Goal: Information Seeking & Learning: Learn about a topic

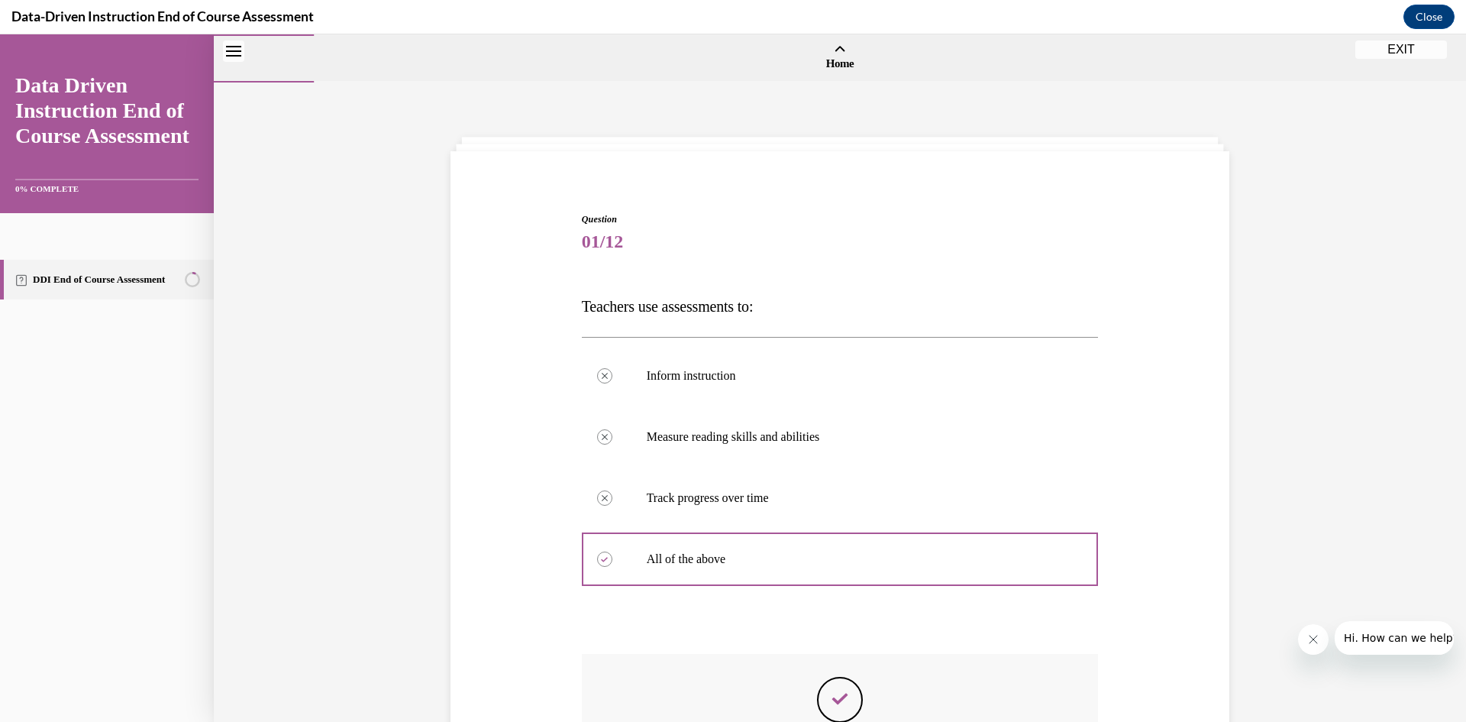
scroll to position [212, 0]
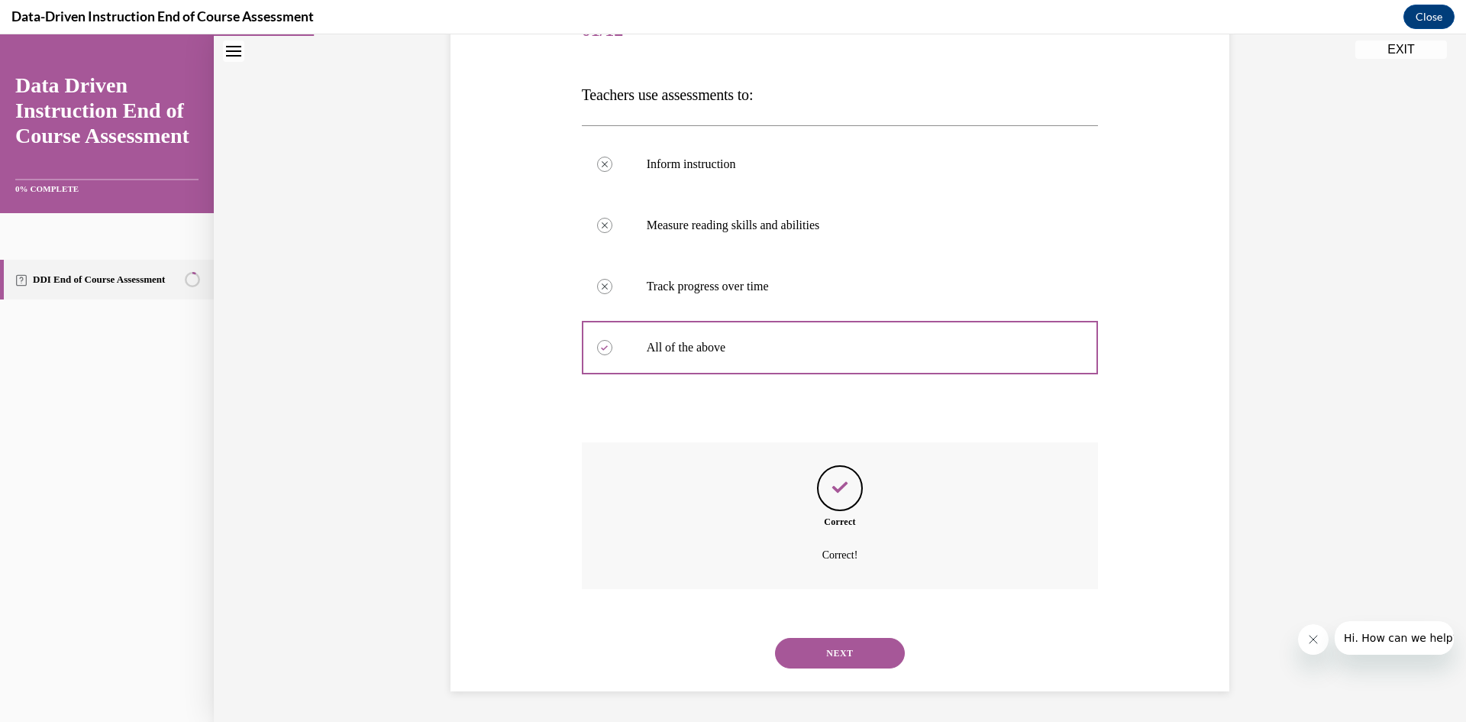
click at [835, 641] on button "NEXT" at bounding box center [840, 653] width 130 height 31
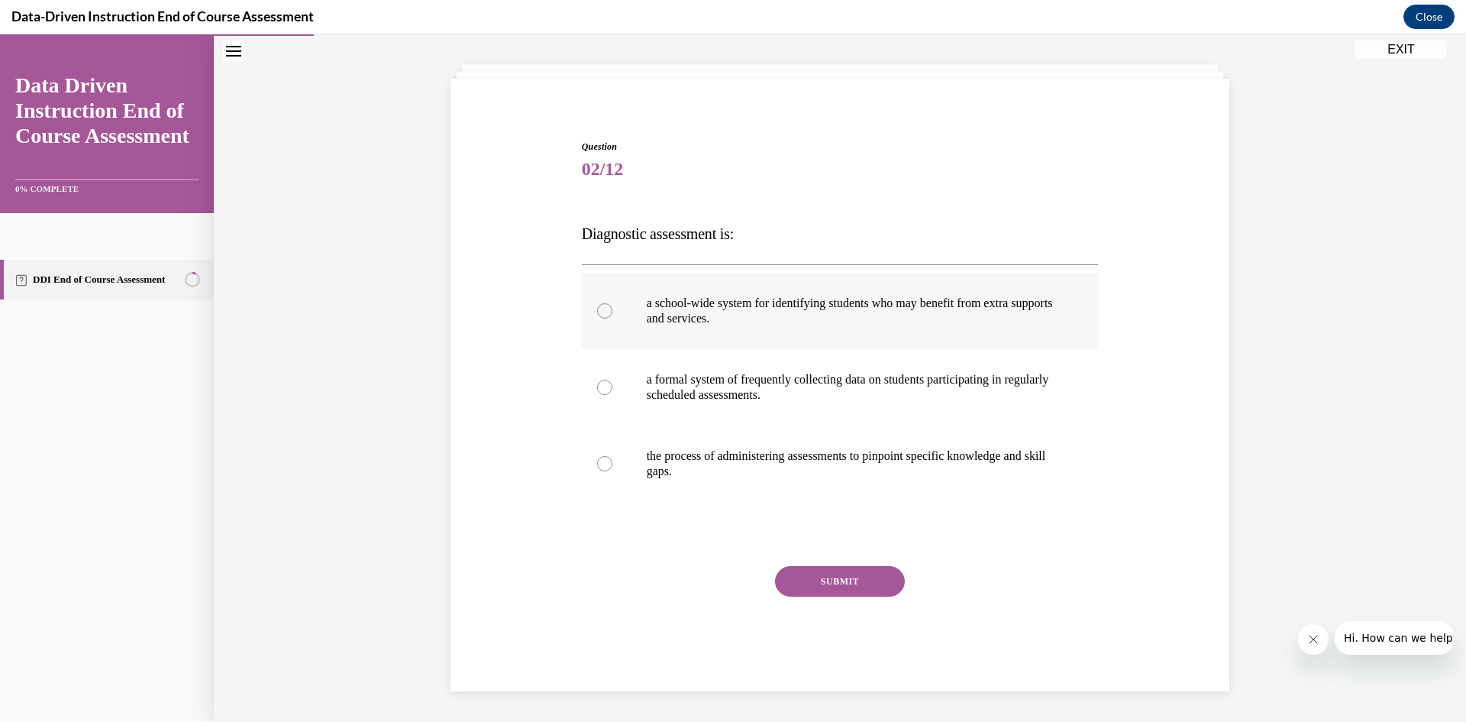
click at [787, 318] on p "a school-wide system for identifying students who may benefit from extra suppor…" at bounding box center [854, 311] width 414 height 31
click at [612, 318] on input "a school-wide system for identifying students who may benefit from extra suppor…" at bounding box center [604, 310] width 15 height 15
radio input "true"
click at [862, 582] on button "SUBMIT" at bounding box center [840, 581] width 130 height 31
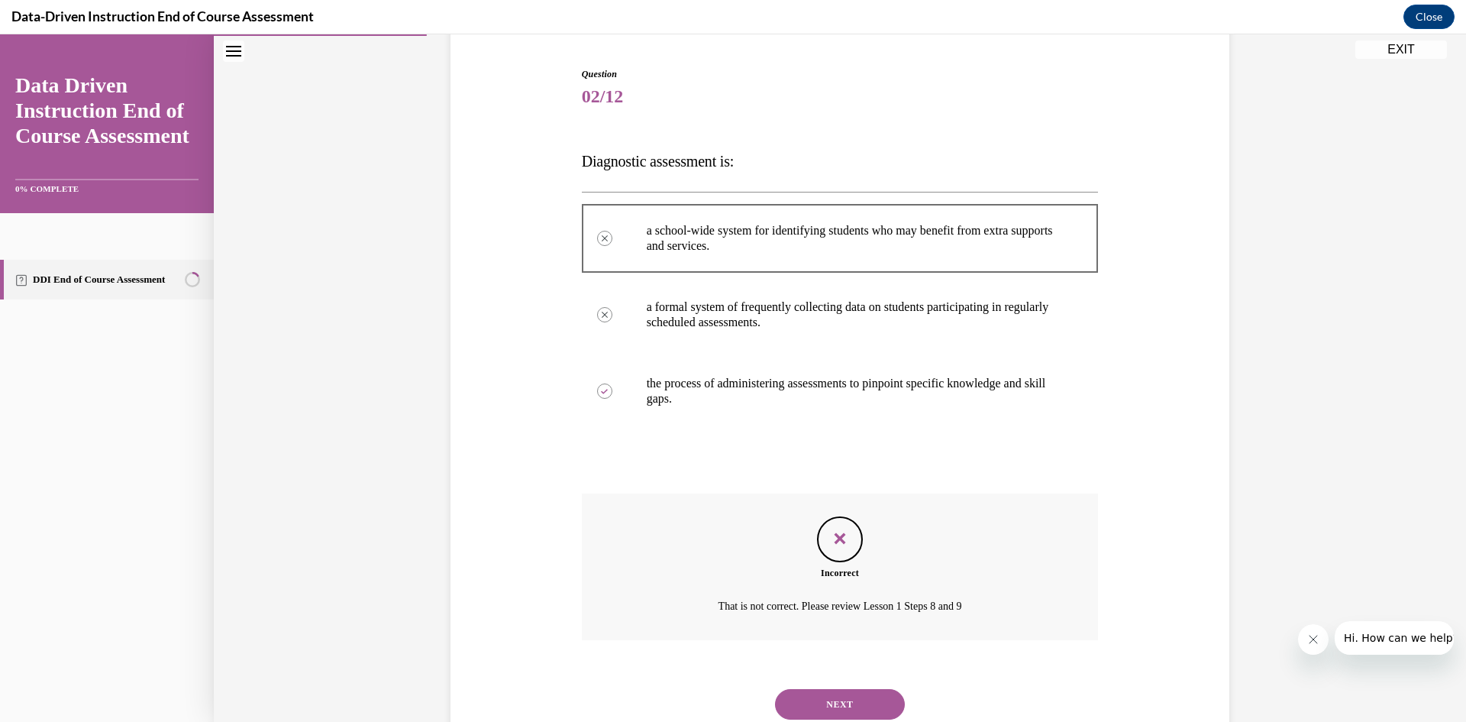
scroll to position [196, 0]
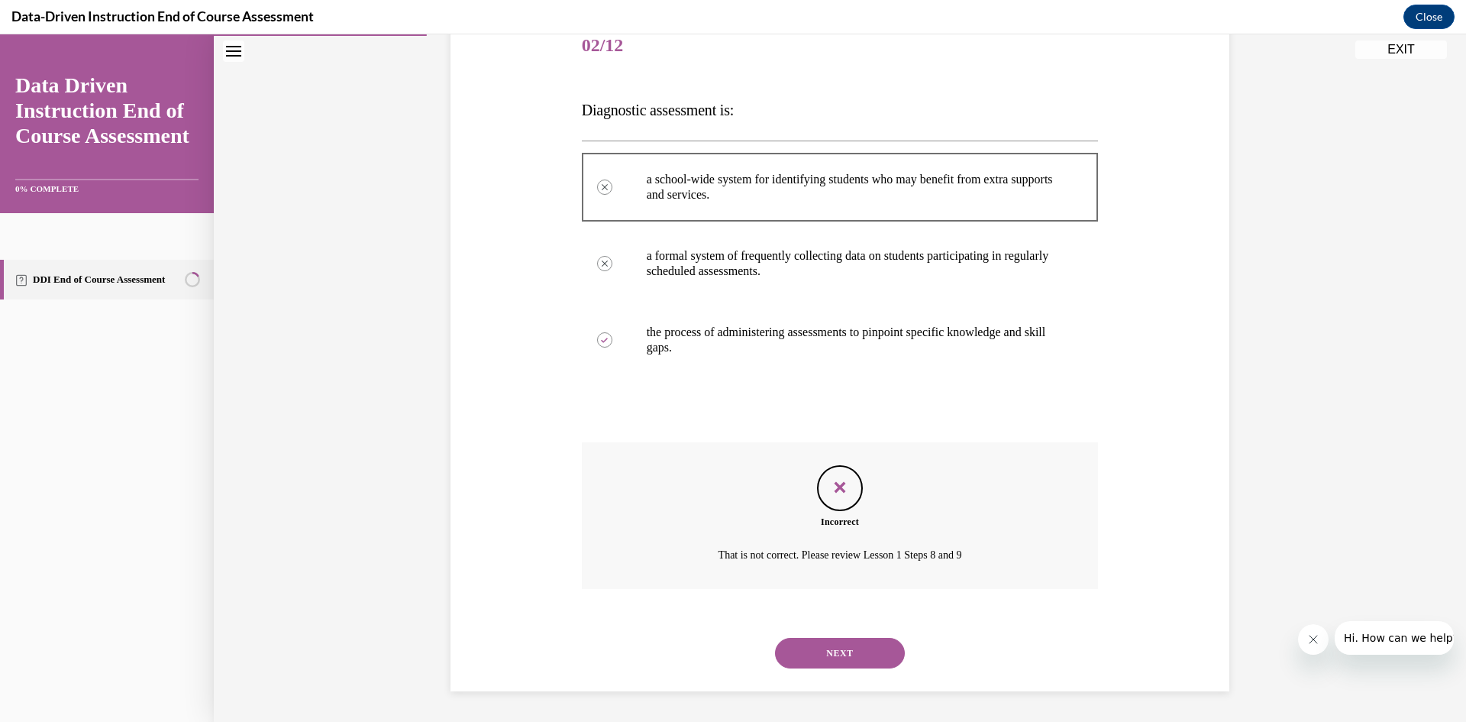
click at [836, 648] on button "NEXT" at bounding box center [840, 653] width 130 height 31
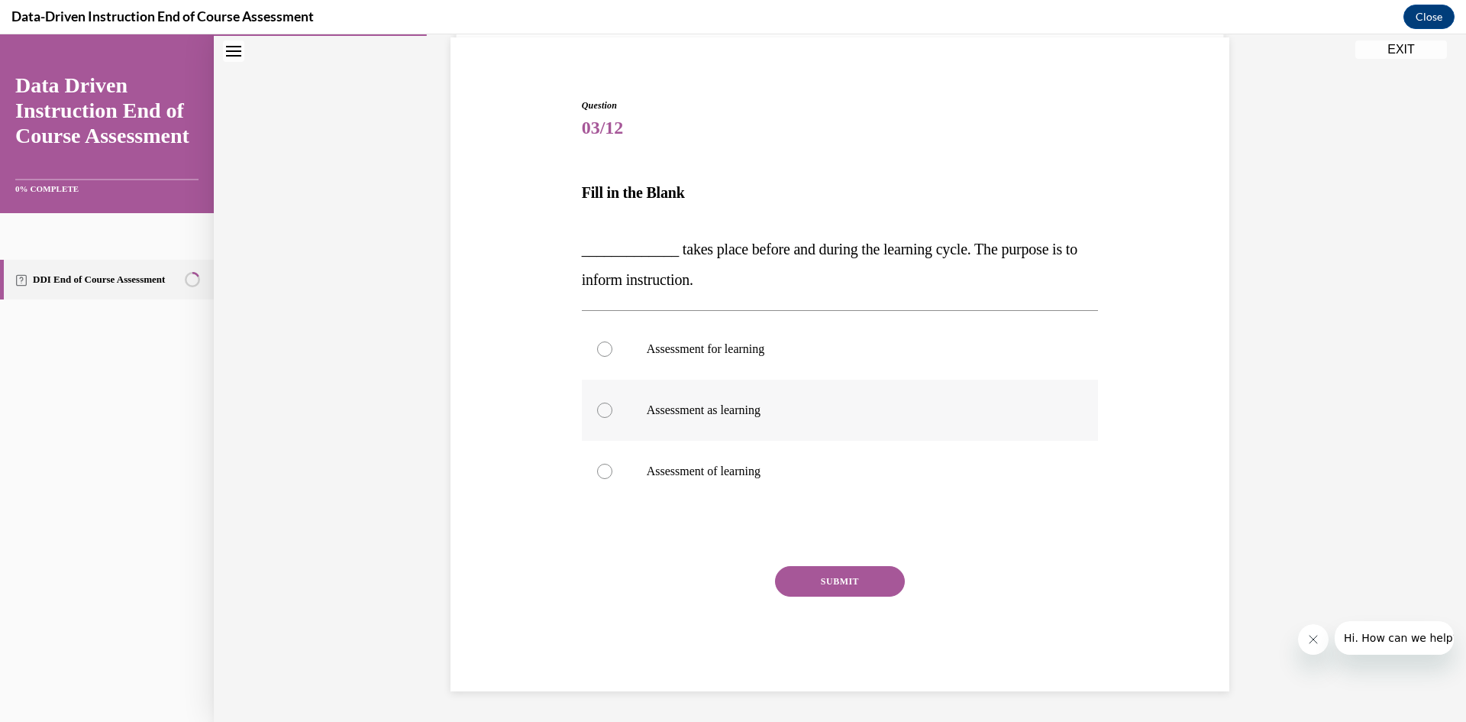
click at [681, 406] on p "Assessment as learning" at bounding box center [854, 409] width 414 height 15
click at [612, 406] on input "Assessment as learning" at bounding box center [604, 409] width 15 height 15
radio input "true"
click at [801, 570] on button "SUBMIT" at bounding box center [840, 581] width 130 height 31
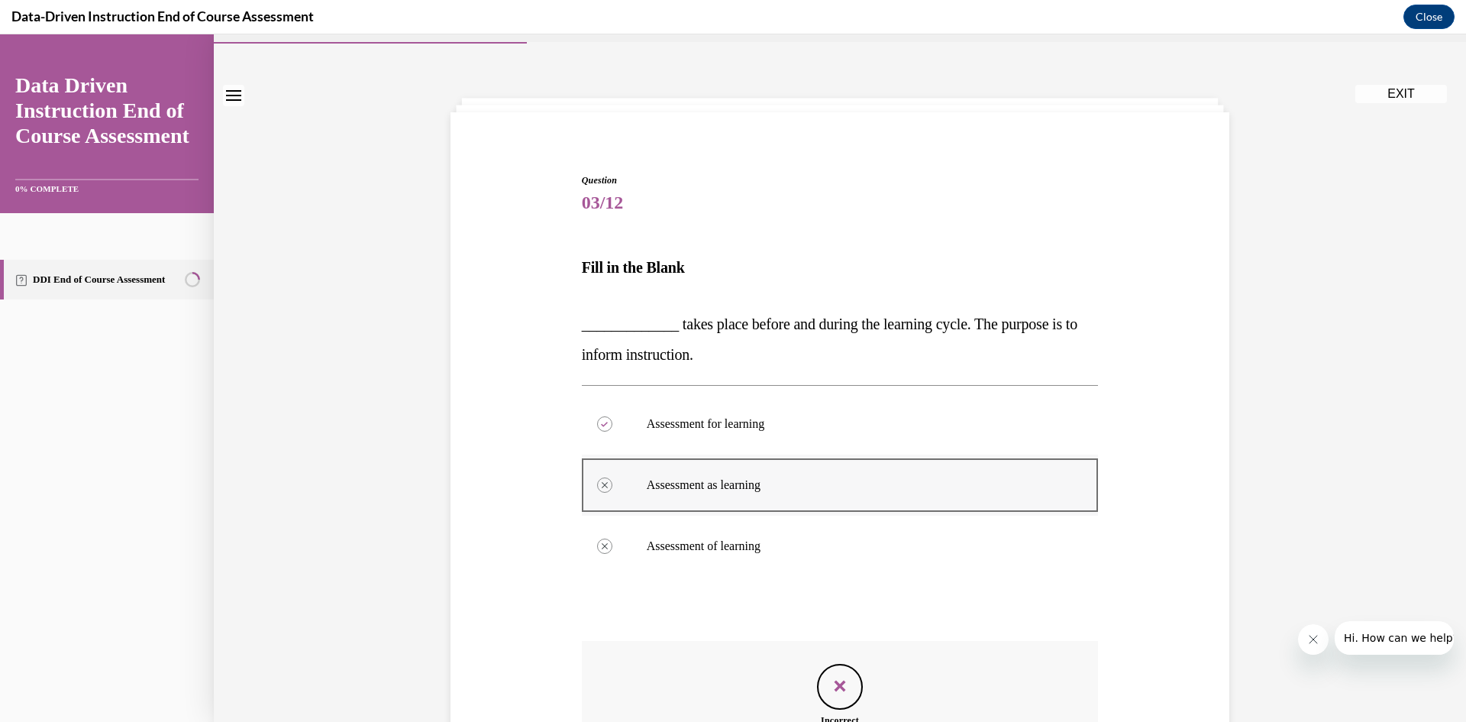
scroll to position [0, 0]
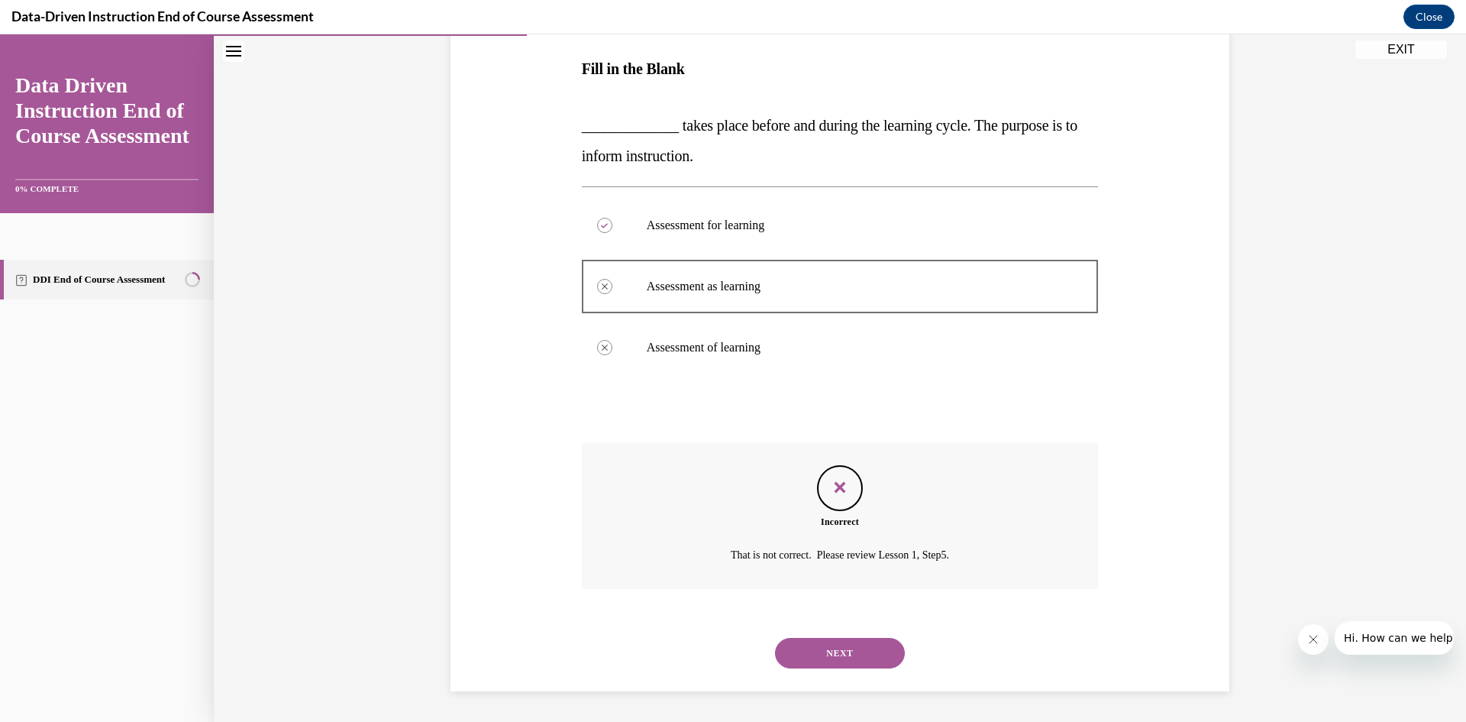
click at [804, 641] on button "NEXT" at bounding box center [840, 653] width 130 height 31
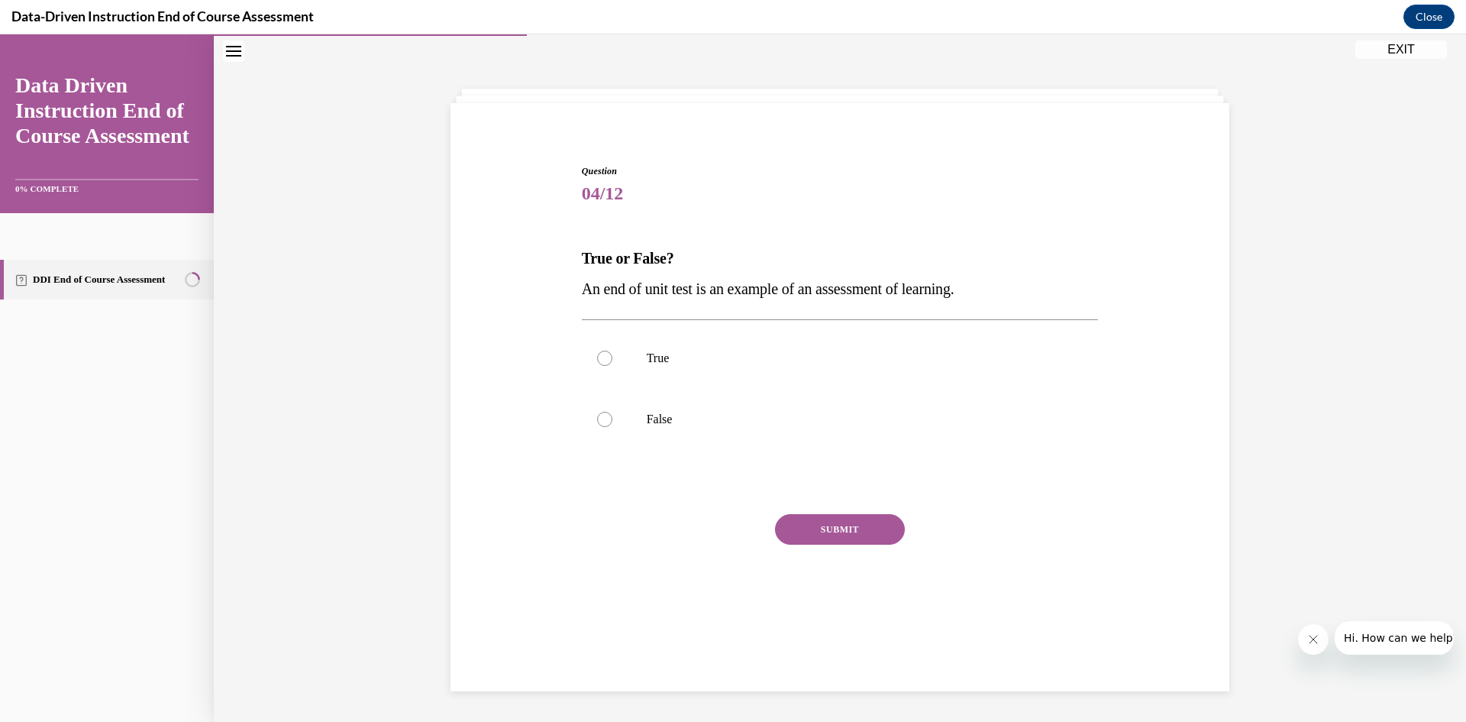
click at [1400, 45] on button "EXIT" at bounding box center [1402, 49] width 92 height 18
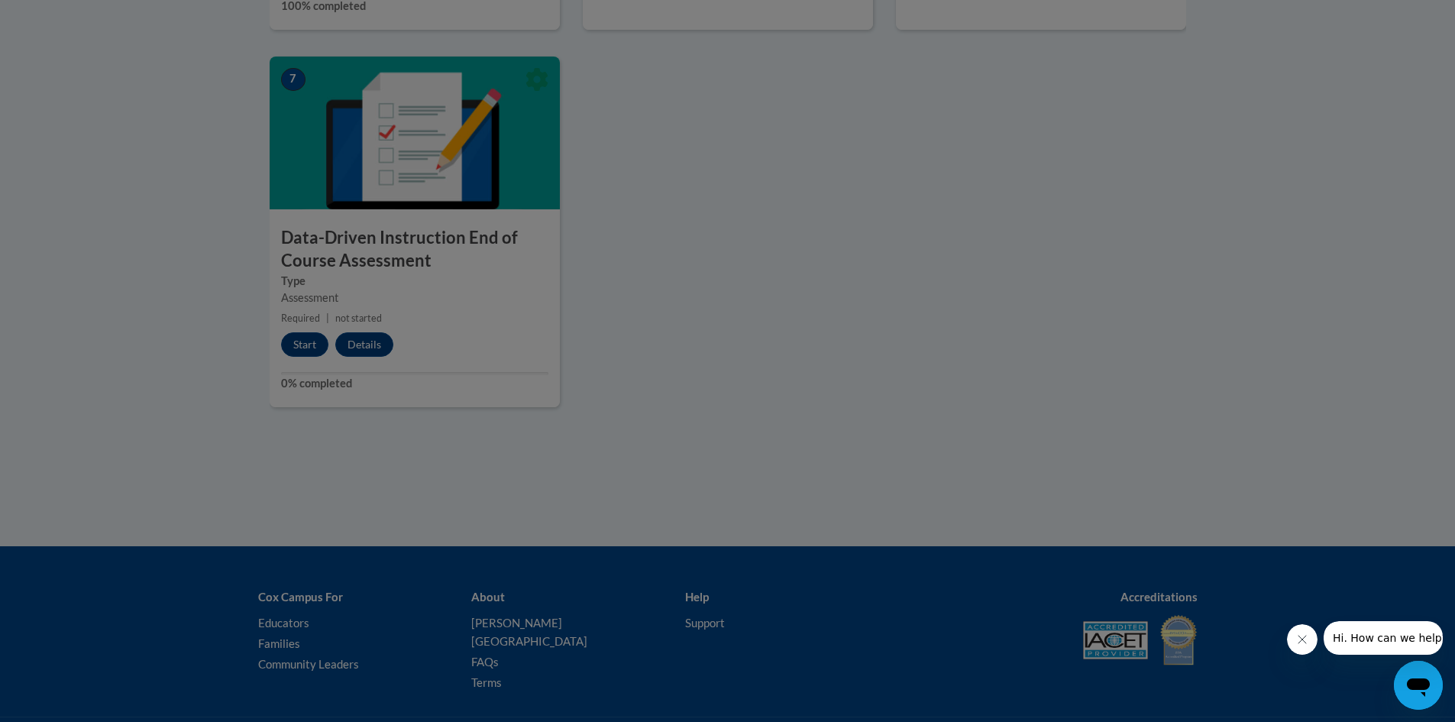
click at [881, 150] on div at bounding box center [727, 361] width 1455 height 722
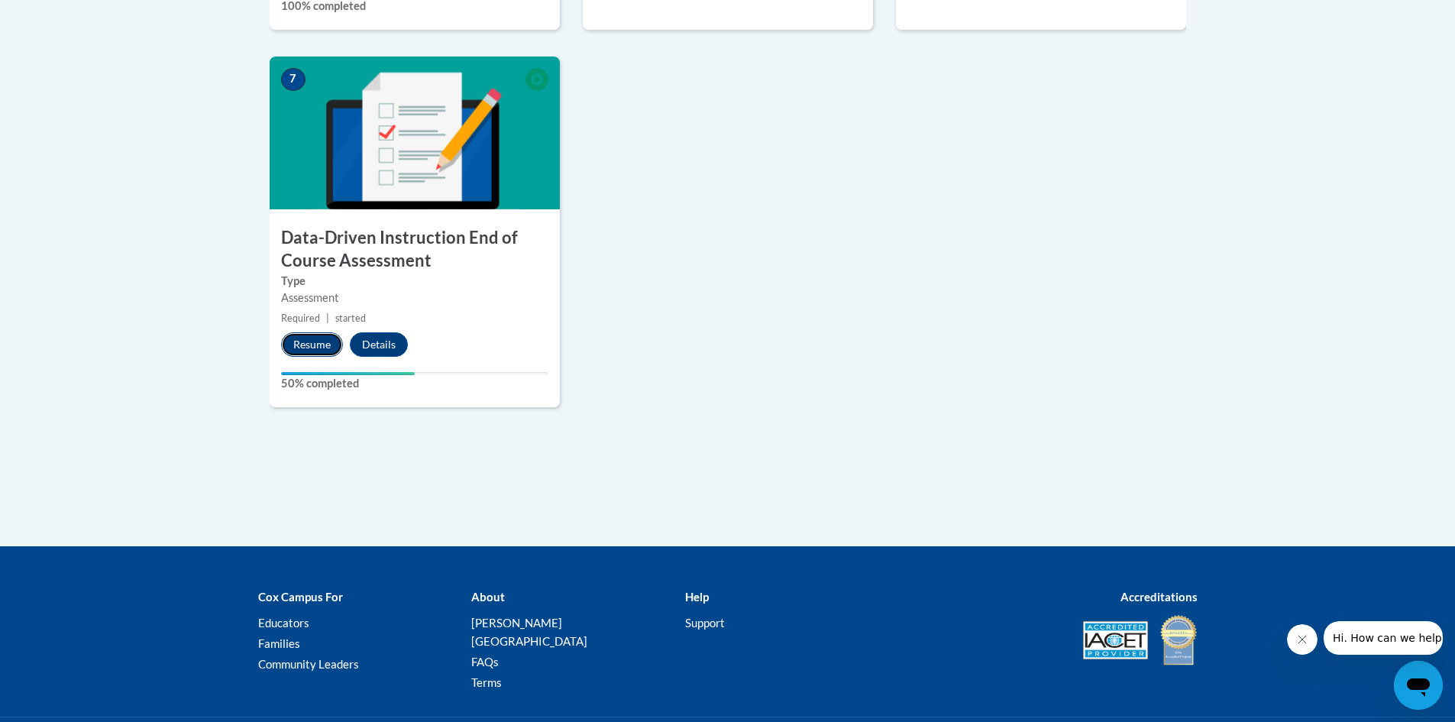
click at [333, 332] on button "Resume" at bounding box center [312, 344] width 62 height 24
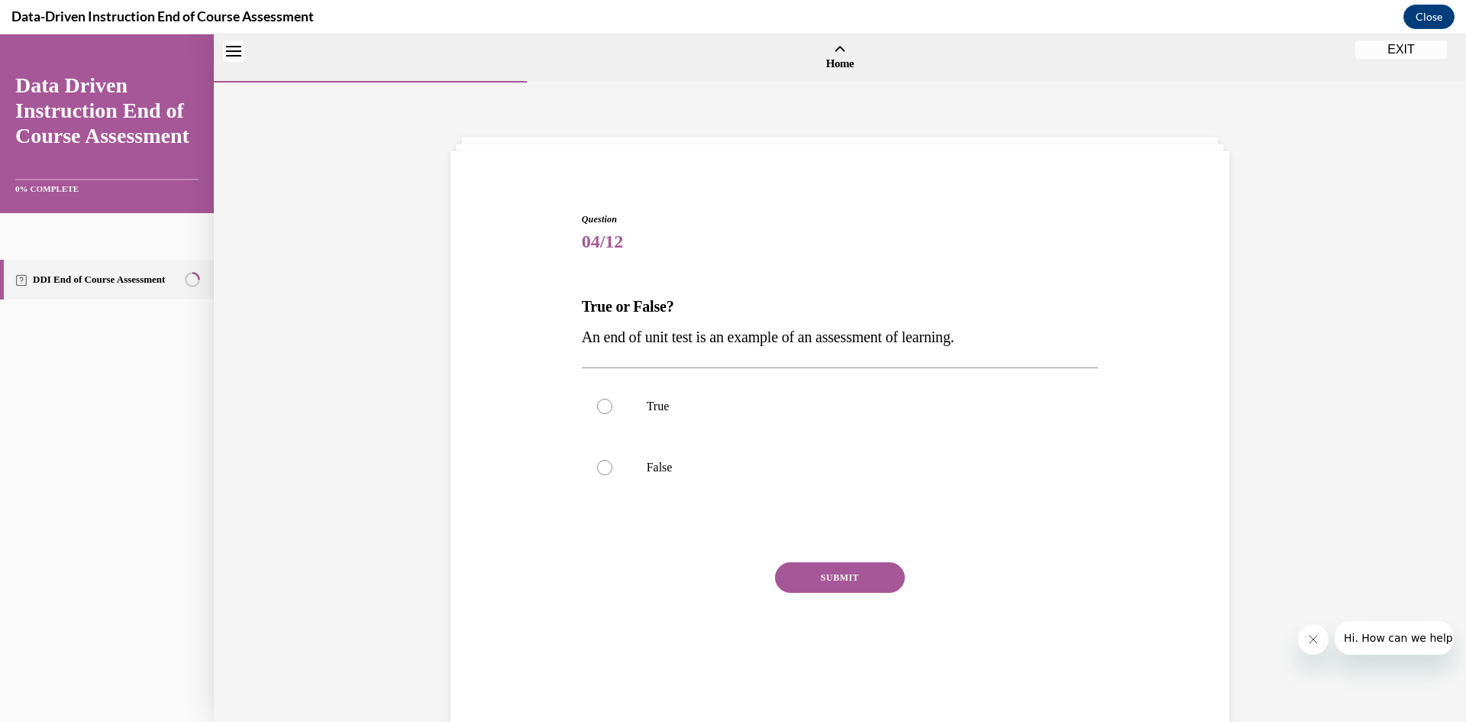
scroll to position [47, 0]
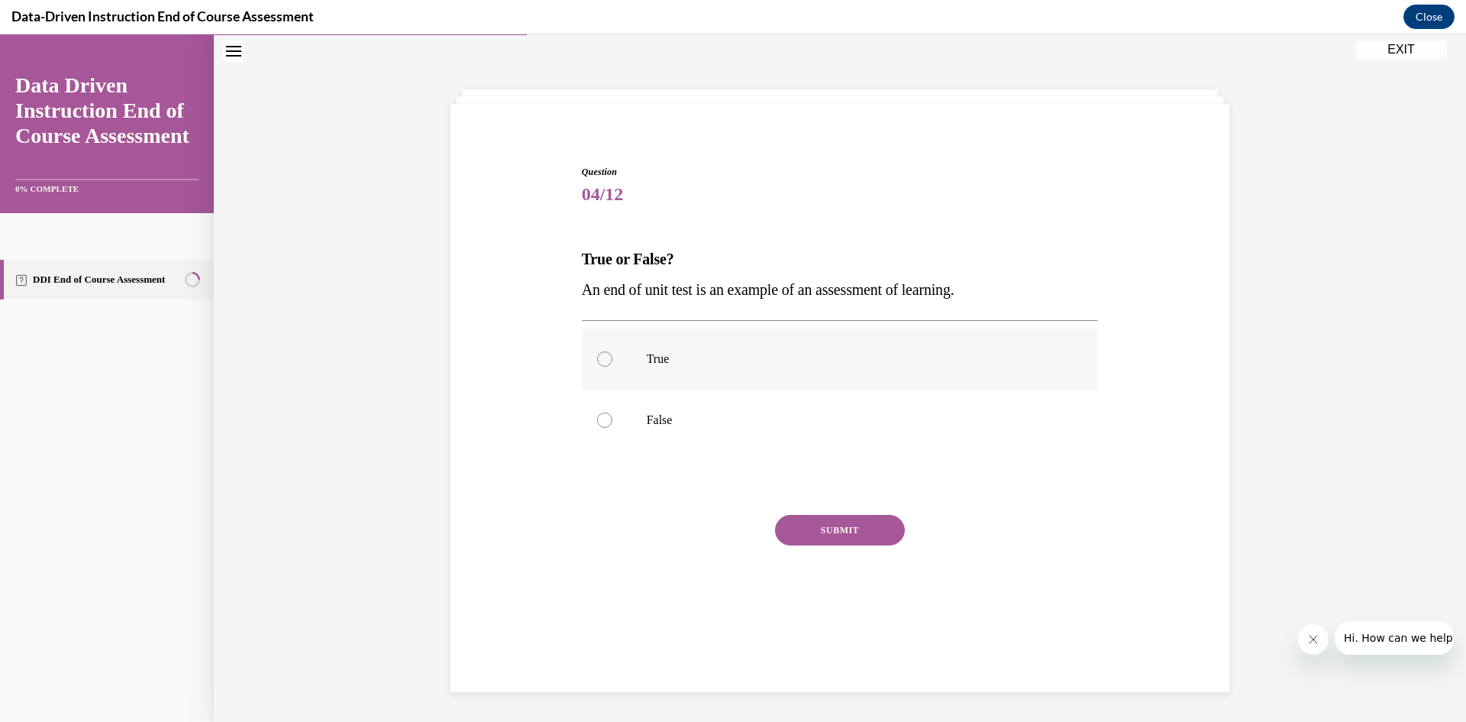
click at [667, 362] on p "True" at bounding box center [854, 358] width 414 height 15
click at [612, 362] on input "True" at bounding box center [604, 358] width 15 height 15
radio input "true"
click at [865, 529] on button "SUBMIT" at bounding box center [840, 530] width 130 height 31
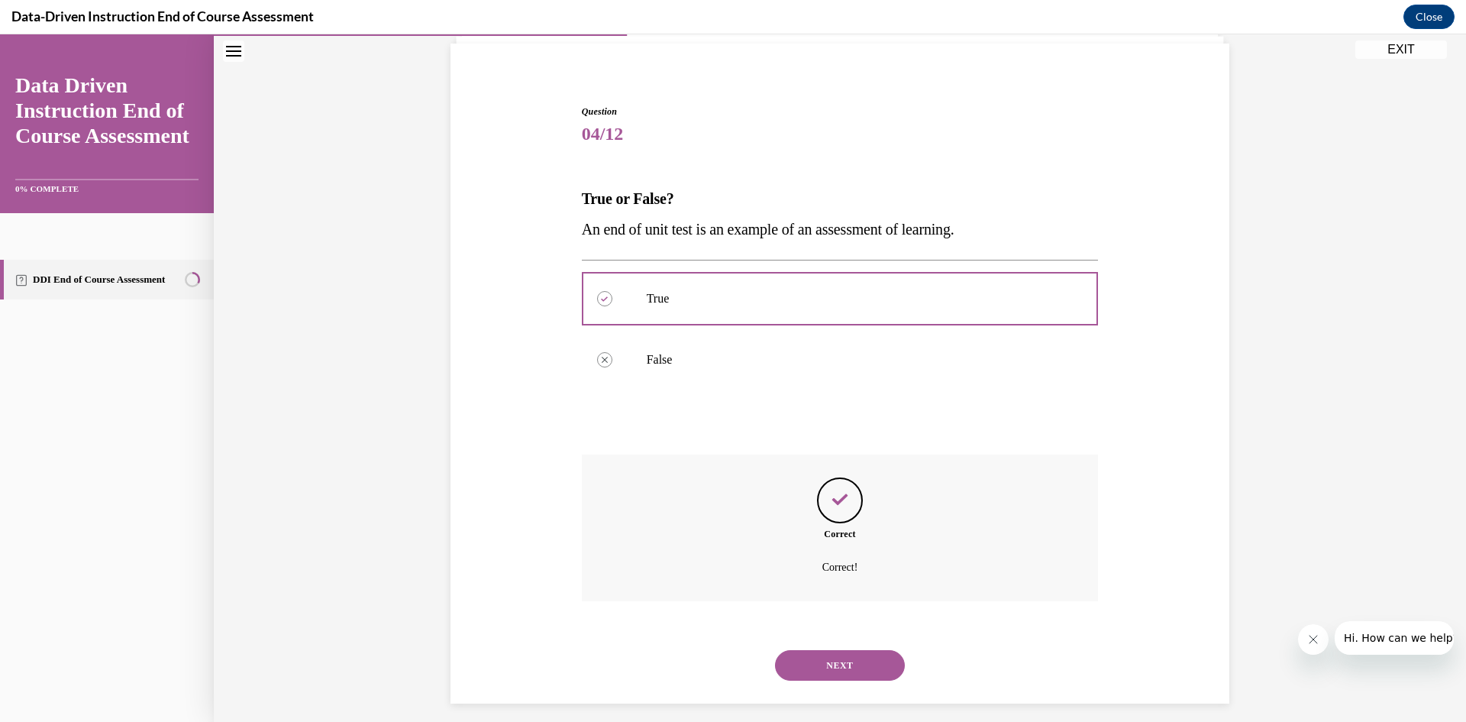
scroll to position [120, 0]
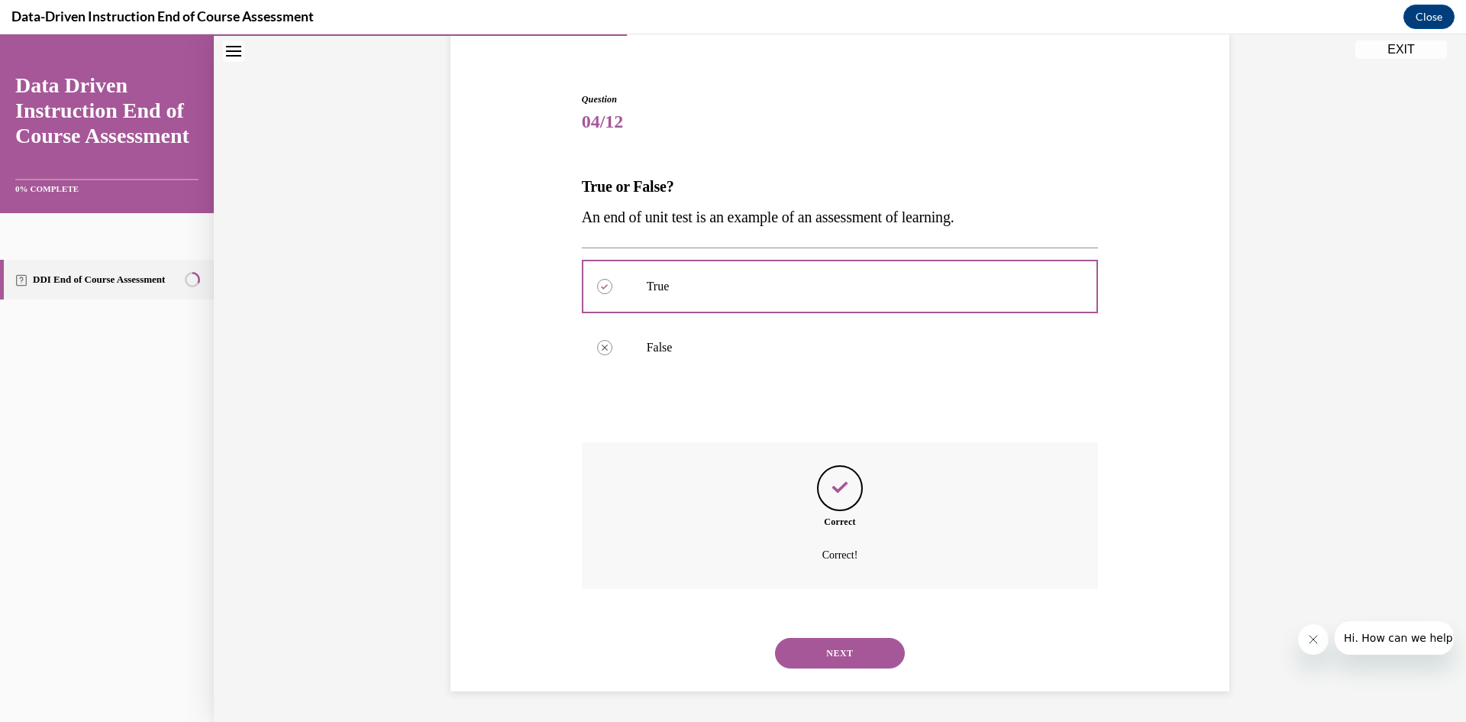
click at [847, 646] on button "NEXT" at bounding box center [840, 653] width 130 height 31
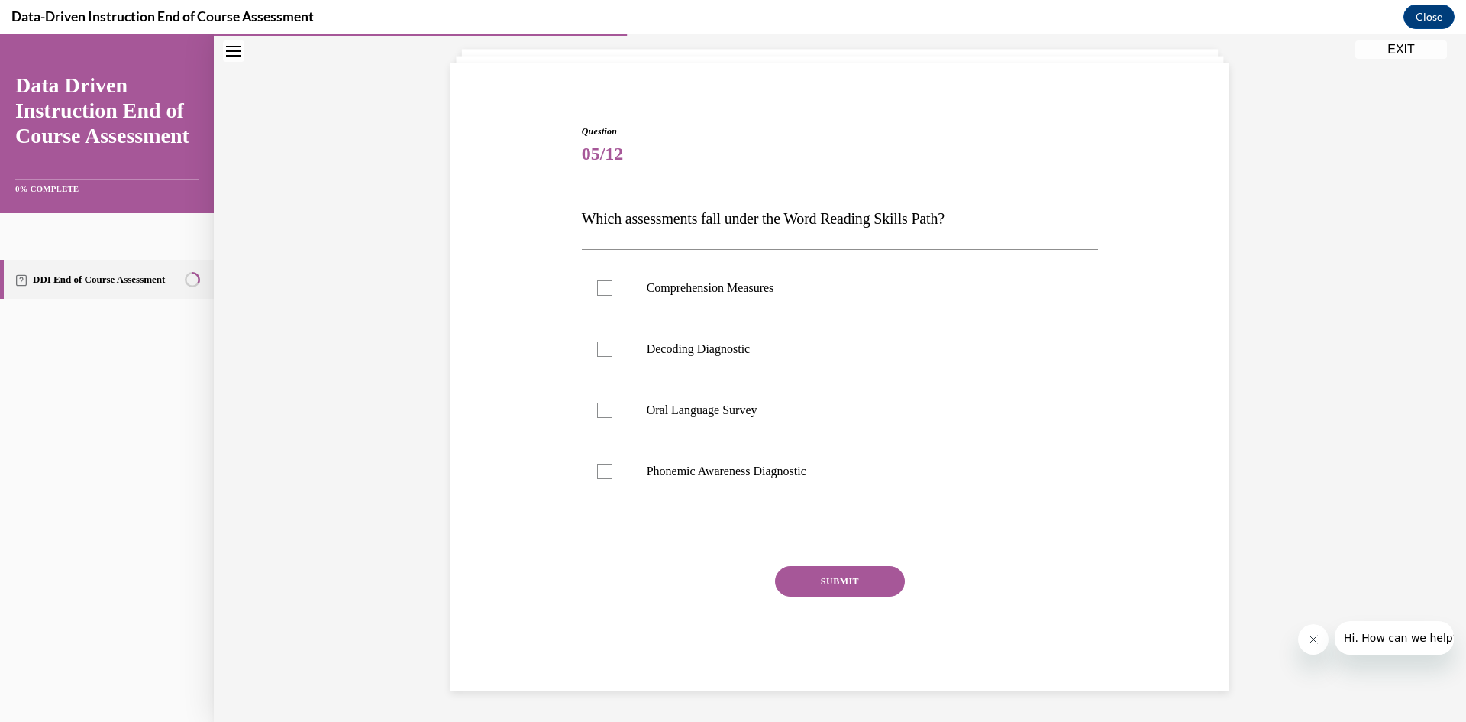
scroll to position [48, 0]
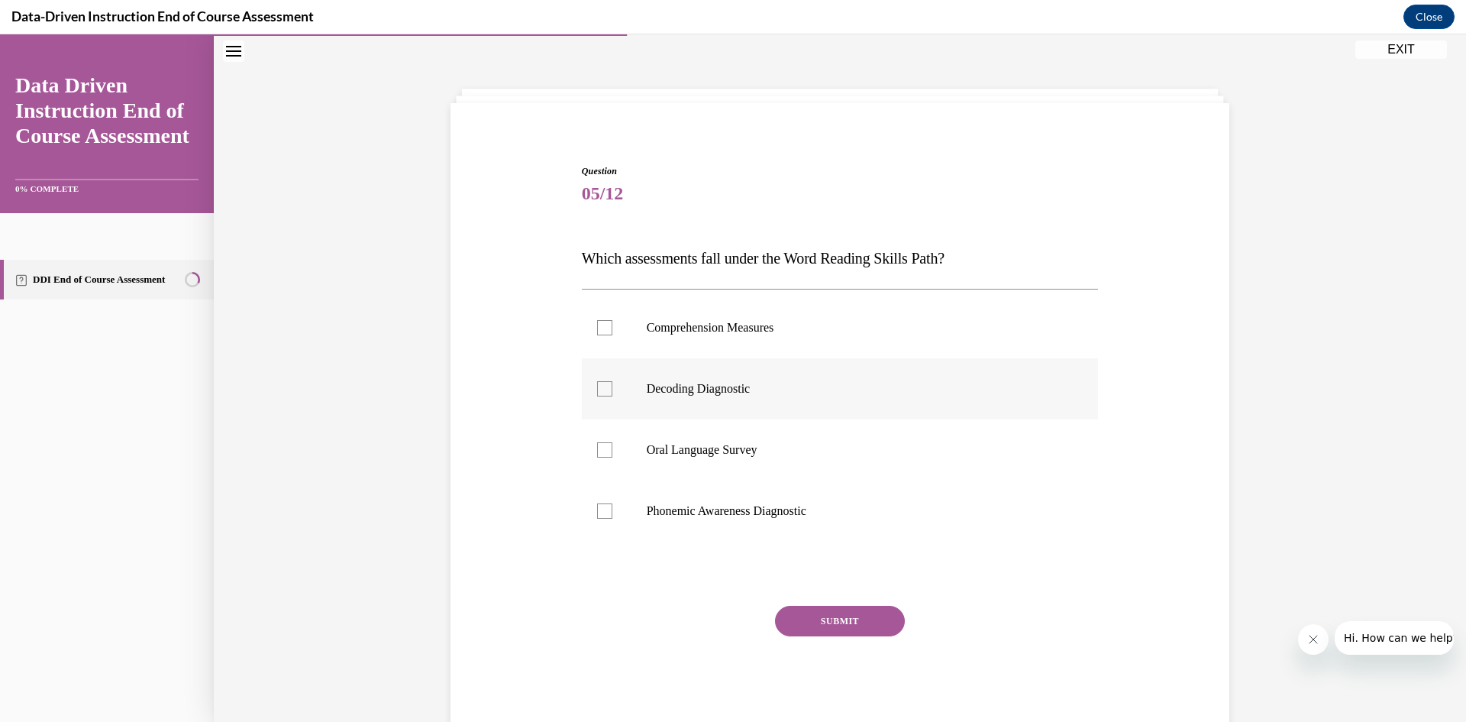
click at [607, 387] on label "Decoding Diagnostic" at bounding box center [840, 388] width 517 height 61
click at [607, 387] on input "Decoding Diagnostic" at bounding box center [604, 388] width 15 height 15
checkbox input "true"
click at [609, 441] on label "Oral Language Survey" at bounding box center [840, 449] width 517 height 61
click at [609, 442] on input "Oral Language Survey" at bounding box center [604, 449] width 15 height 15
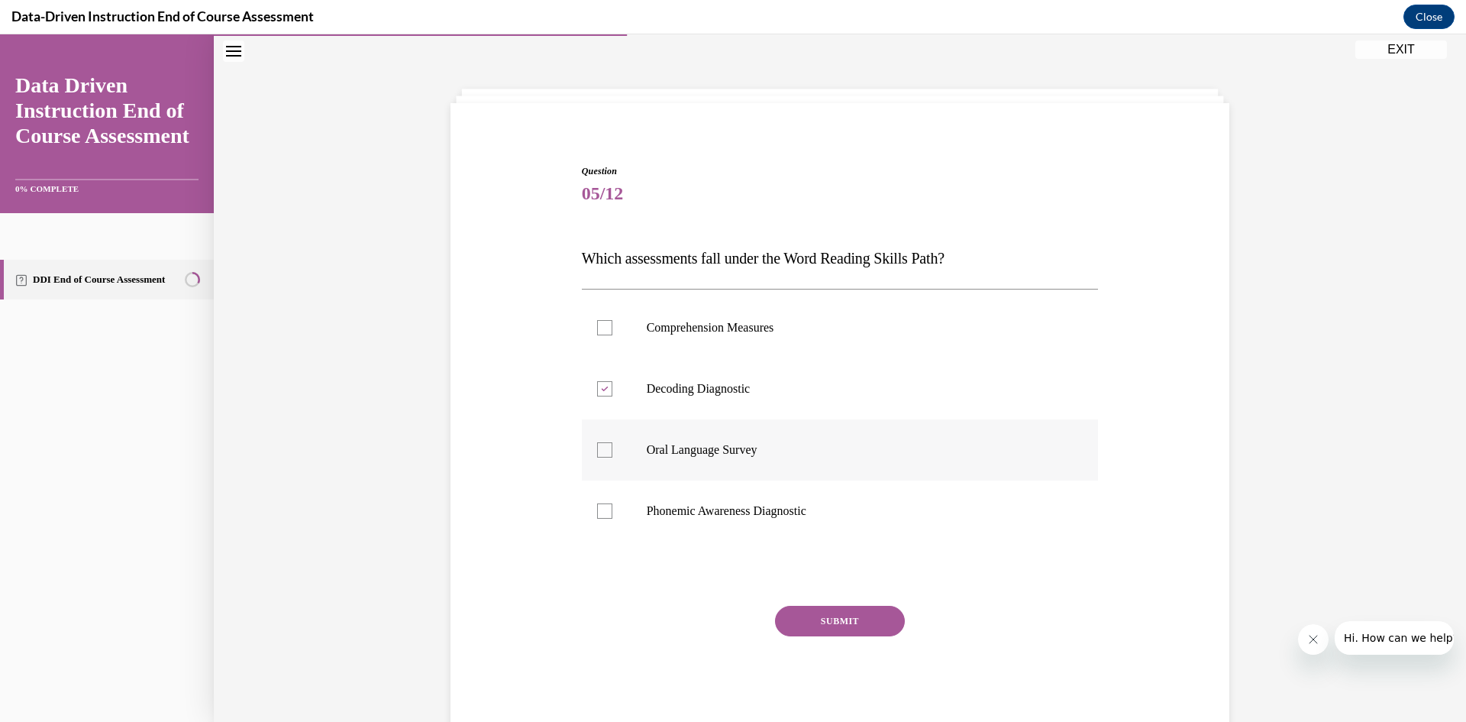
checkbox input "true"
click at [599, 499] on label "Phonemic Awareness Diagnostic" at bounding box center [840, 510] width 517 height 61
click at [599, 503] on input "Phonemic Awareness Diagnostic" at bounding box center [604, 510] width 15 height 15
checkbox input "true"
click at [800, 619] on button "SUBMIT" at bounding box center [840, 621] width 130 height 31
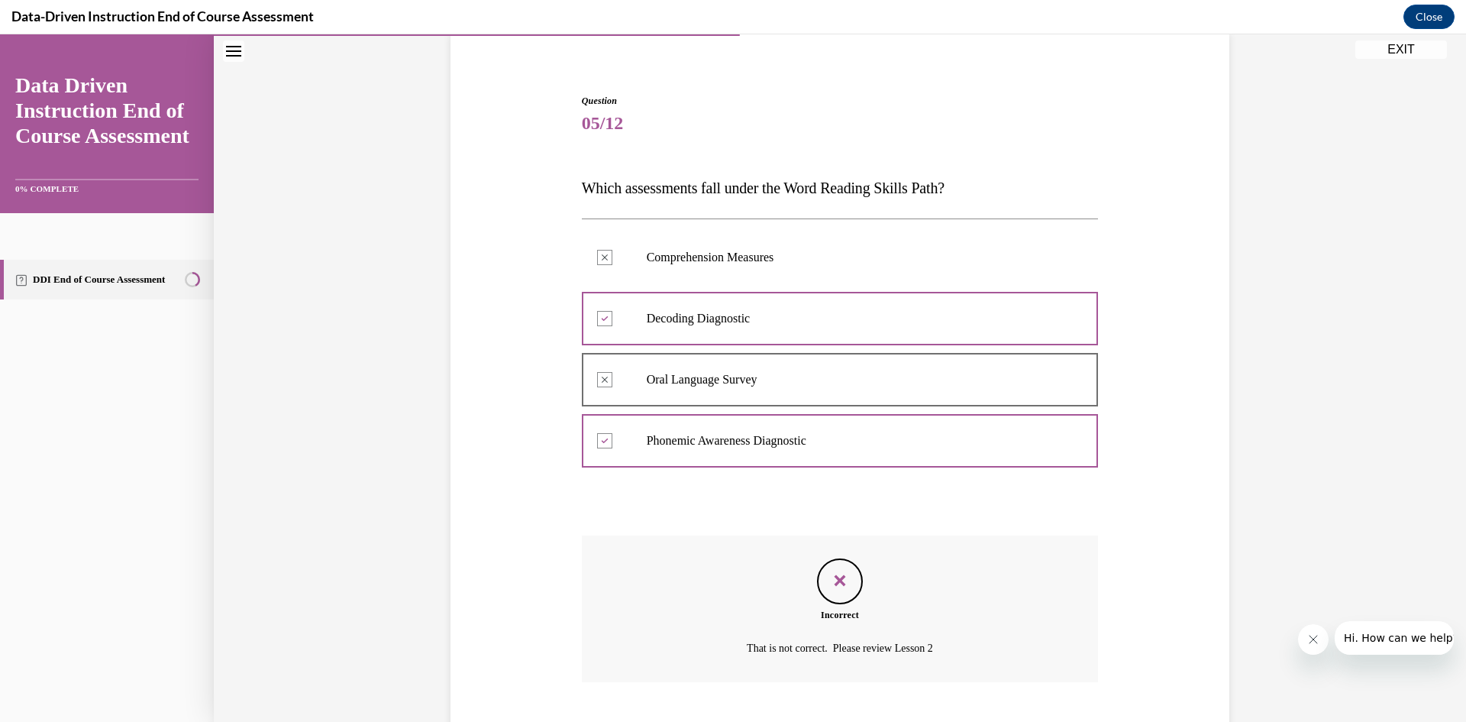
scroll to position [212, 0]
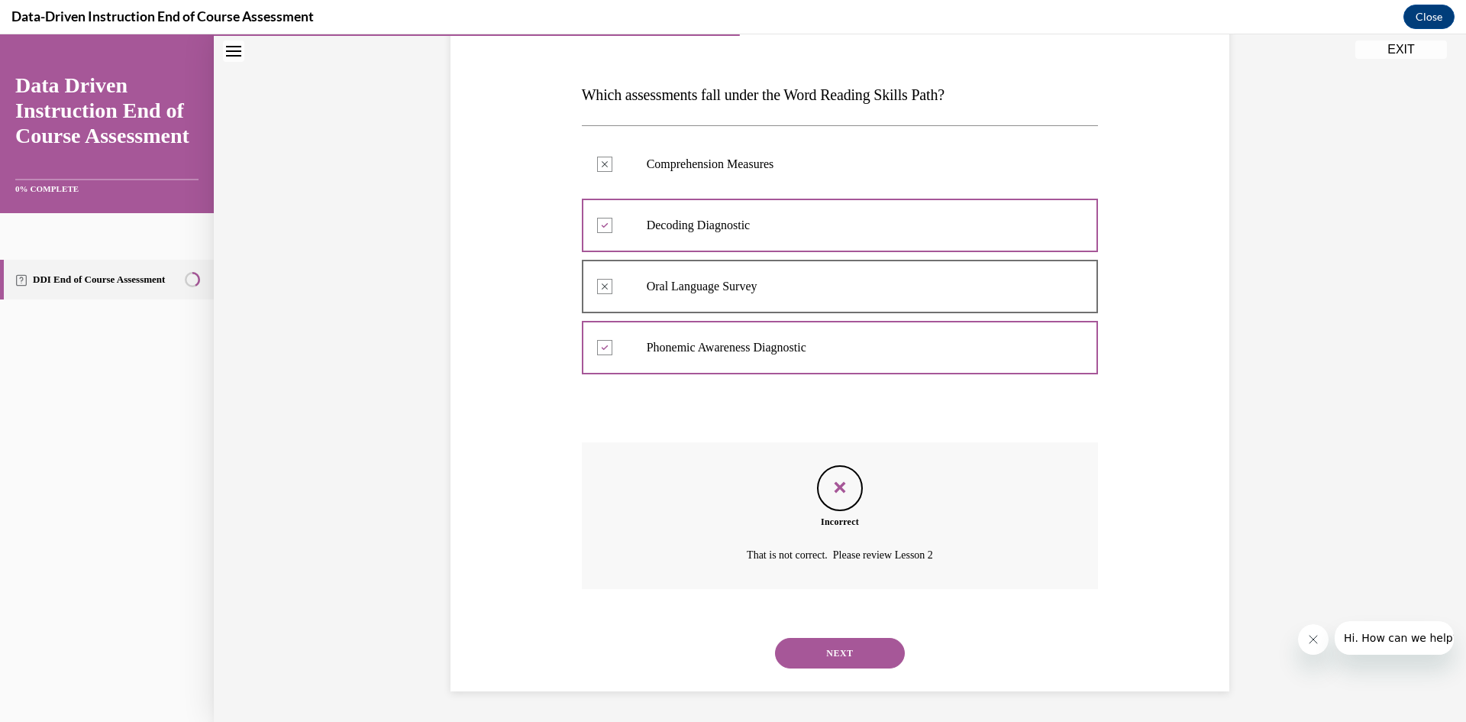
click at [842, 645] on button "NEXT" at bounding box center [840, 653] width 130 height 31
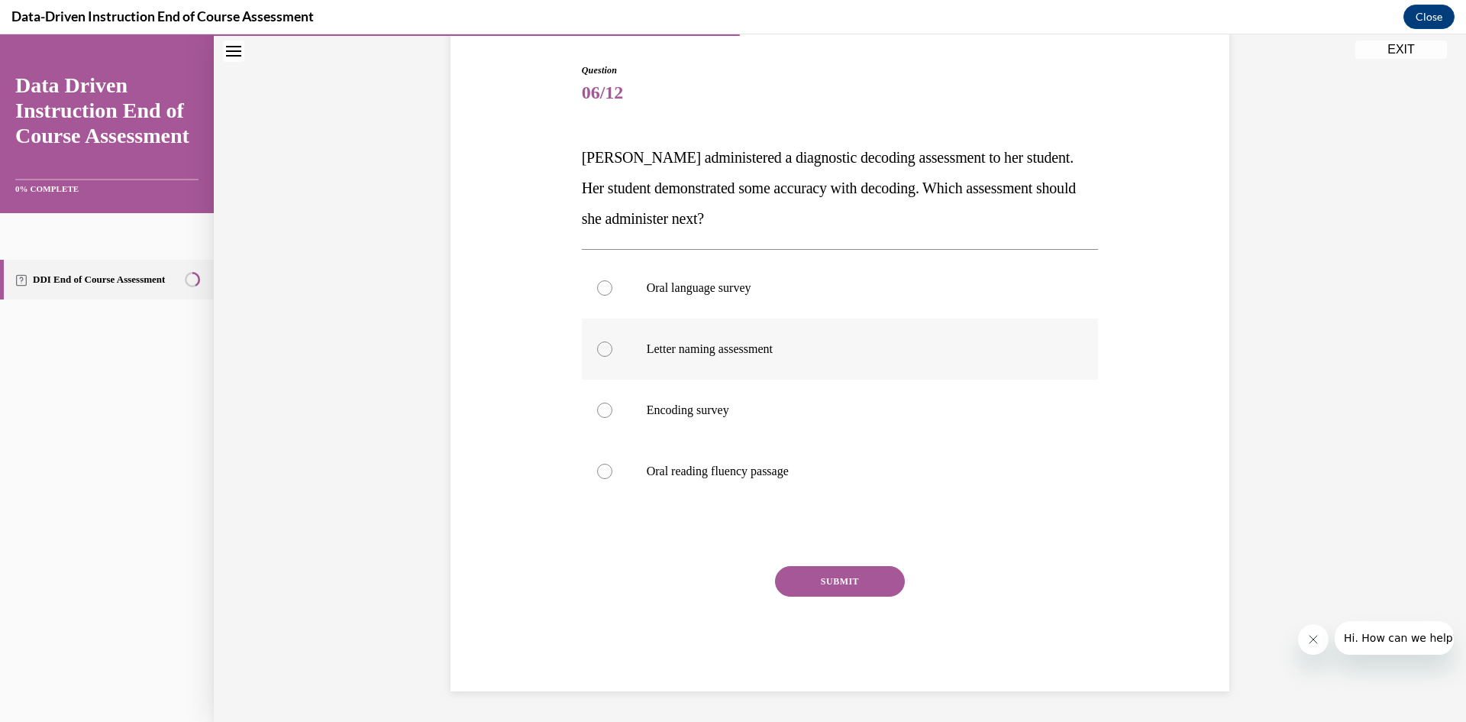
click at [604, 351] on div at bounding box center [604, 348] width 15 height 15
click at [604, 351] on input "Letter naming assessment" at bounding box center [604, 348] width 15 height 15
radio input "true"
click at [839, 580] on button "SUBMIT" at bounding box center [840, 581] width 130 height 31
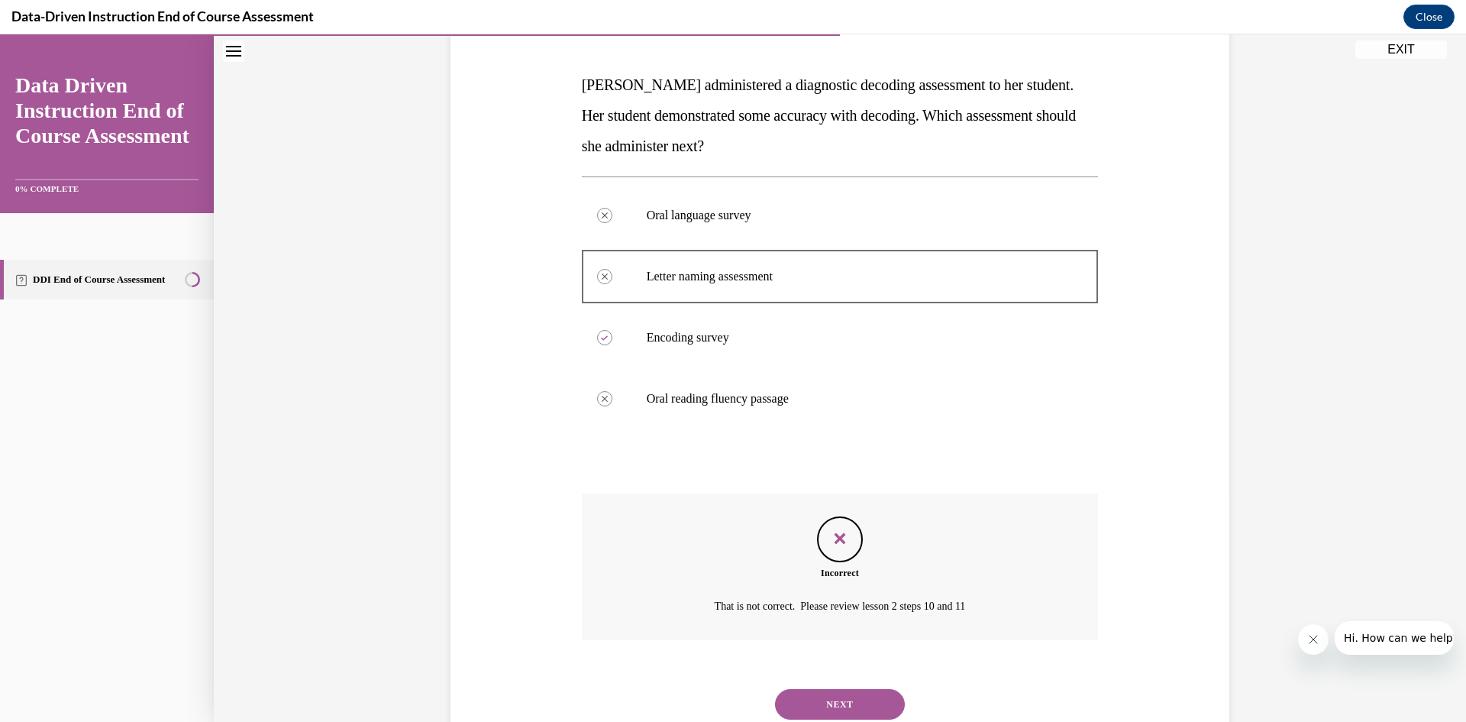
scroll to position [273, 0]
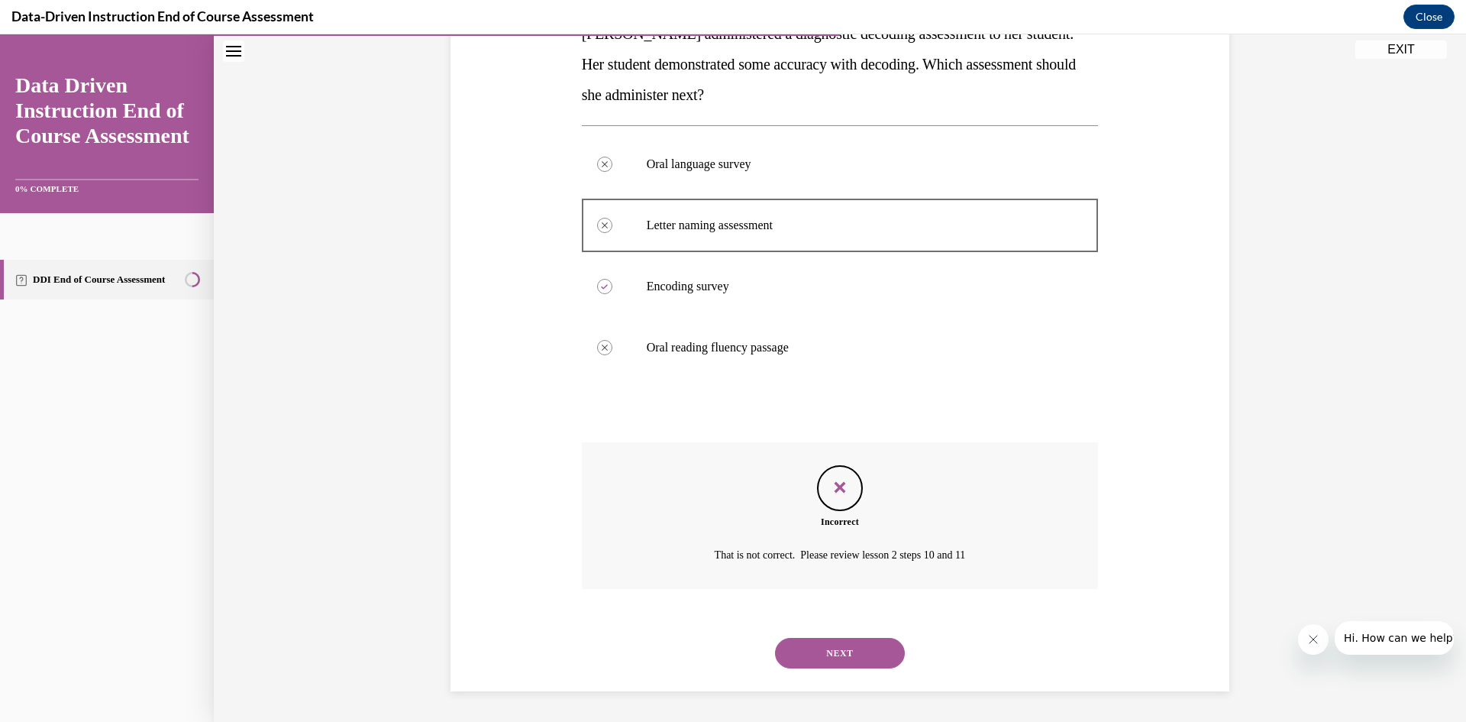
click at [816, 646] on button "NEXT" at bounding box center [840, 653] width 130 height 31
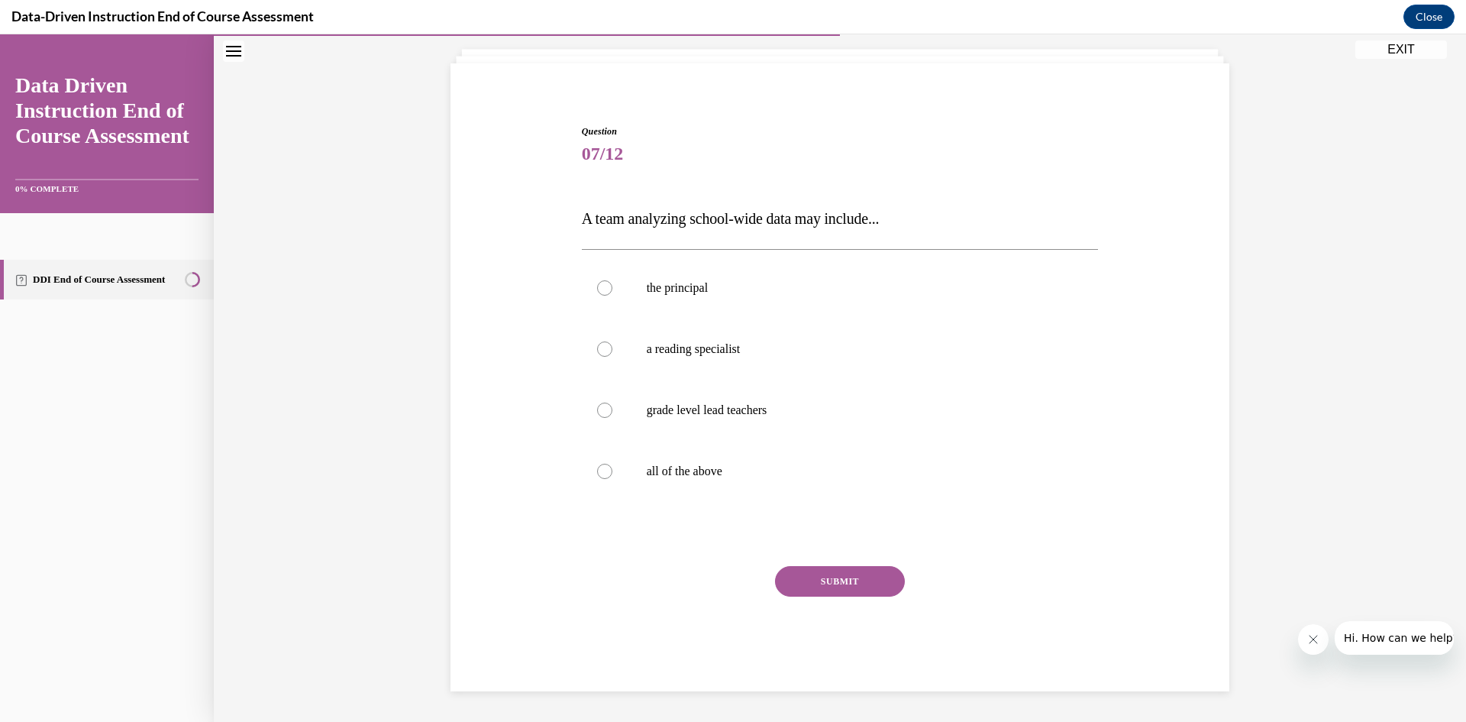
scroll to position [88, 0]
click at [624, 473] on label "all of the above" at bounding box center [840, 471] width 517 height 61
click at [612, 473] on input "all of the above" at bounding box center [604, 471] width 15 height 15
radio input "true"
click at [856, 589] on button "SUBMIT" at bounding box center [840, 581] width 130 height 31
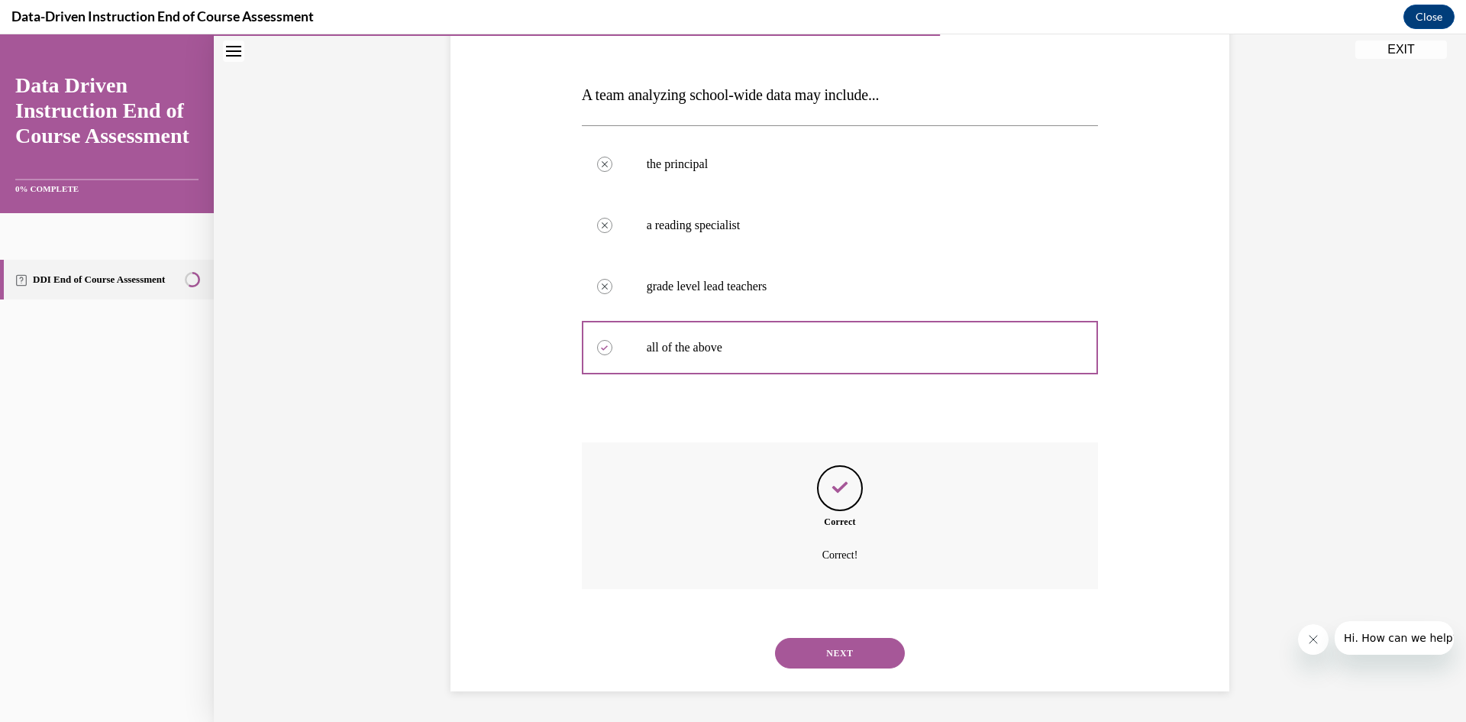
scroll to position [212, 0]
click at [835, 663] on button "NEXT" at bounding box center [840, 653] width 130 height 31
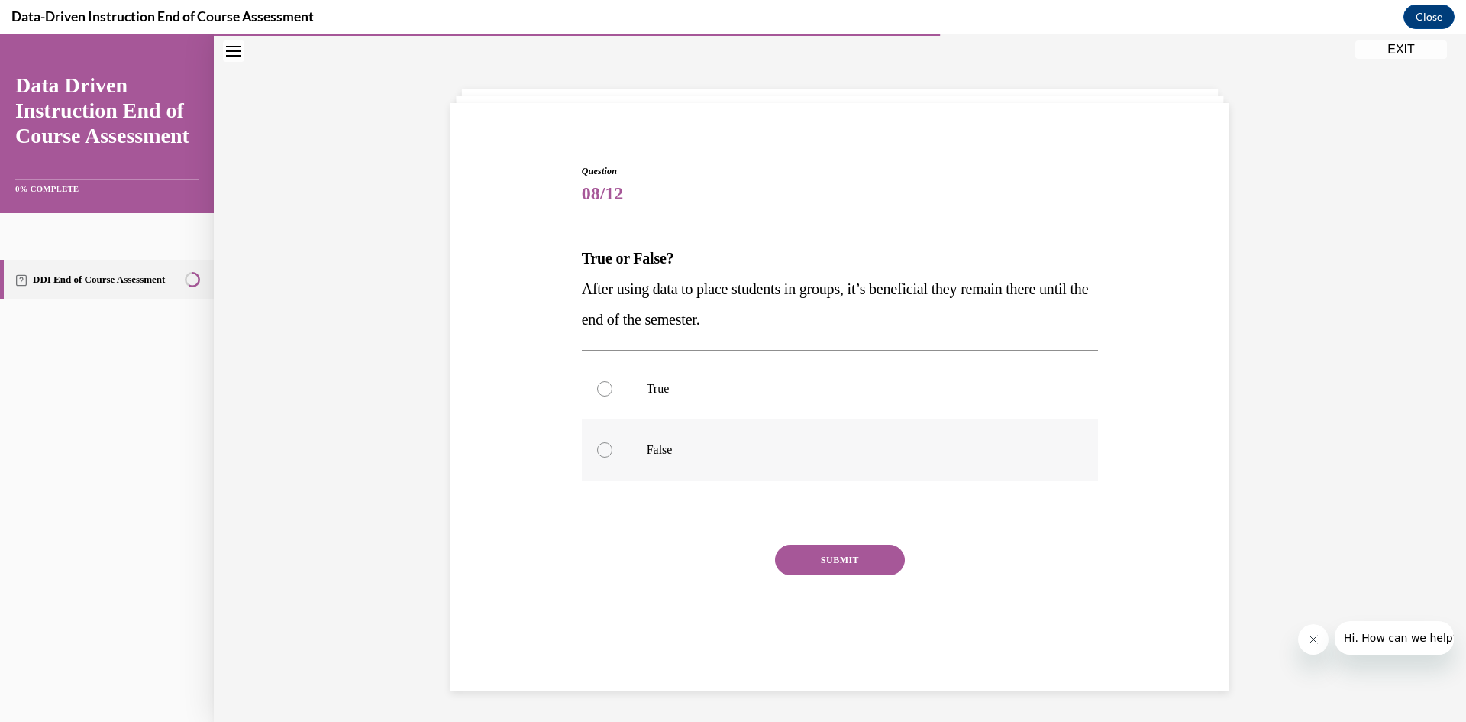
click at [625, 459] on label "False" at bounding box center [840, 449] width 517 height 61
click at [612, 457] on input "False" at bounding box center [604, 449] width 15 height 15
radio input "true"
click at [822, 554] on button "SUBMIT" at bounding box center [840, 559] width 130 height 31
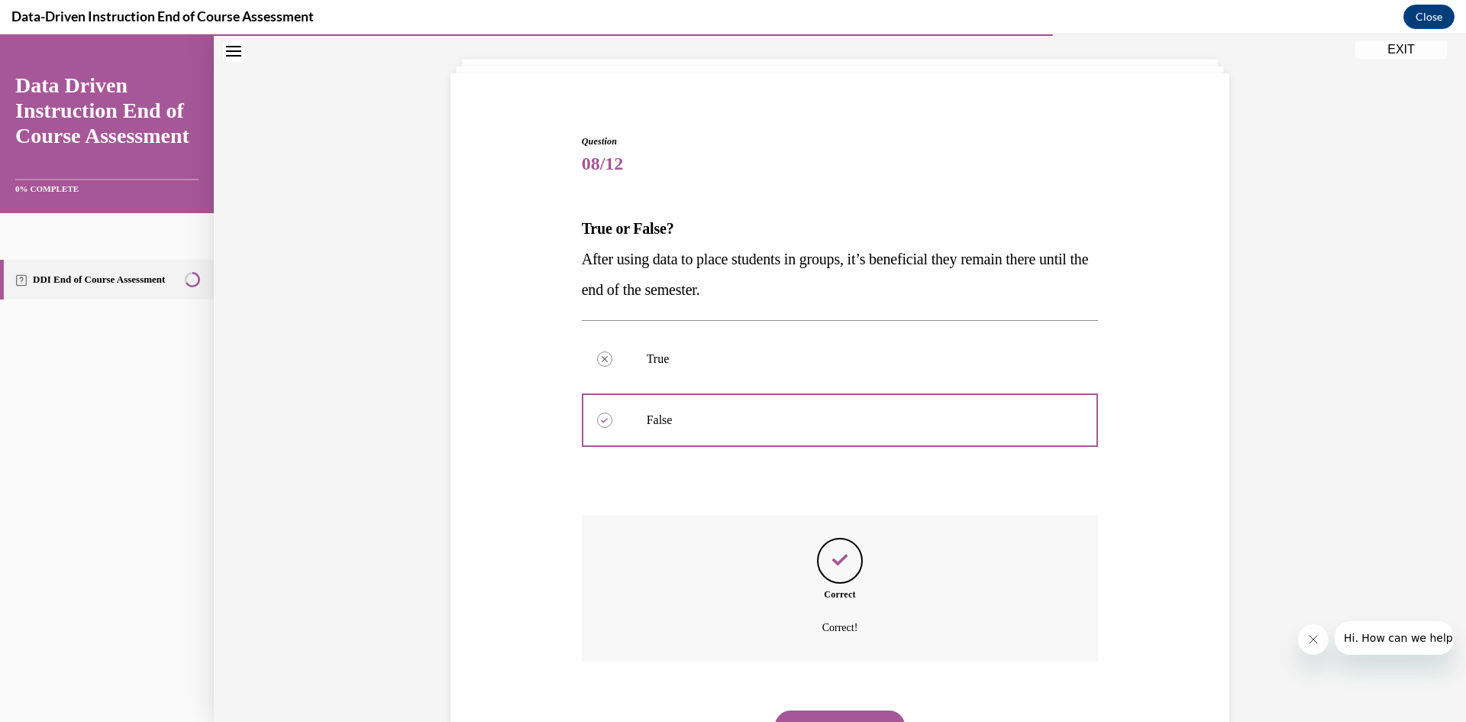
scroll to position [150, 0]
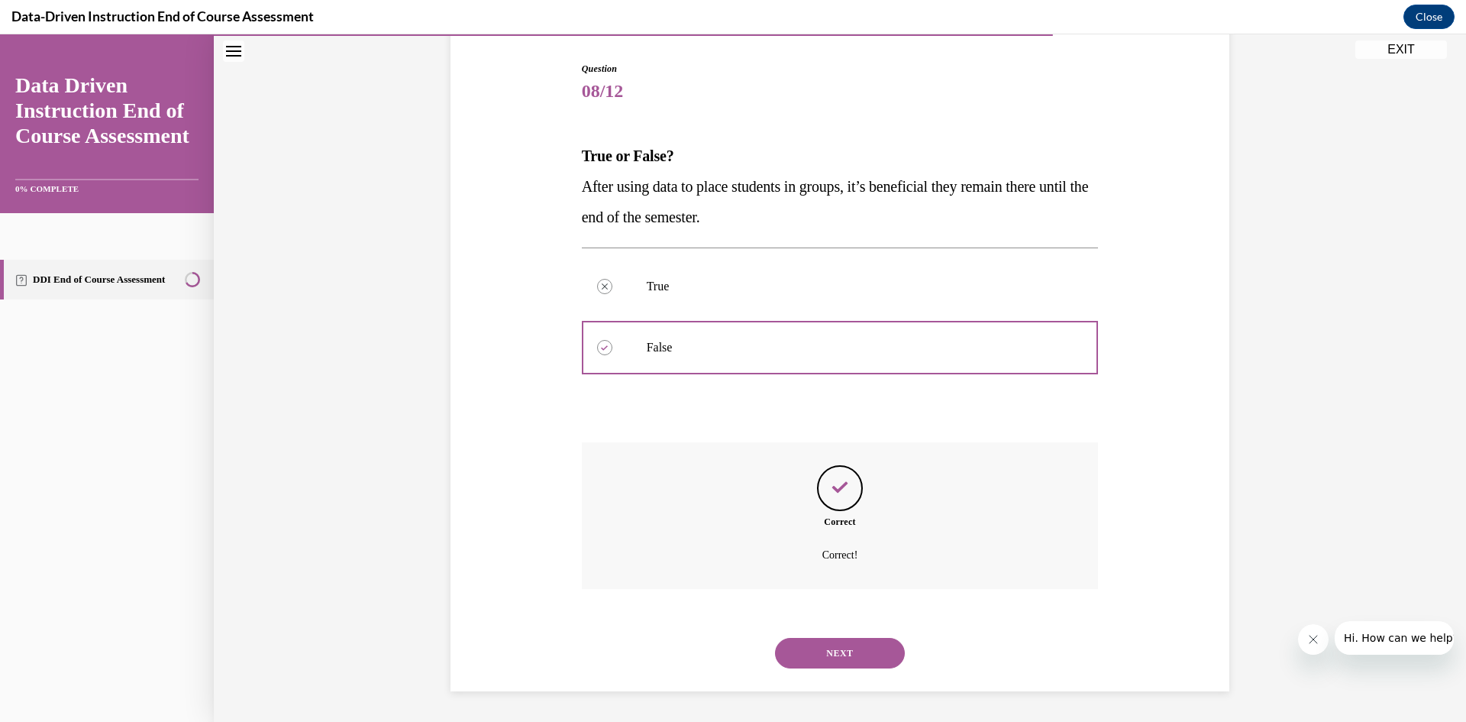
click at [847, 666] on button "NEXT" at bounding box center [840, 653] width 130 height 31
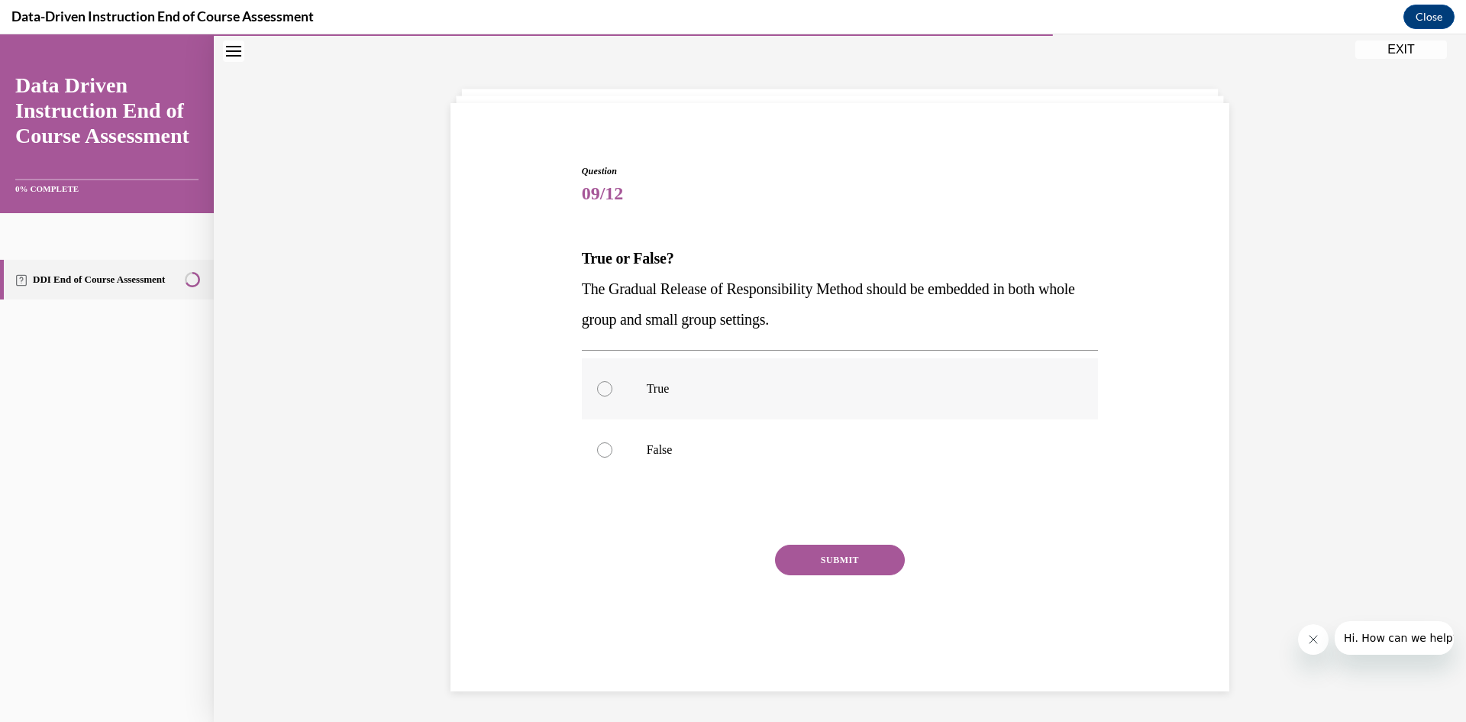
click at [637, 380] on label "True" at bounding box center [840, 388] width 517 height 61
click at [612, 381] on input "True" at bounding box center [604, 388] width 15 height 15
radio input "true"
click at [817, 566] on button "SUBMIT" at bounding box center [840, 559] width 130 height 31
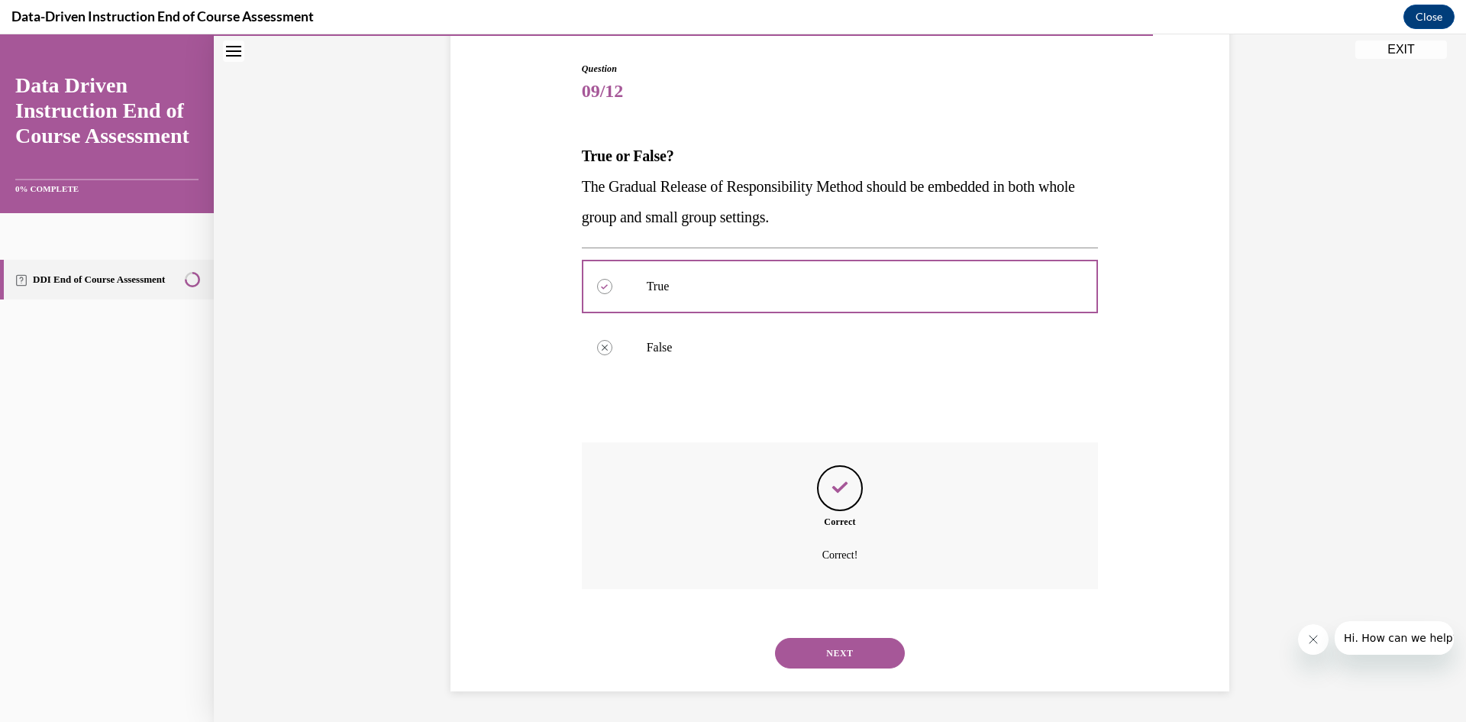
click at [831, 650] on button "NEXT" at bounding box center [840, 653] width 130 height 31
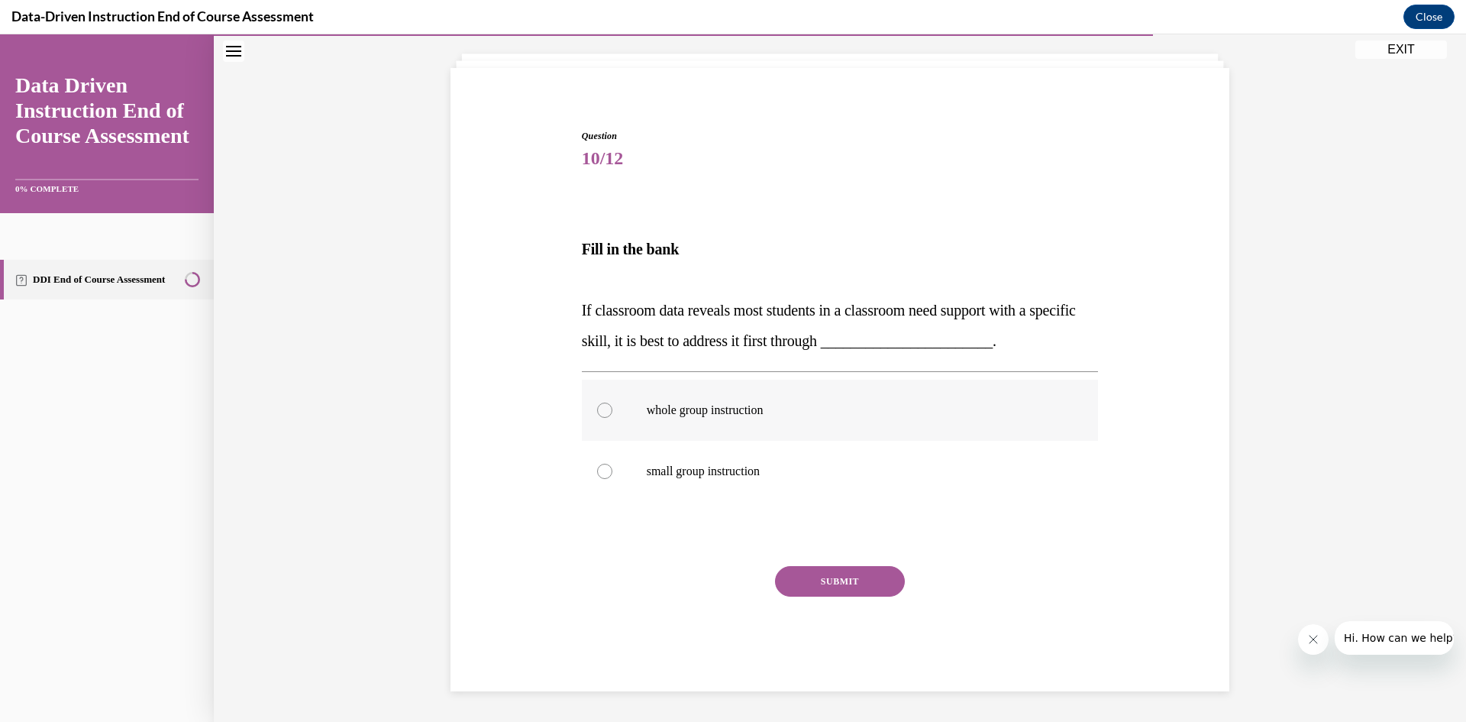
click at [711, 407] on p "whole group instruction" at bounding box center [854, 409] width 414 height 15
click at [612, 407] on input "whole group instruction" at bounding box center [604, 409] width 15 height 15
radio input "true"
click at [861, 580] on button "SUBMIT" at bounding box center [840, 581] width 130 height 31
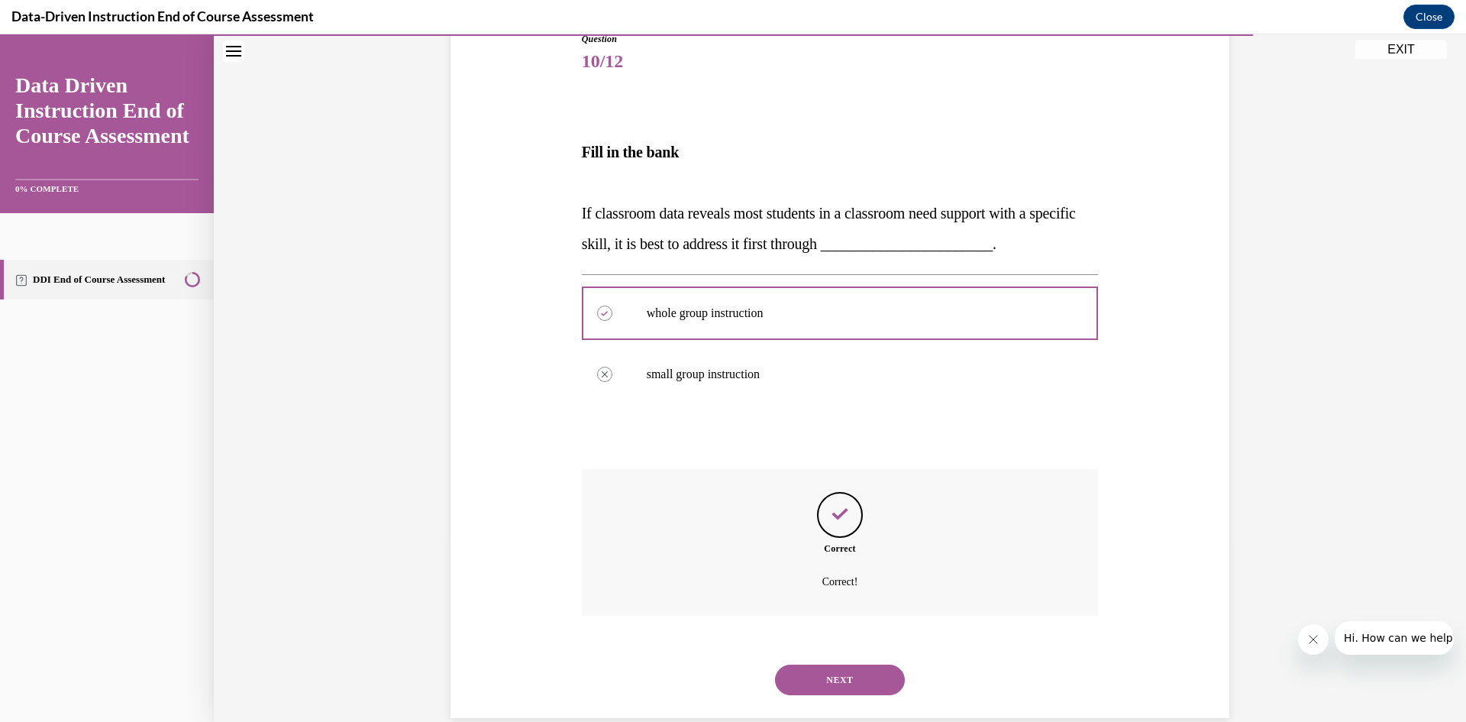
scroll to position [207, 0]
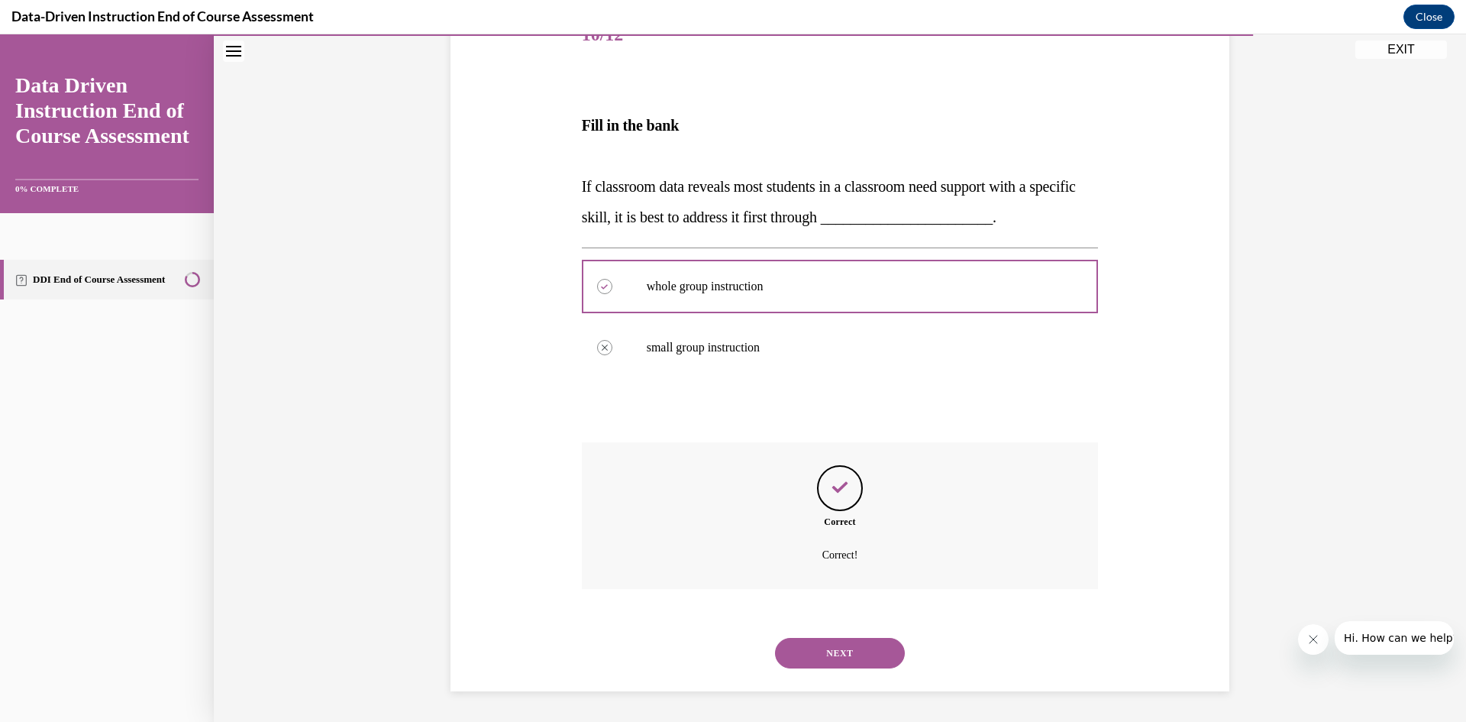
click at [855, 656] on button "NEXT" at bounding box center [840, 653] width 130 height 31
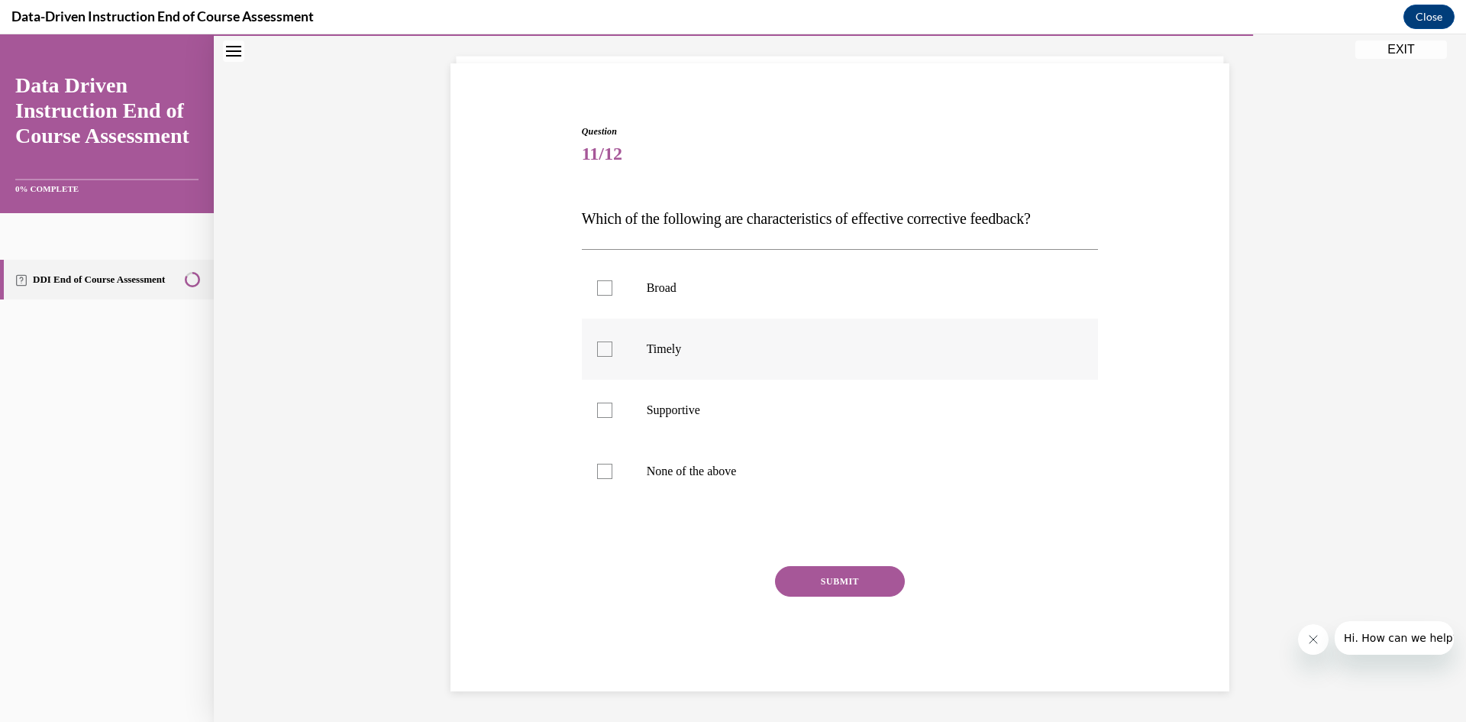
click at [620, 354] on label "Timely" at bounding box center [840, 348] width 517 height 61
click at [612, 354] on input "Timely" at bounding box center [604, 348] width 15 height 15
checkbox input "true"
click at [651, 408] on p "Supportive" at bounding box center [854, 409] width 414 height 15
click at [612, 408] on input "Supportive" at bounding box center [604, 409] width 15 height 15
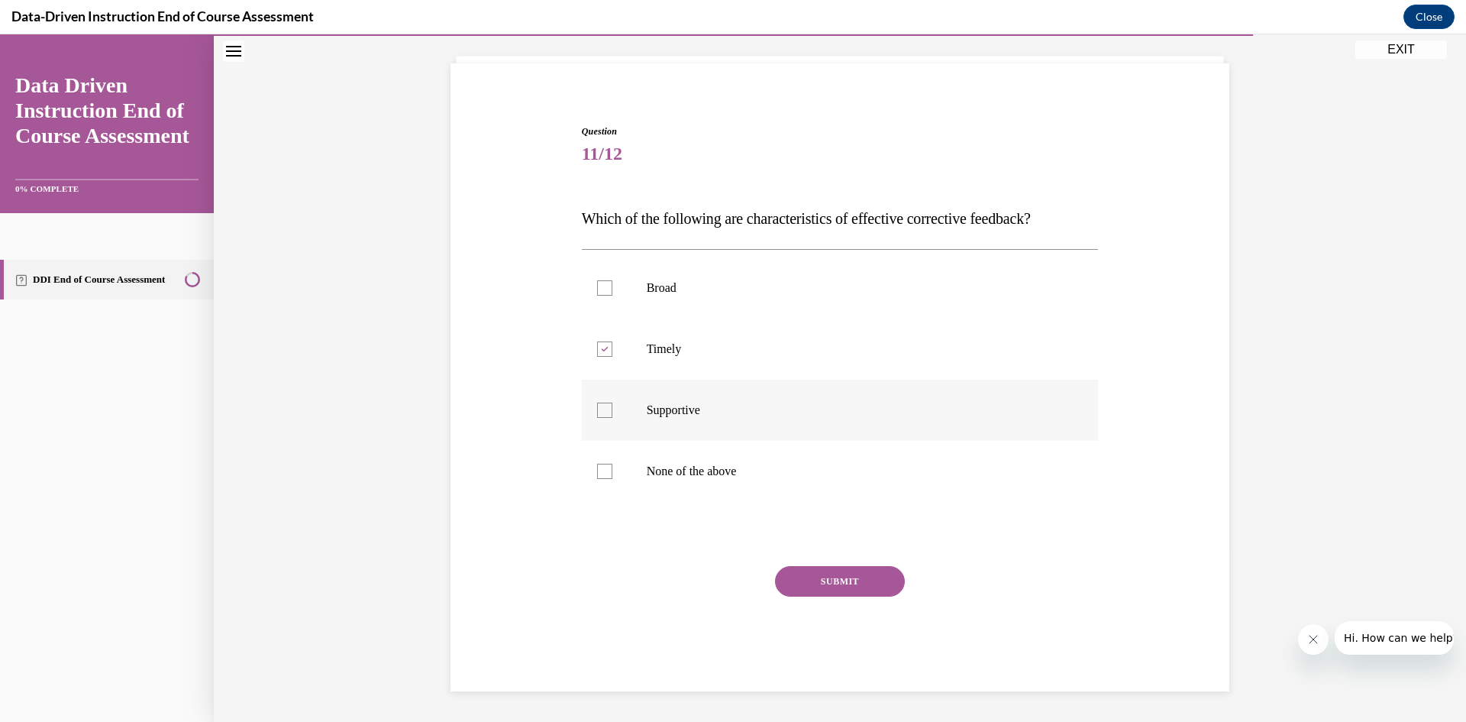
checkbox input "true"
click at [842, 582] on button "SUBMIT" at bounding box center [840, 581] width 130 height 31
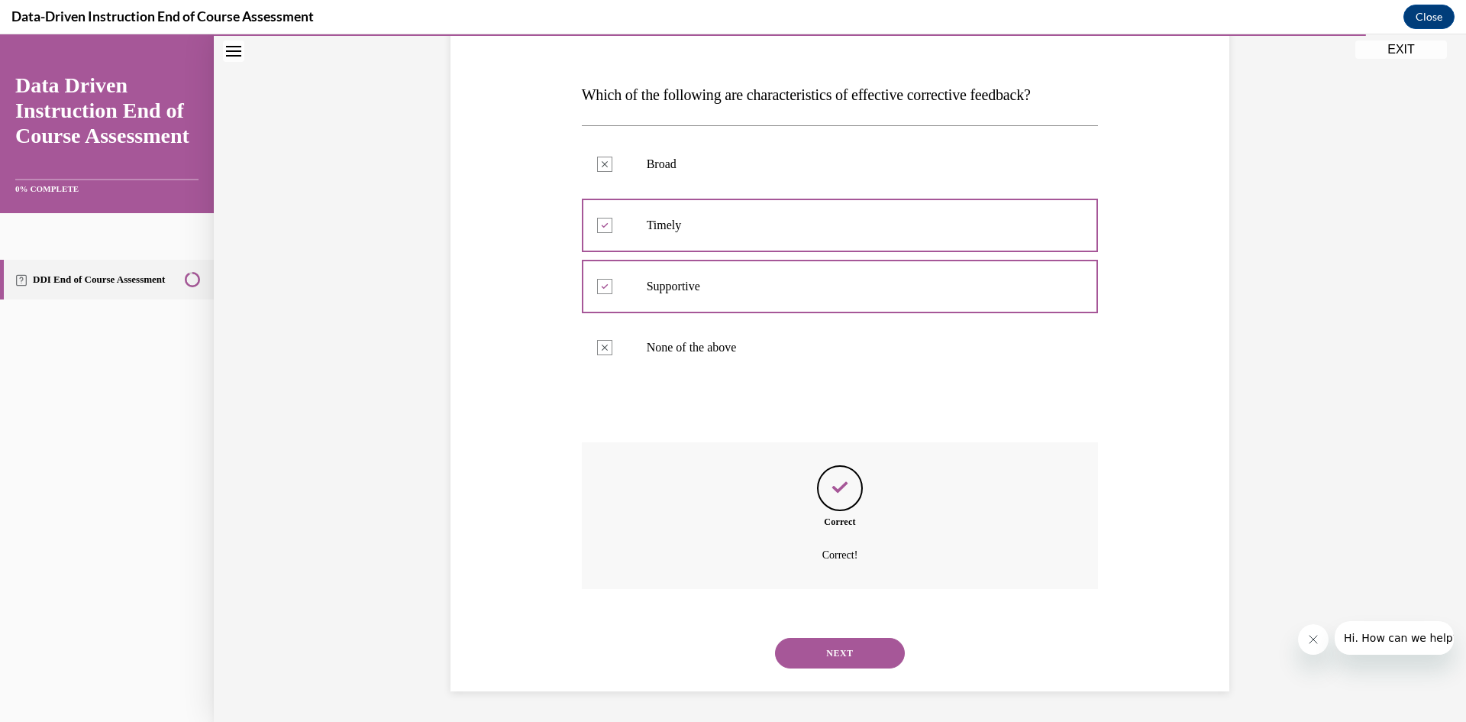
click at [839, 664] on button "NEXT" at bounding box center [840, 653] width 130 height 31
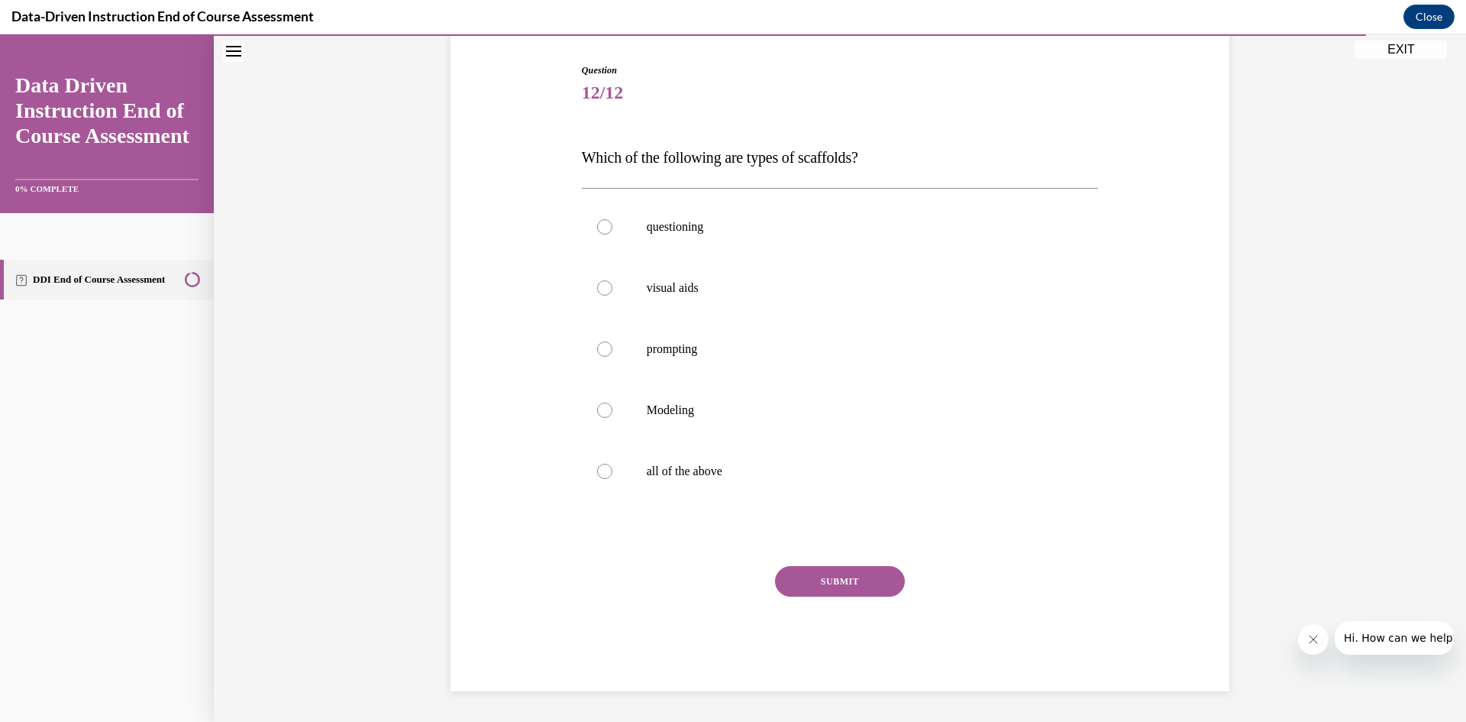
scroll to position [149, 0]
click at [672, 276] on label "visual aids" at bounding box center [840, 287] width 517 height 61
click at [612, 280] on input "visual aids" at bounding box center [604, 287] width 15 height 15
radio input "true"
click at [686, 359] on label "prompting" at bounding box center [840, 348] width 517 height 61
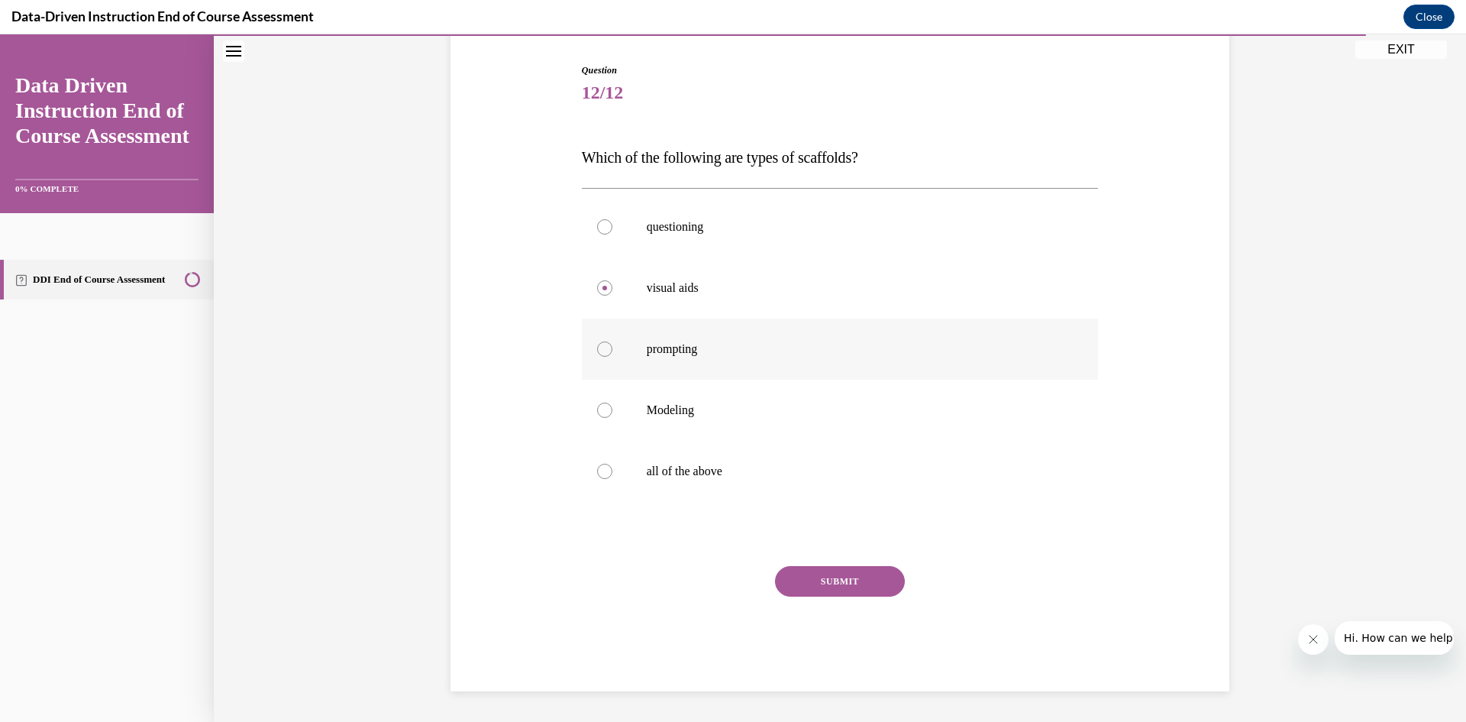
click at [612, 357] on input "prompting" at bounding box center [604, 348] width 15 height 15
radio input "true"
click at [695, 407] on p "Modeling" at bounding box center [854, 409] width 414 height 15
click at [612, 407] on input "Modeling" at bounding box center [604, 409] width 15 height 15
radio input "true"
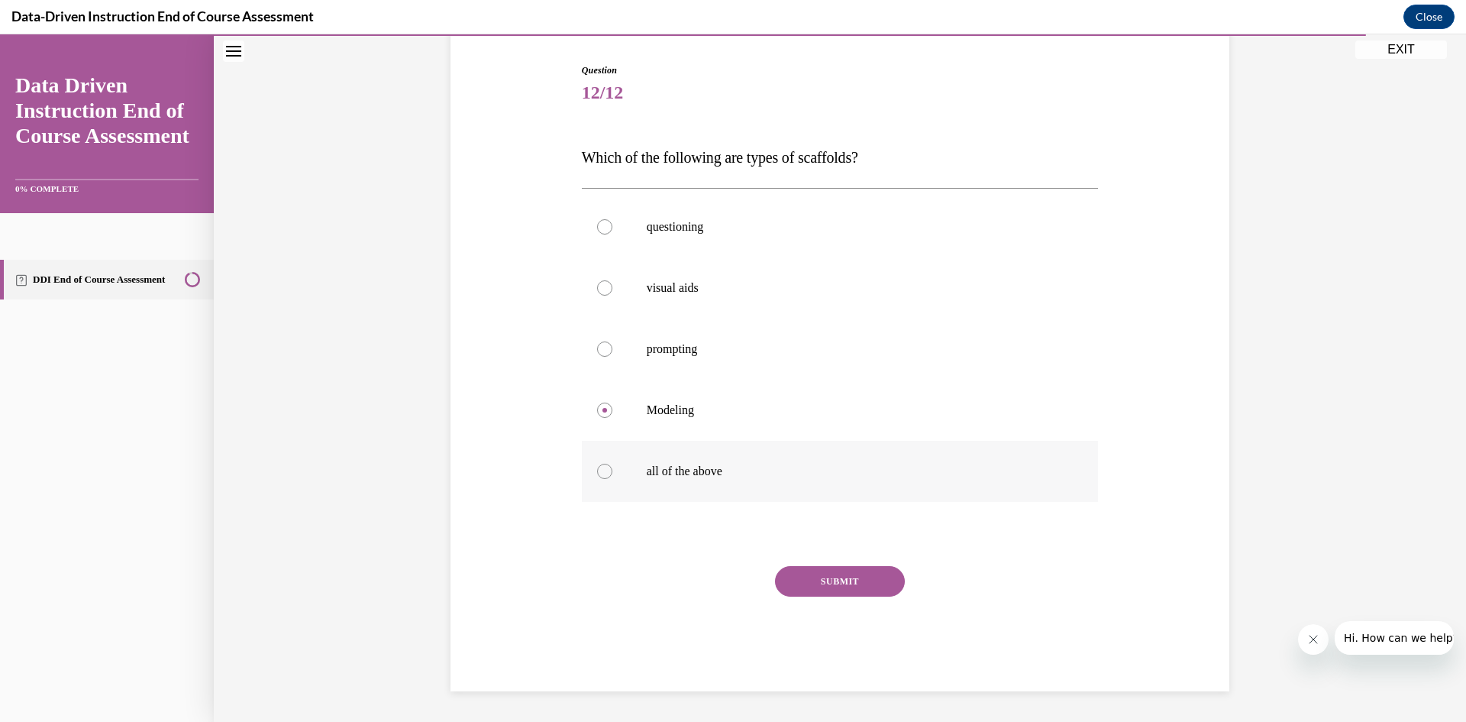
click at [702, 466] on p "all of the above" at bounding box center [854, 471] width 414 height 15
click at [612, 466] on input "all of the above" at bounding box center [604, 471] width 15 height 15
radio input "true"
click at [815, 572] on button "SUBMIT" at bounding box center [840, 581] width 130 height 31
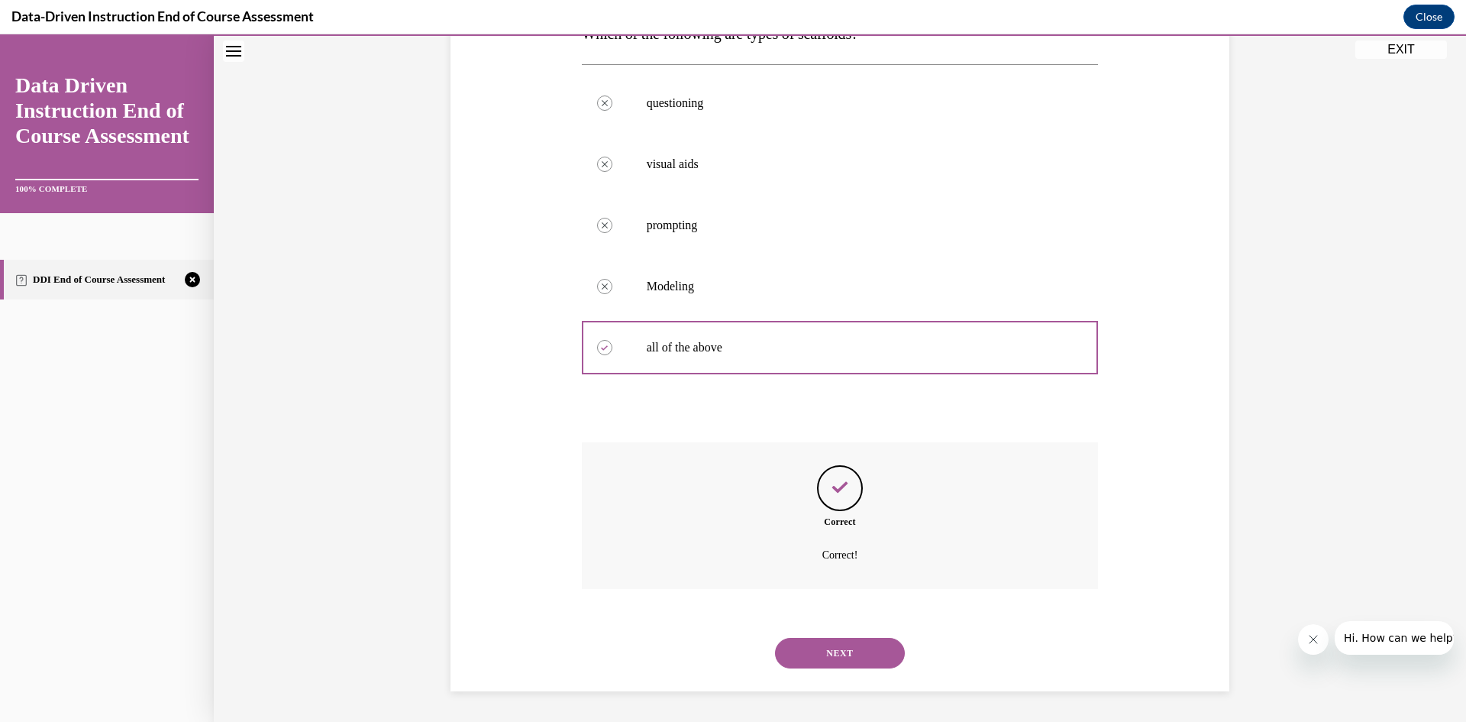
click at [874, 662] on button "NEXT" at bounding box center [840, 653] width 130 height 31
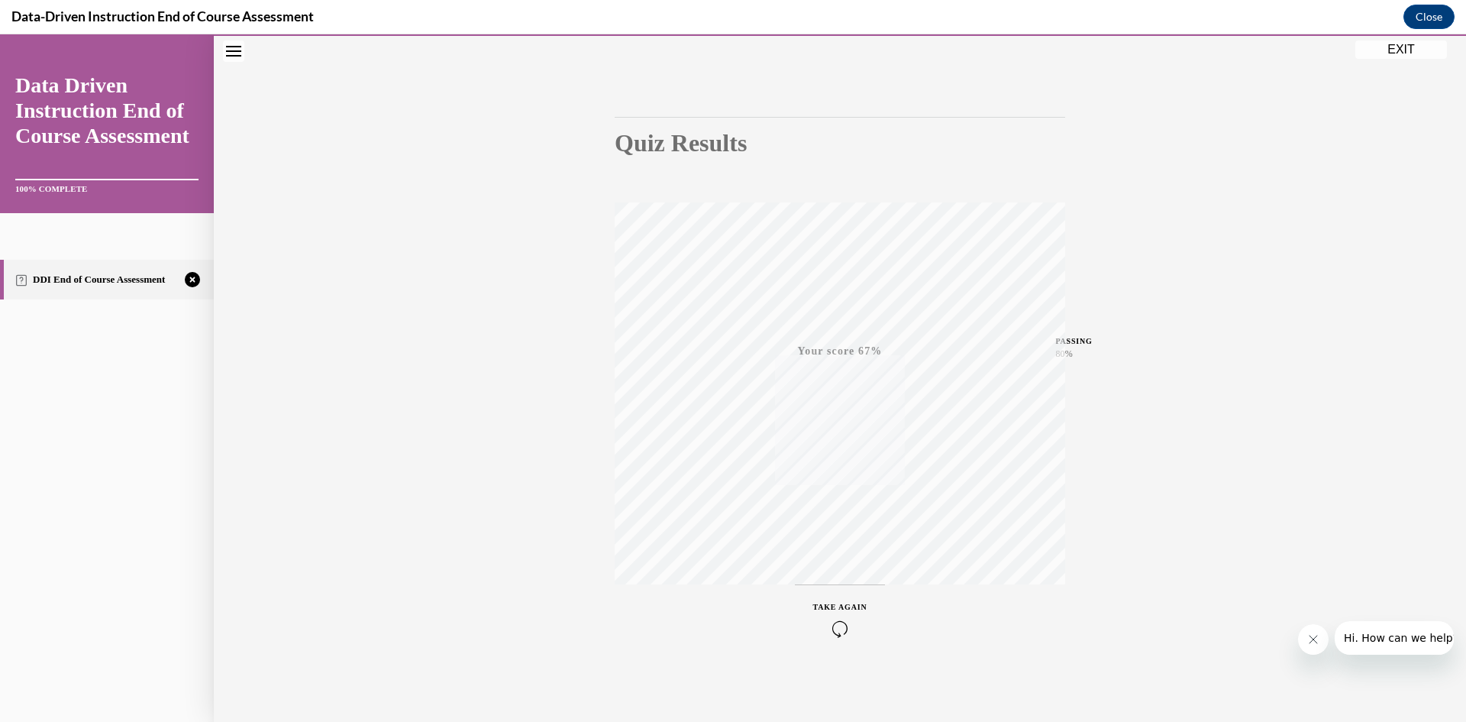
click at [833, 625] on icon "button" at bounding box center [840, 628] width 54 height 17
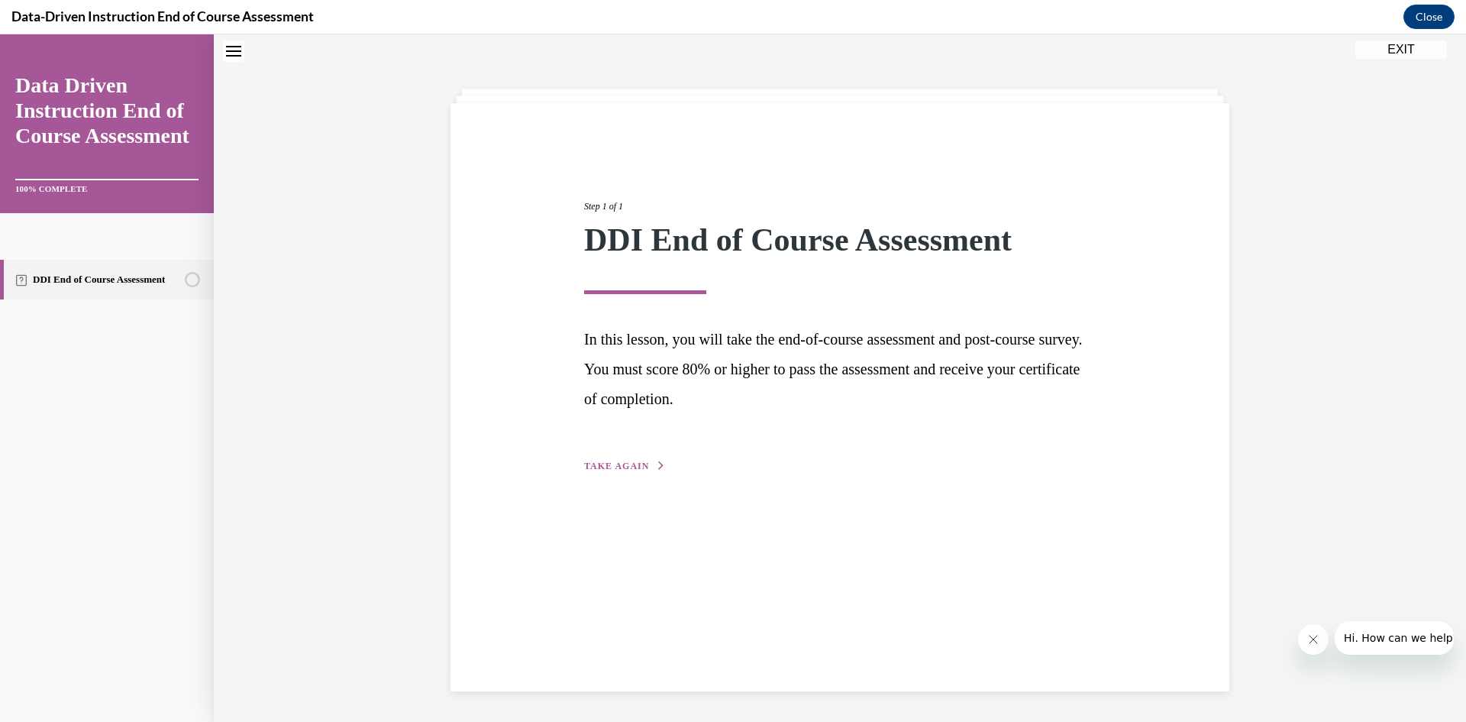
scroll to position [48, 0]
click at [613, 463] on span "TAKE AGAIN" at bounding box center [616, 465] width 65 height 11
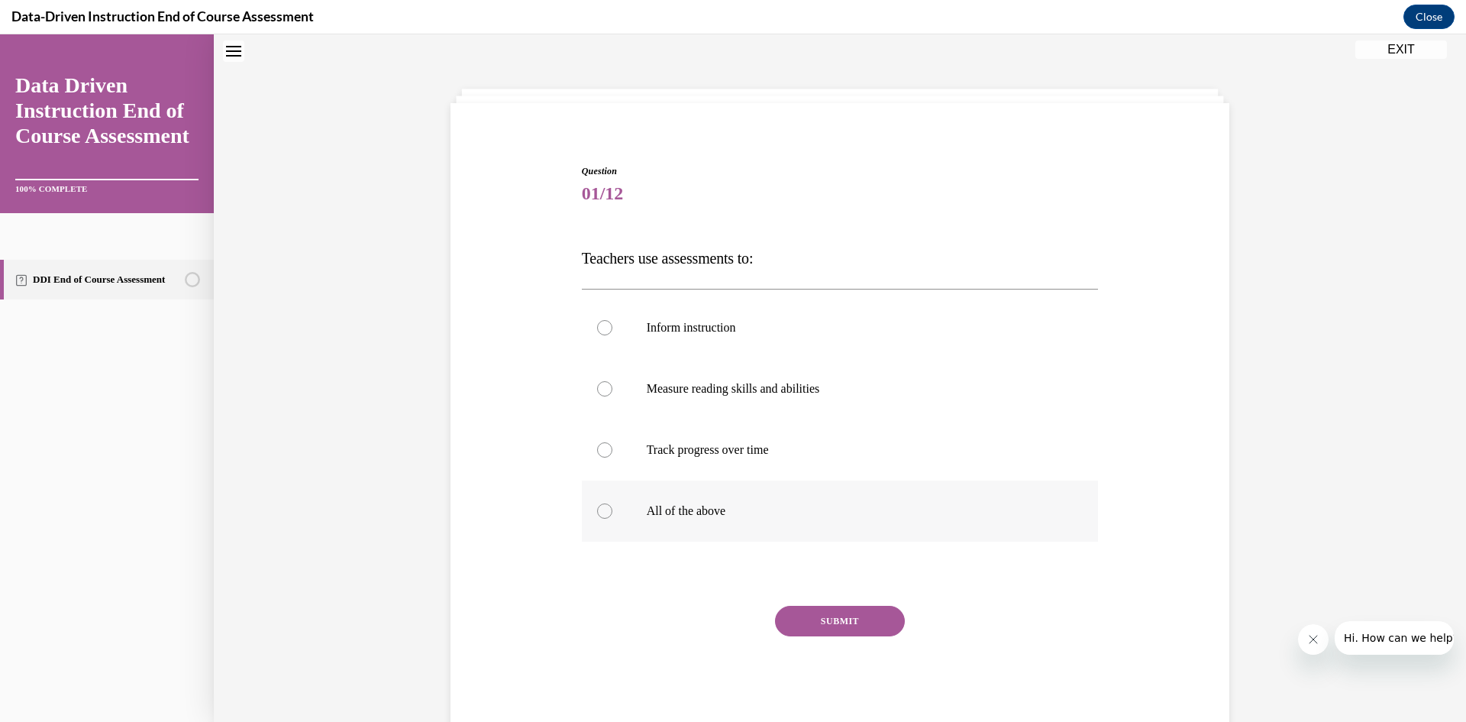
click at [688, 513] on p "All of the above" at bounding box center [854, 510] width 414 height 15
click at [612, 513] on input "All of the above" at bounding box center [604, 510] width 15 height 15
radio input "true"
click at [861, 619] on button "SUBMIT" at bounding box center [840, 621] width 130 height 31
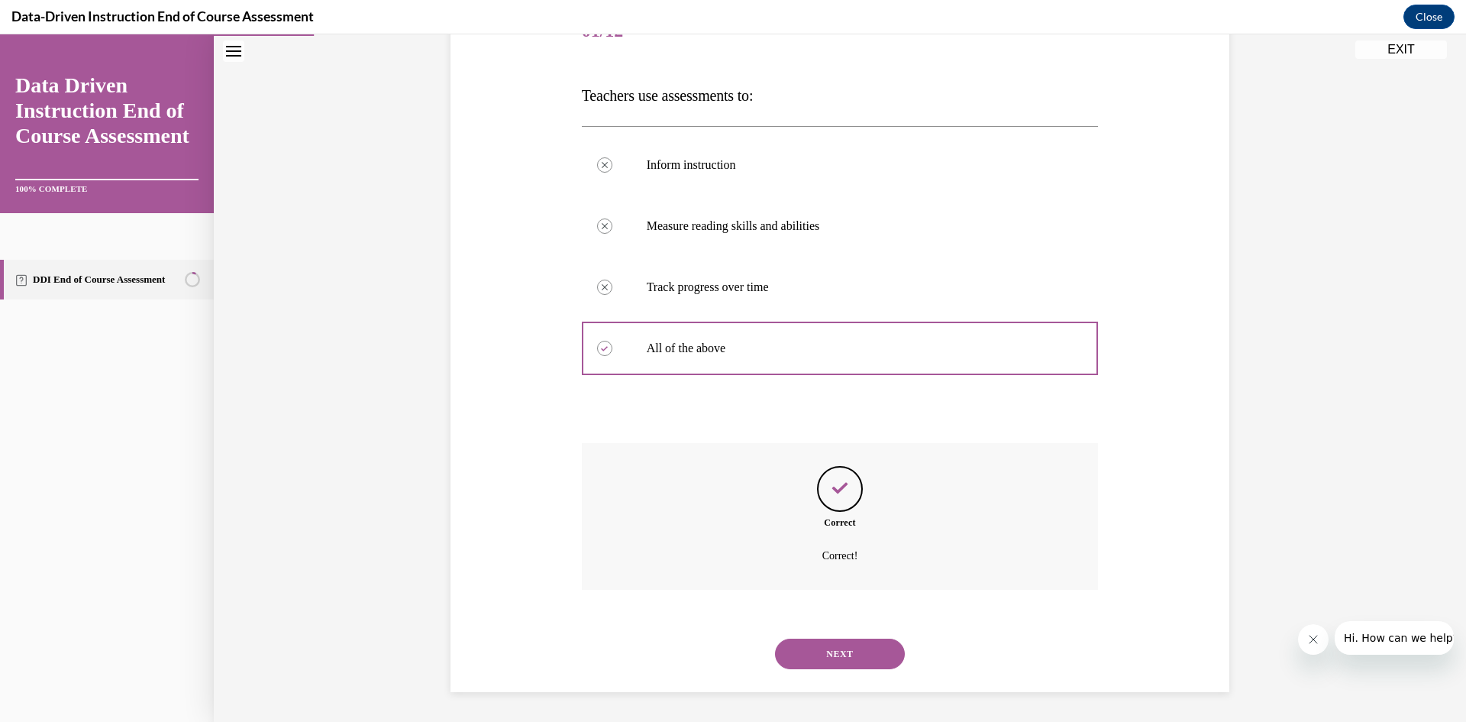
scroll to position [212, 0]
click at [826, 654] on button "NEXT" at bounding box center [840, 653] width 130 height 31
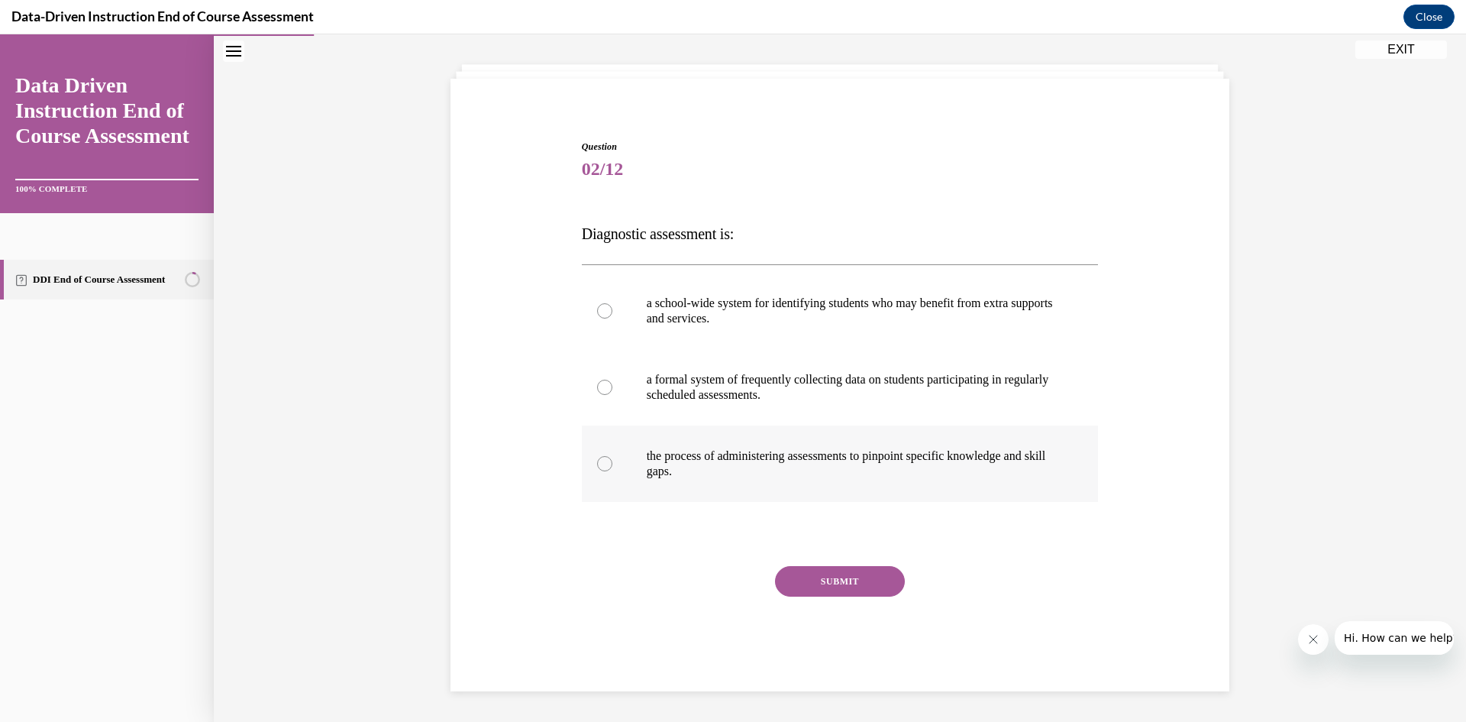
click at [709, 455] on p "the process of administering assessments to pinpoint specific knowledge and ski…" at bounding box center [854, 463] width 414 height 31
click at [612, 456] on input "the process of administering assessments to pinpoint specific knowledge and ski…" at bounding box center [604, 463] width 15 height 15
radio input "true"
click at [835, 562] on div "Question 02/12 Diagnostic assessment is: a school-wide system for identifying s…" at bounding box center [840, 415] width 517 height 551
click at [838, 578] on button "SUBMIT" at bounding box center [840, 581] width 130 height 31
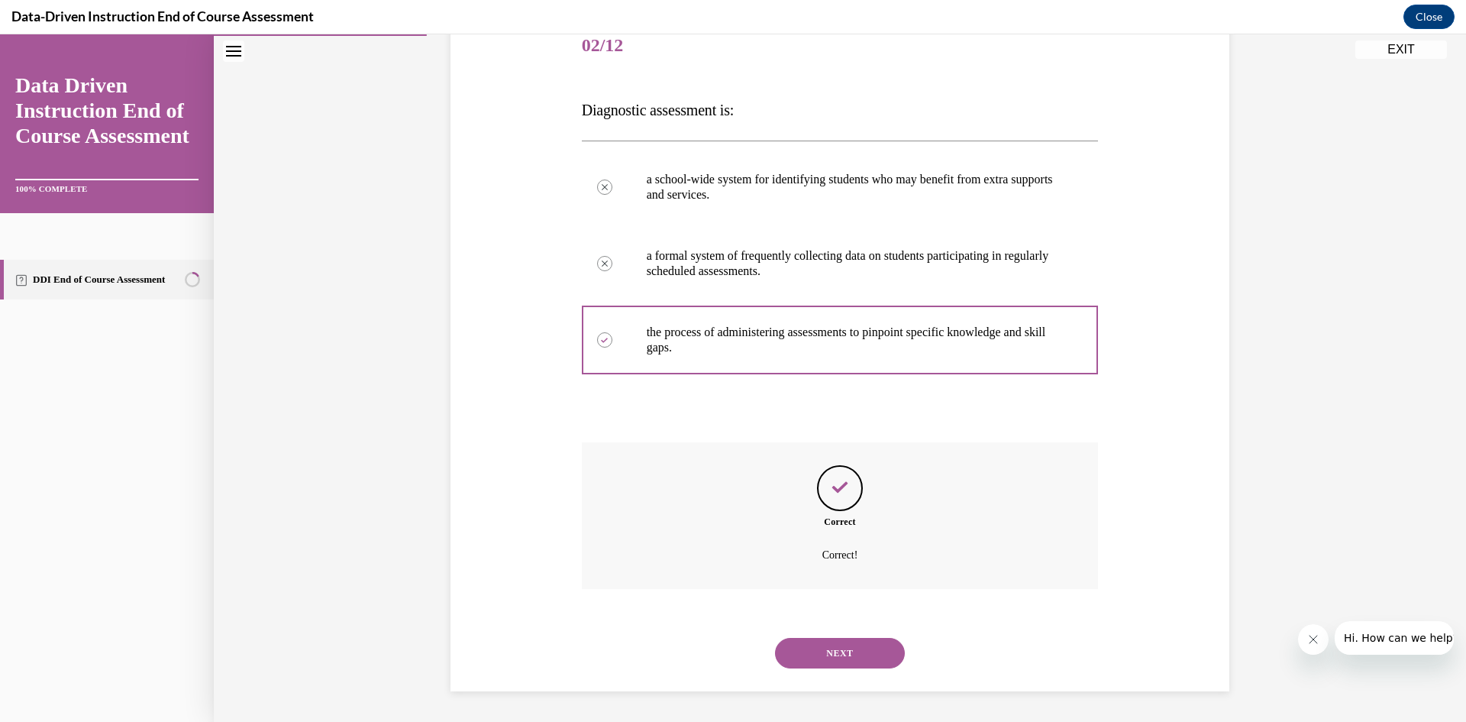
click at [852, 651] on button "NEXT" at bounding box center [840, 653] width 130 height 31
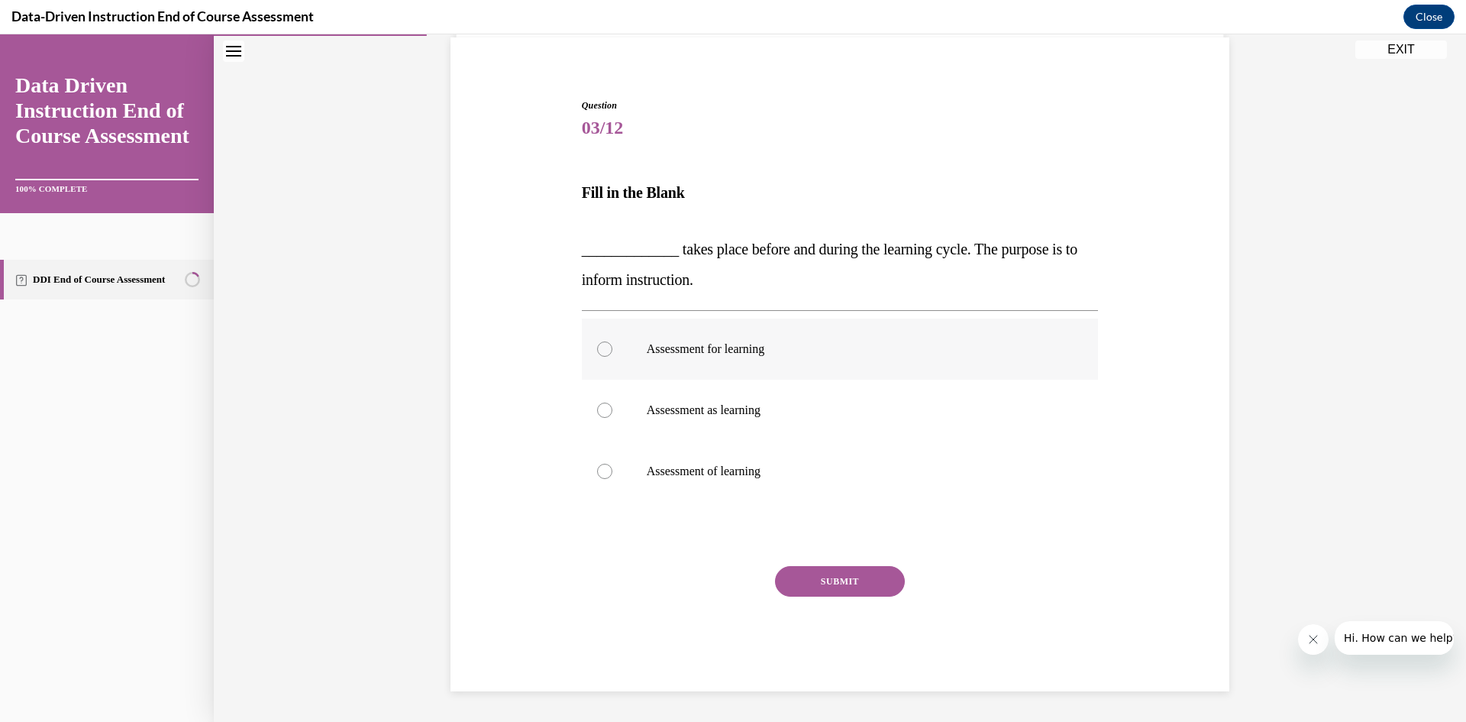
click at [774, 354] on p "Assessment for learning" at bounding box center [854, 348] width 414 height 15
click at [612, 354] on input "Assessment for learning" at bounding box center [604, 348] width 15 height 15
radio input "true"
click at [871, 586] on button "SUBMIT" at bounding box center [840, 581] width 130 height 31
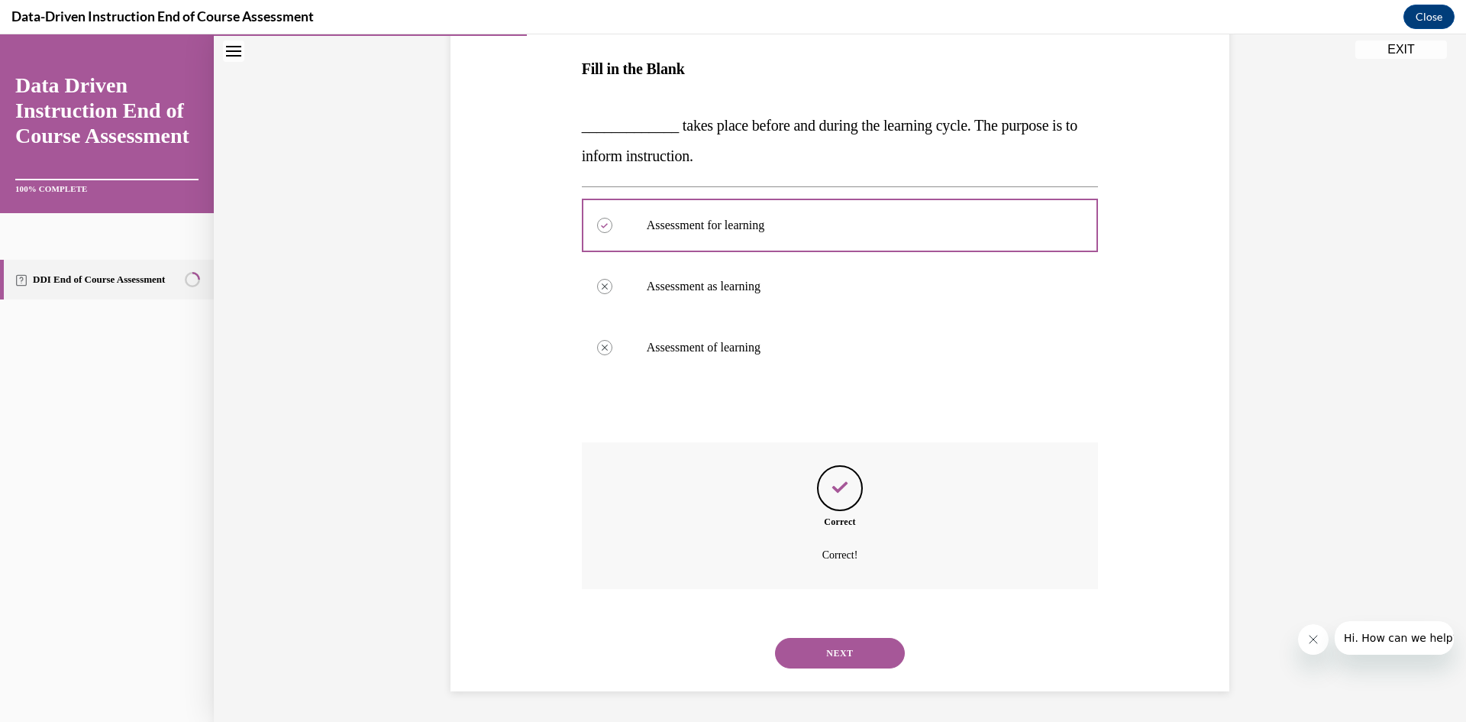
click at [846, 648] on button "NEXT" at bounding box center [840, 653] width 130 height 31
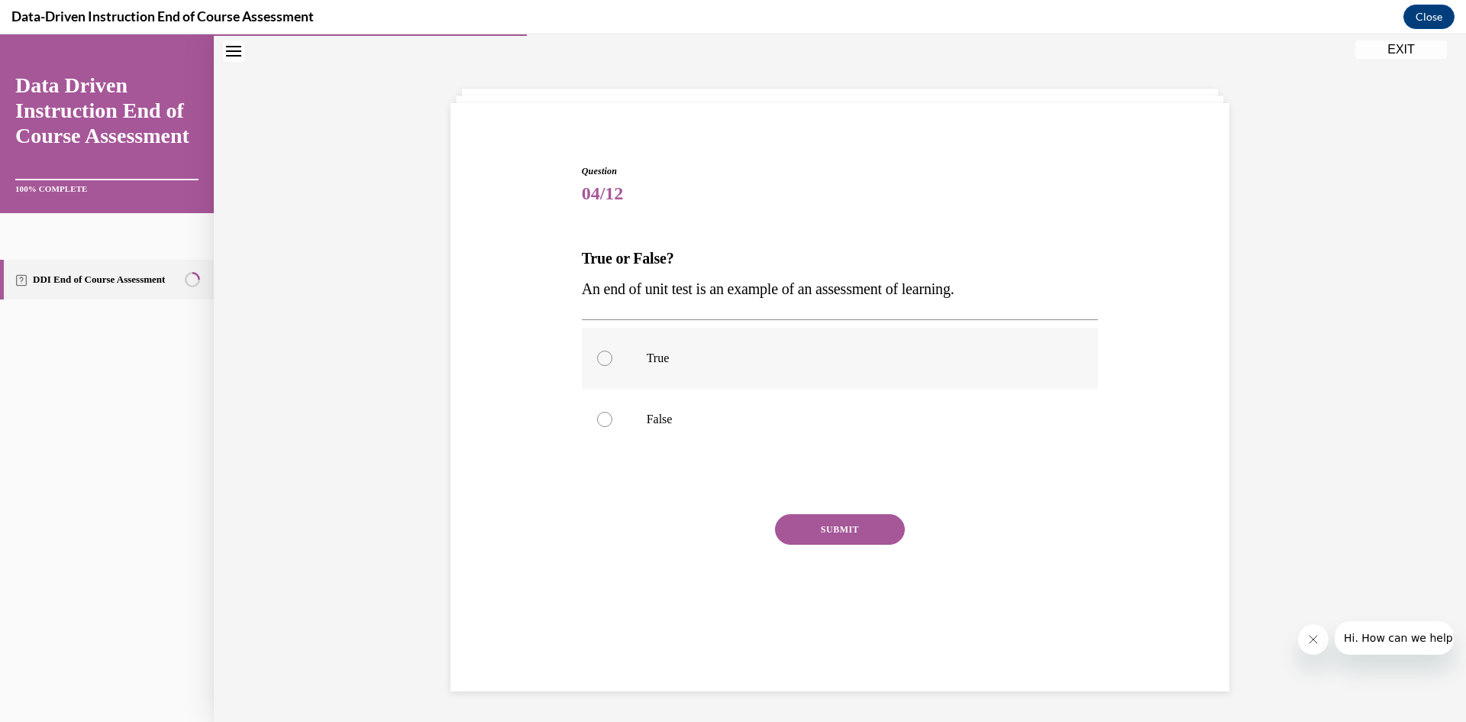
click at [665, 349] on label "True" at bounding box center [840, 358] width 517 height 61
click at [612, 351] on input "True" at bounding box center [604, 358] width 15 height 15
radio input "true"
click at [841, 538] on button "SUBMIT" at bounding box center [840, 529] width 130 height 31
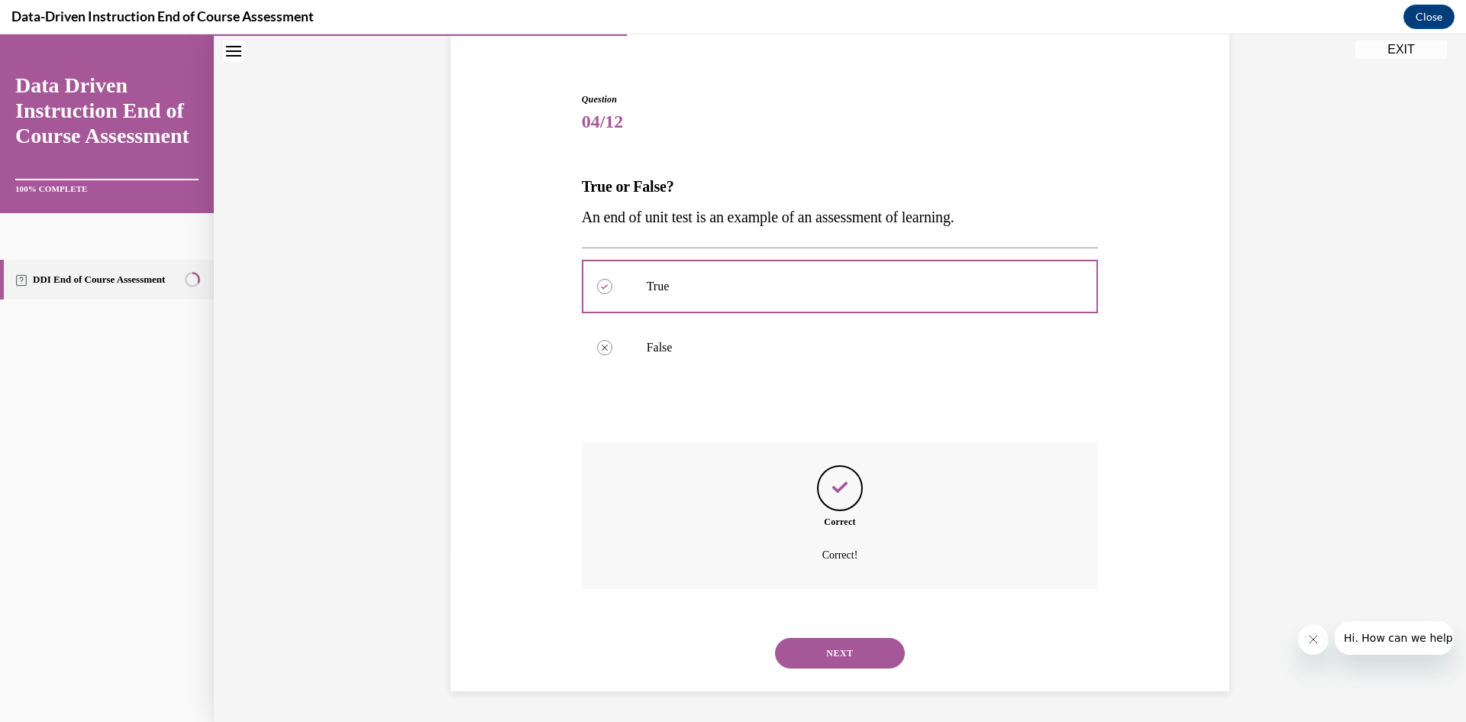
click at [853, 661] on button "NEXT" at bounding box center [840, 653] width 130 height 31
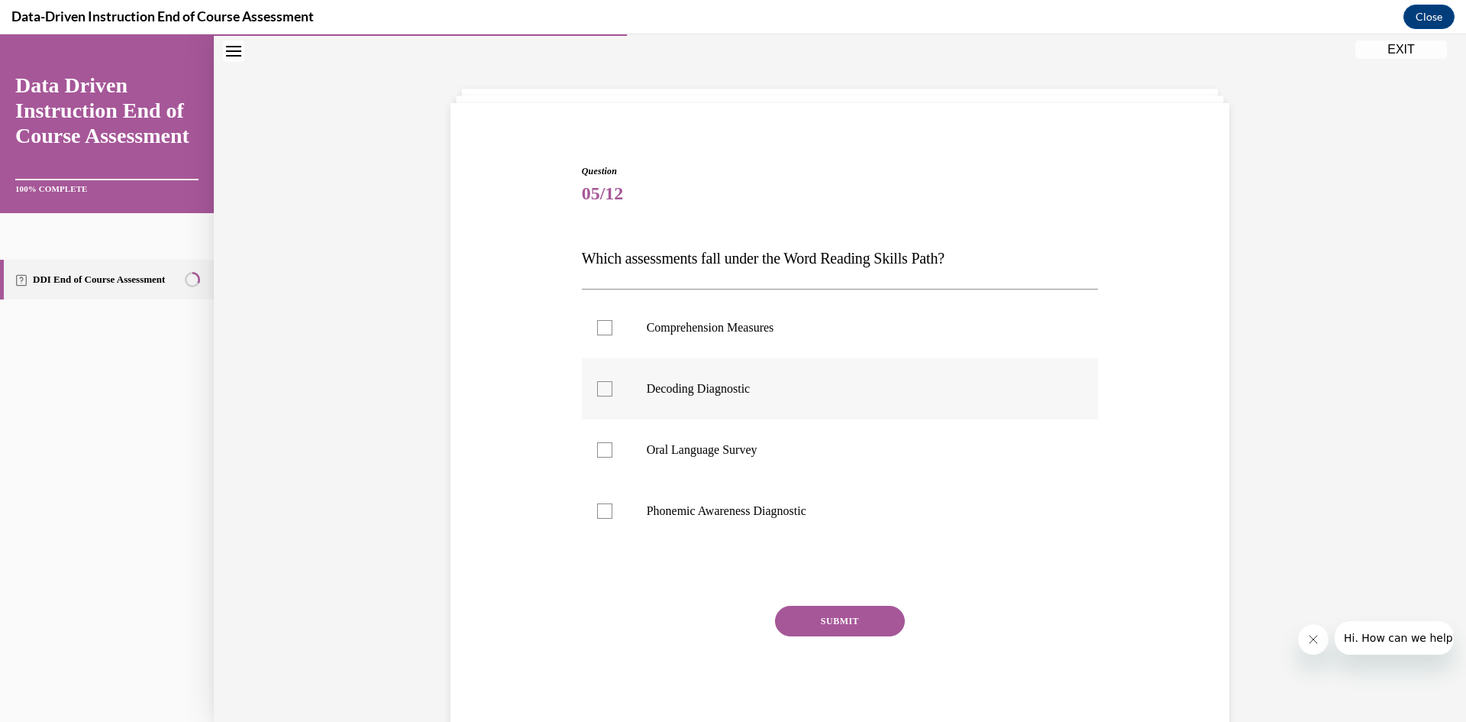
click at [716, 396] on label "Decoding Diagnostic" at bounding box center [840, 388] width 517 height 61
click at [612, 396] on input "Decoding Diagnostic" at bounding box center [604, 388] width 15 height 15
checkbox input "true"
click at [777, 520] on label "Phonemic Awareness Diagnostic" at bounding box center [840, 510] width 517 height 61
click at [612, 519] on input "Phonemic Awareness Diagnostic" at bounding box center [604, 510] width 15 height 15
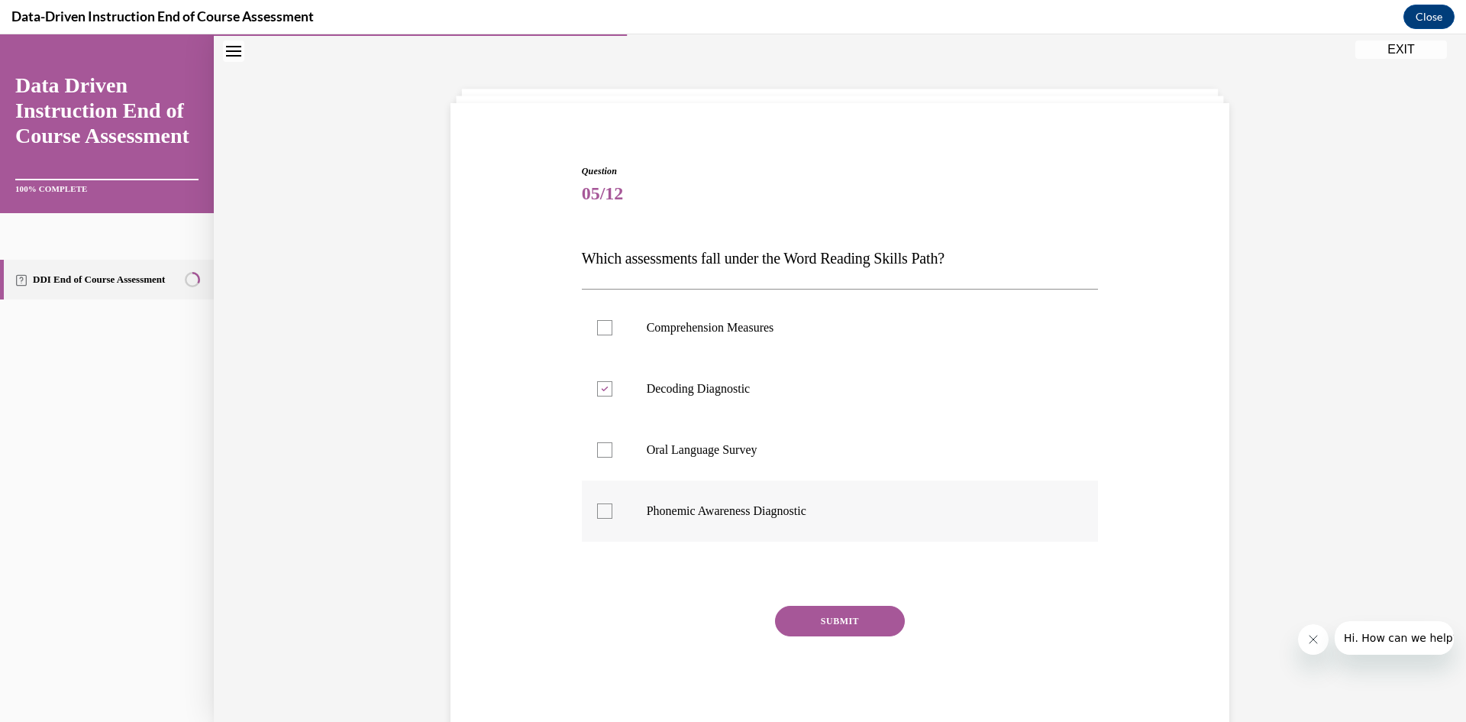
checkbox input "true"
click at [809, 608] on button "SUBMIT" at bounding box center [840, 621] width 130 height 31
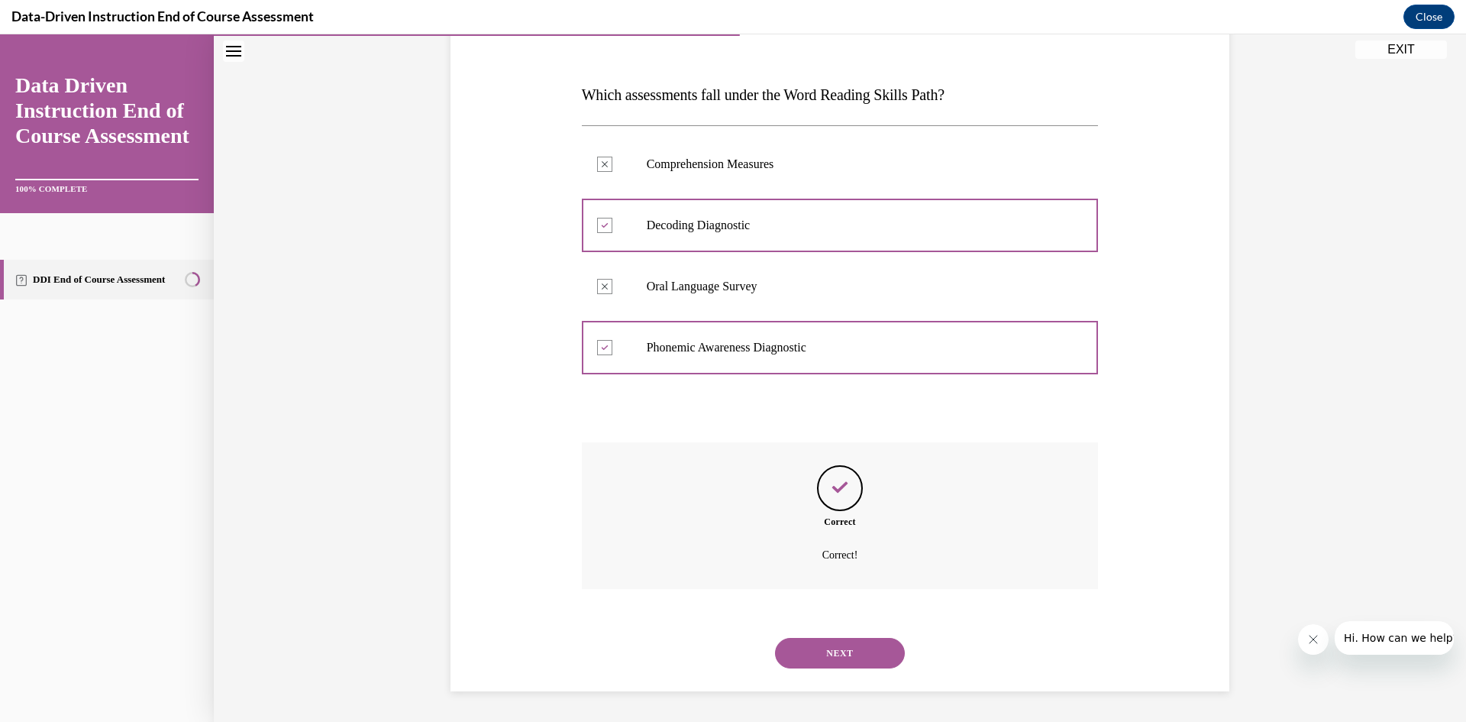
click at [841, 649] on button "NEXT" at bounding box center [840, 653] width 130 height 31
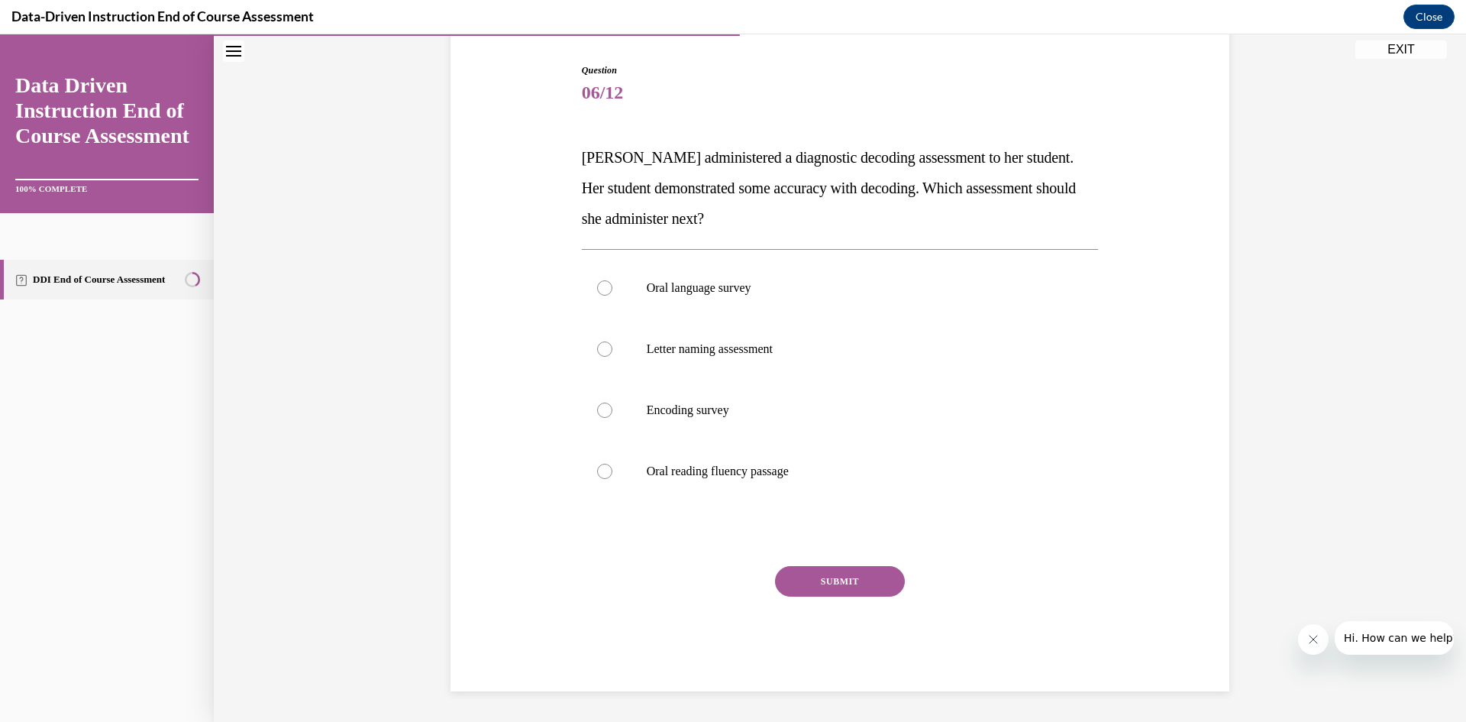
scroll to position [149, 0]
click at [678, 396] on label "Encoding survey" at bounding box center [840, 410] width 517 height 61
click at [612, 402] on input "Encoding survey" at bounding box center [604, 409] width 15 height 15
radio input "true"
click at [817, 575] on button "SUBMIT" at bounding box center [840, 581] width 130 height 31
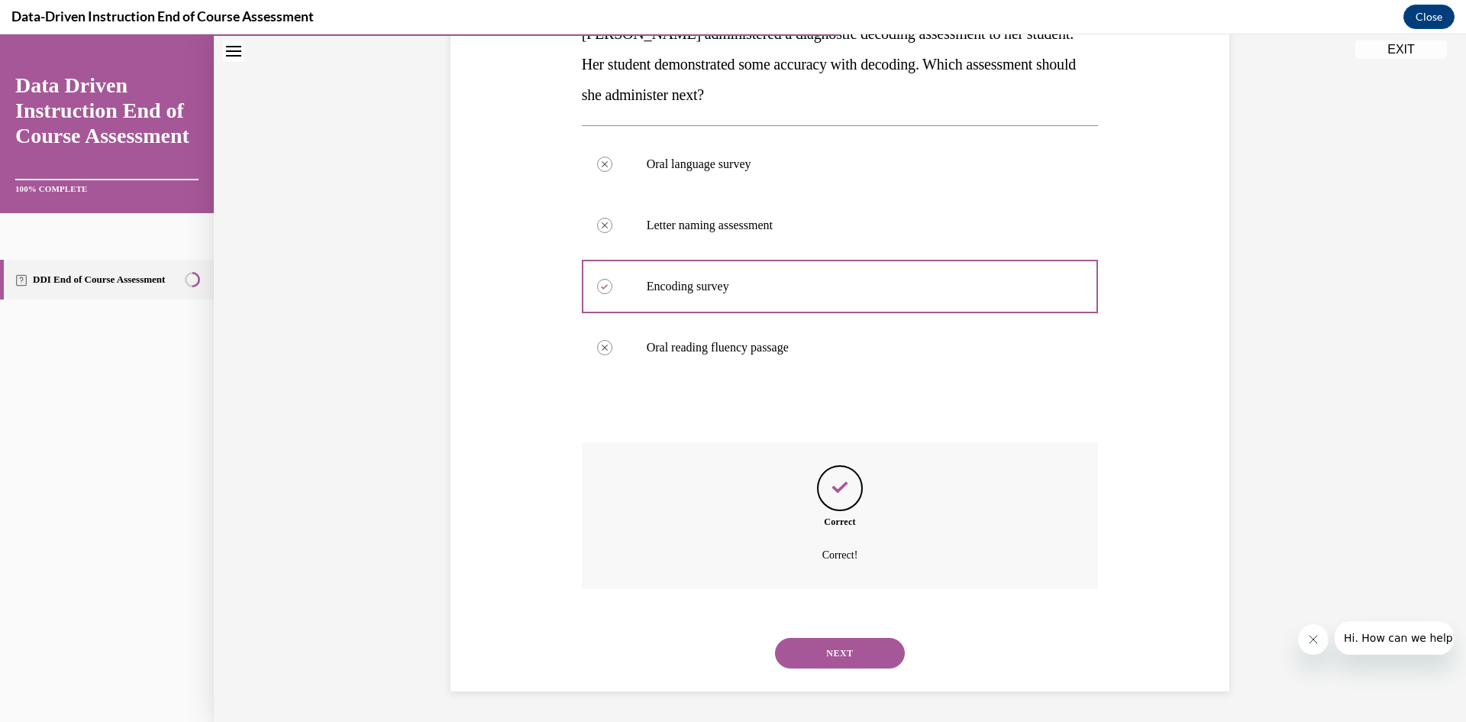
click at [829, 651] on button "NEXT" at bounding box center [840, 653] width 130 height 31
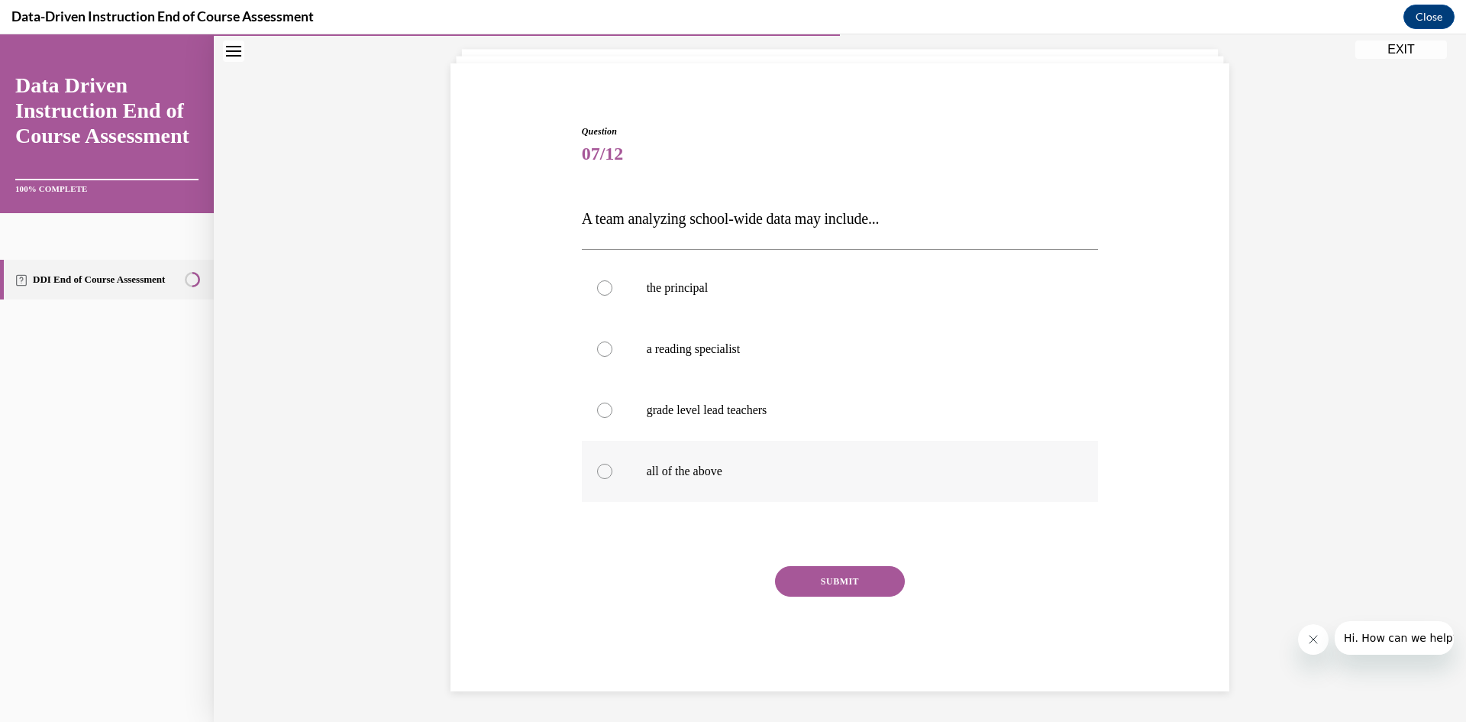
click at [696, 479] on label "all of the above" at bounding box center [840, 471] width 517 height 61
click at [612, 479] on input "all of the above" at bounding box center [604, 471] width 15 height 15
radio input "true"
click at [833, 578] on button "SUBMIT" at bounding box center [840, 581] width 130 height 31
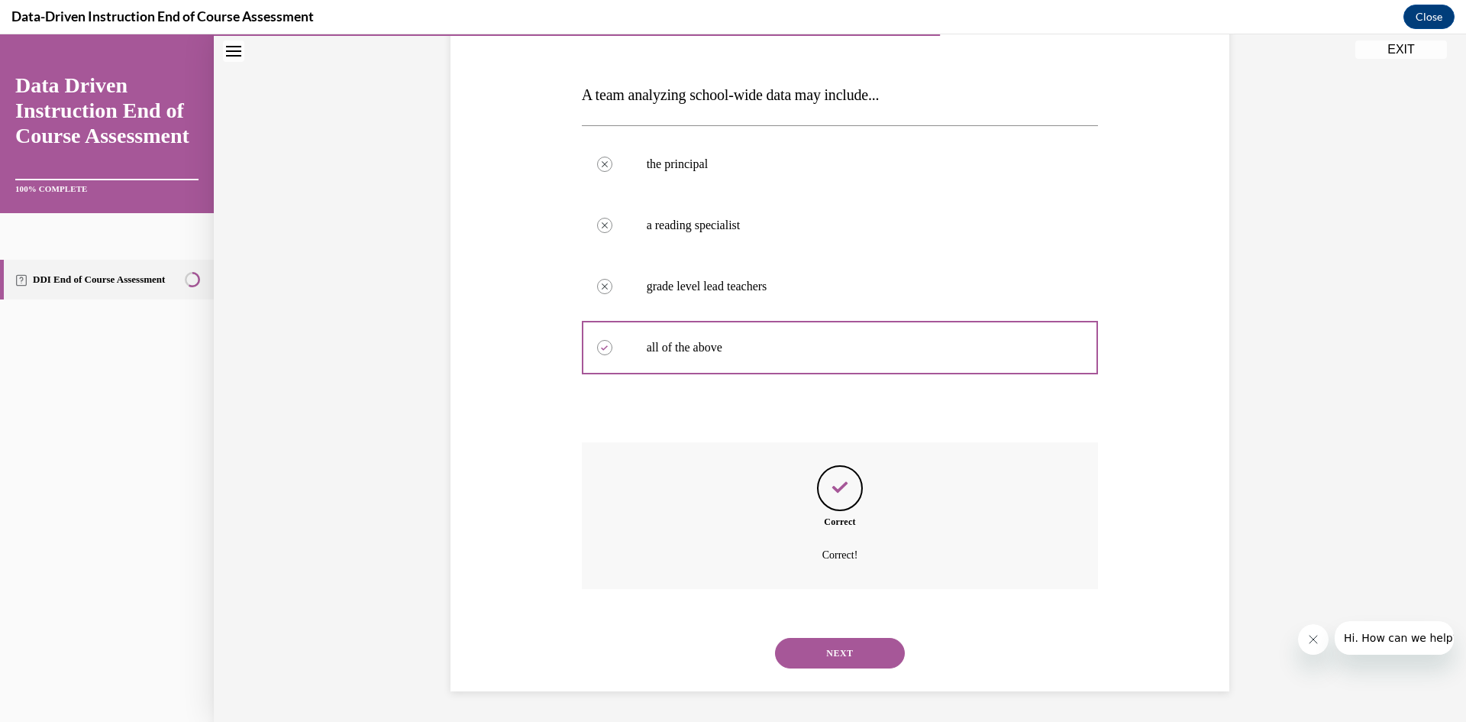
click at [826, 645] on button "NEXT" at bounding box center [840, 653] width 130 height 31
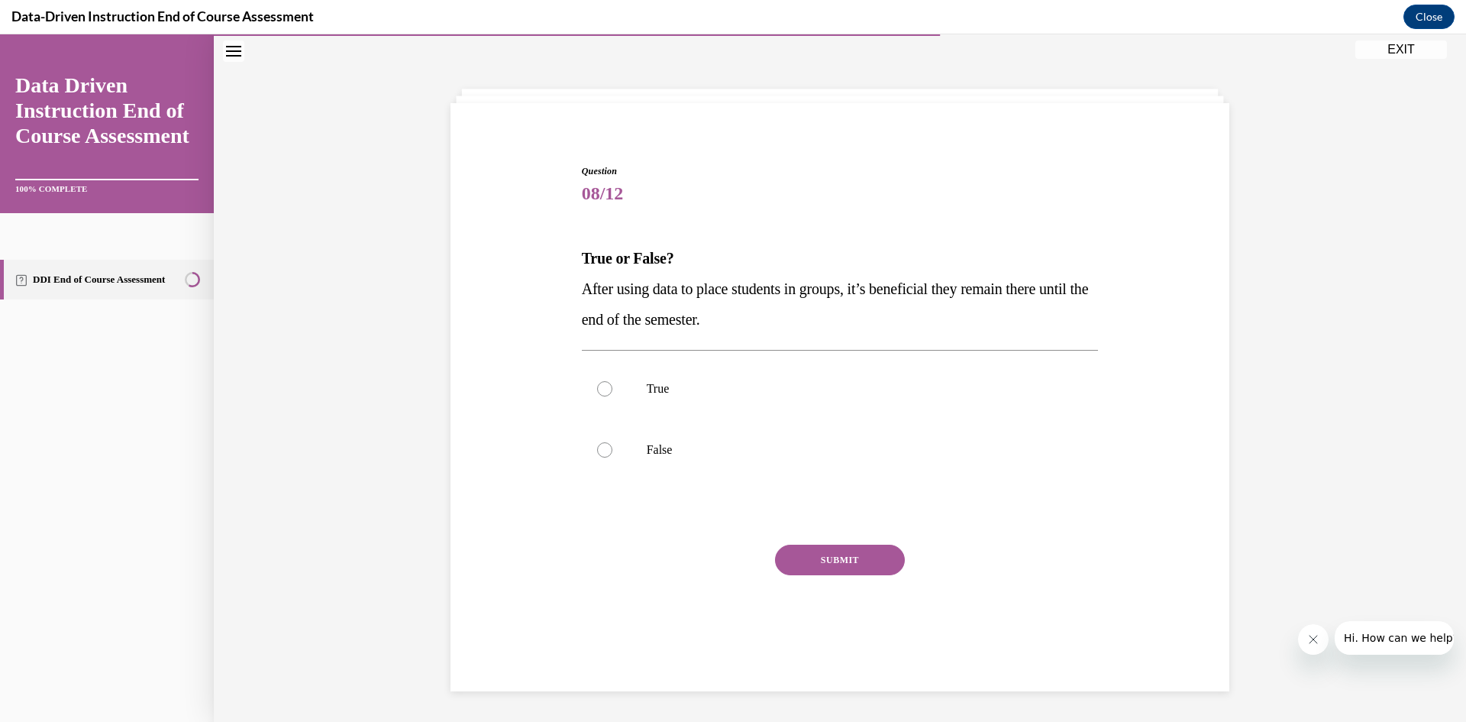
scroll to position [48, 0]
click at [625, 388] on label "True" at bounding box center [840, 388] width 517 height 61
click at [612, 388] on input "True" at bounding box center [604, 388] width 15 height 15
radio input "true"
click at [674, 460] on label "False" at bounding box center [840, 449] width 517 height 61
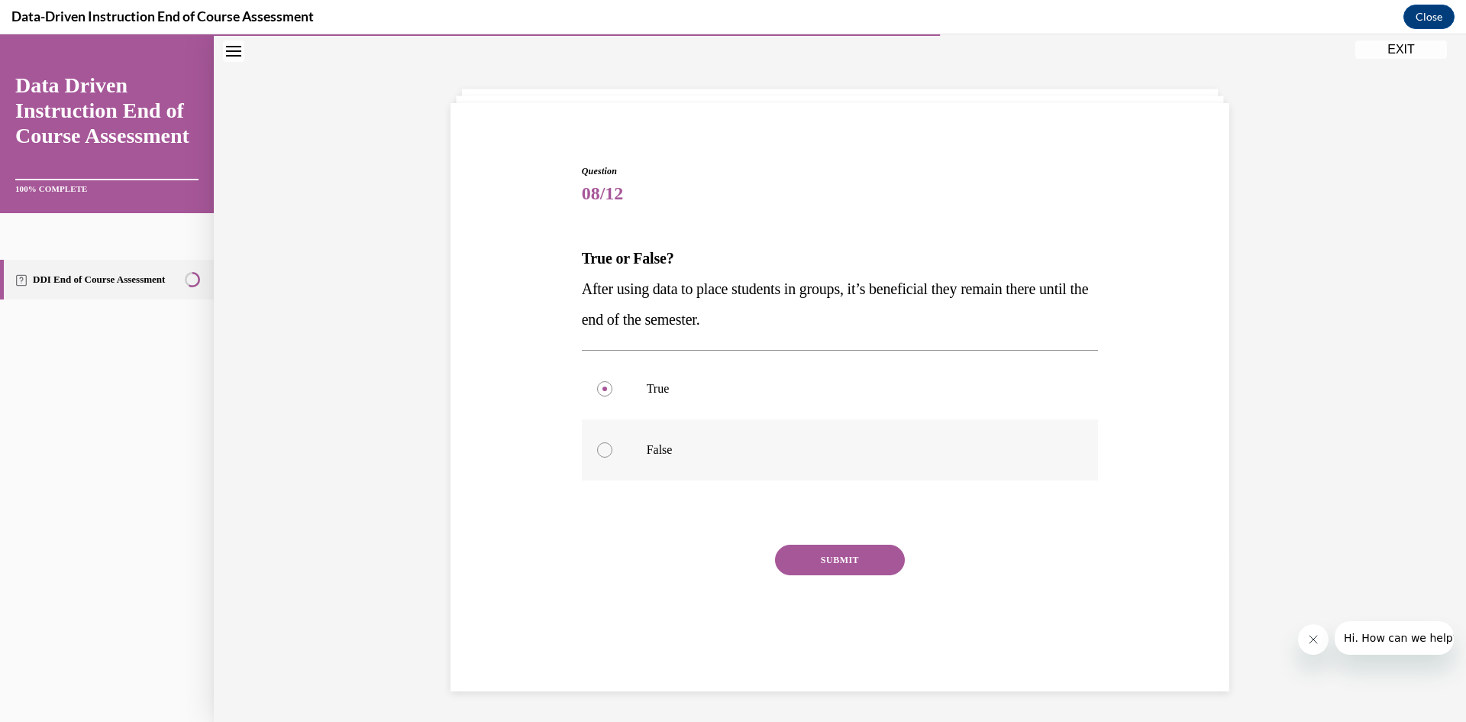
click at [612, 457] on input "False" at bounding box center [604, 449] width 15 height 15
radio input "true"
click at [830, 554] on button "SUBMIT" at bounding box center [840, 559] width 130 height 31
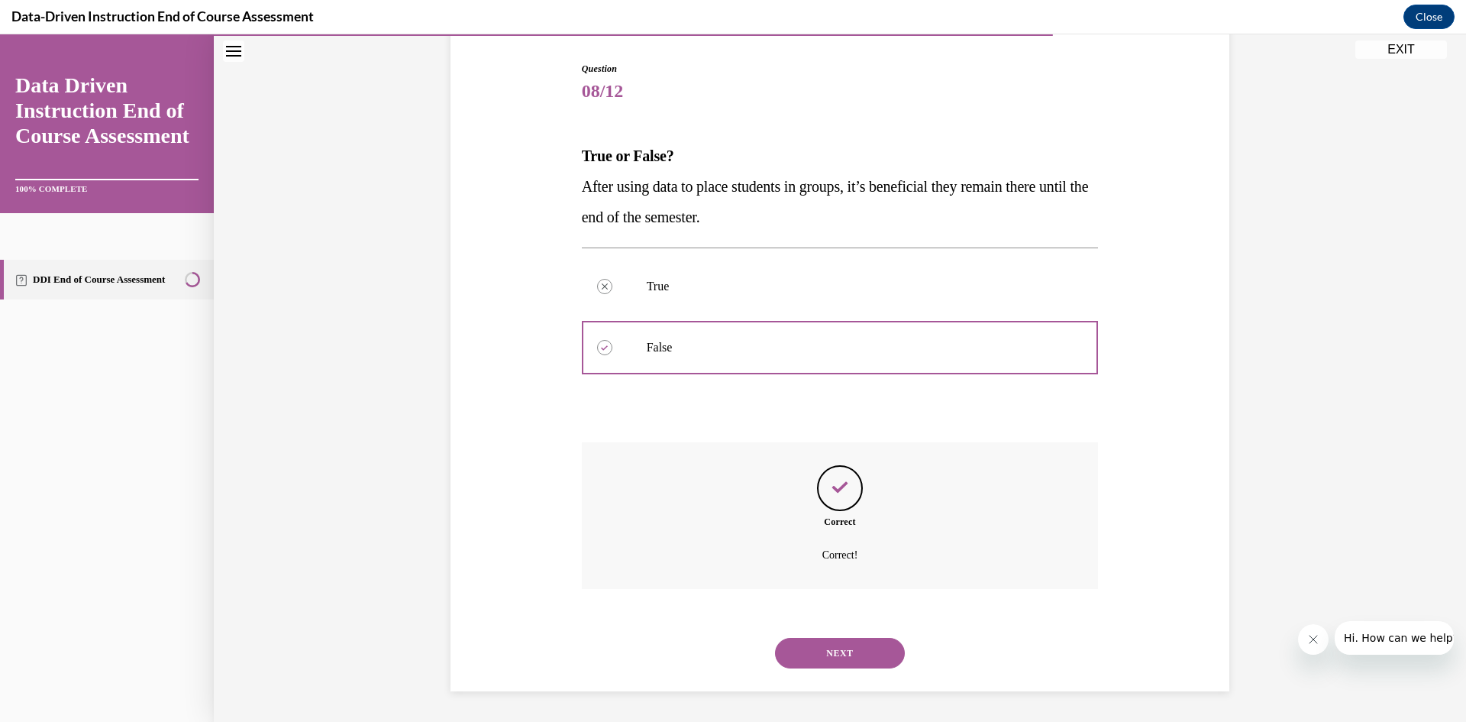
click at [839, 668] on button "NEXT" at bounding box center [840, 653] width 130 height 31
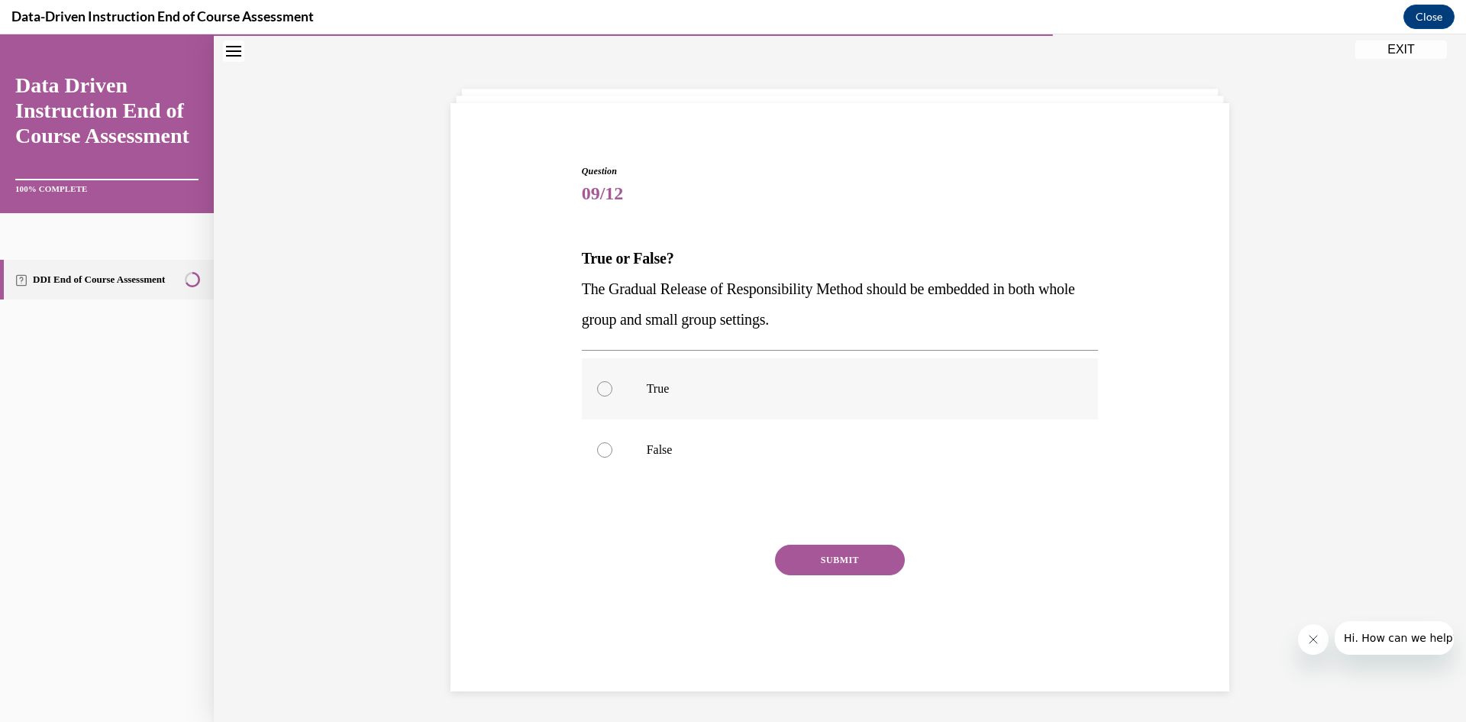
click at [761, 379] on label "True" at bounding box center [840, 388] width 517 height 61
click at [612, 381] on input "True" at bounding box center [604, 388] width 15 height 15
radio input "true"
click at [844, 553] on button "SUBMIT" at bounding box center [840, 559] width 130 height 31
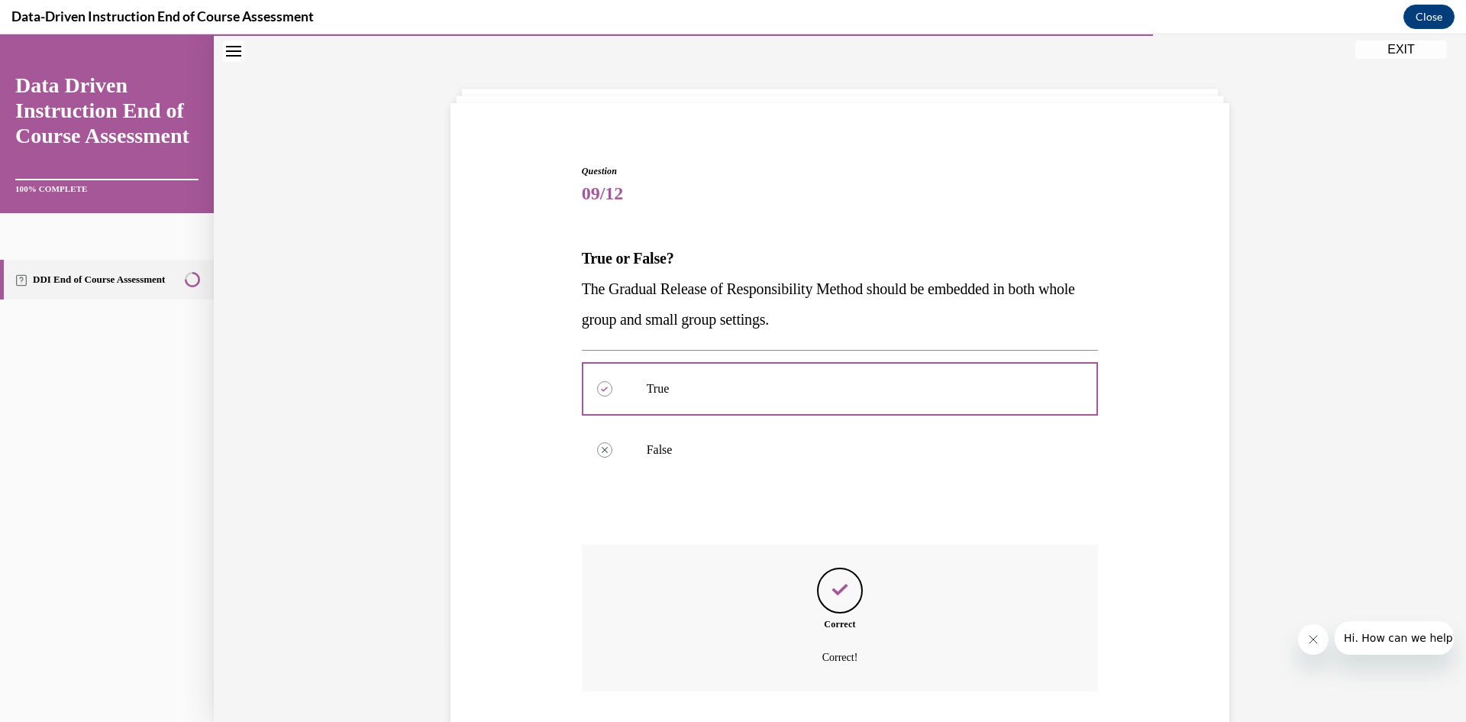
scroll to position [150, 0]
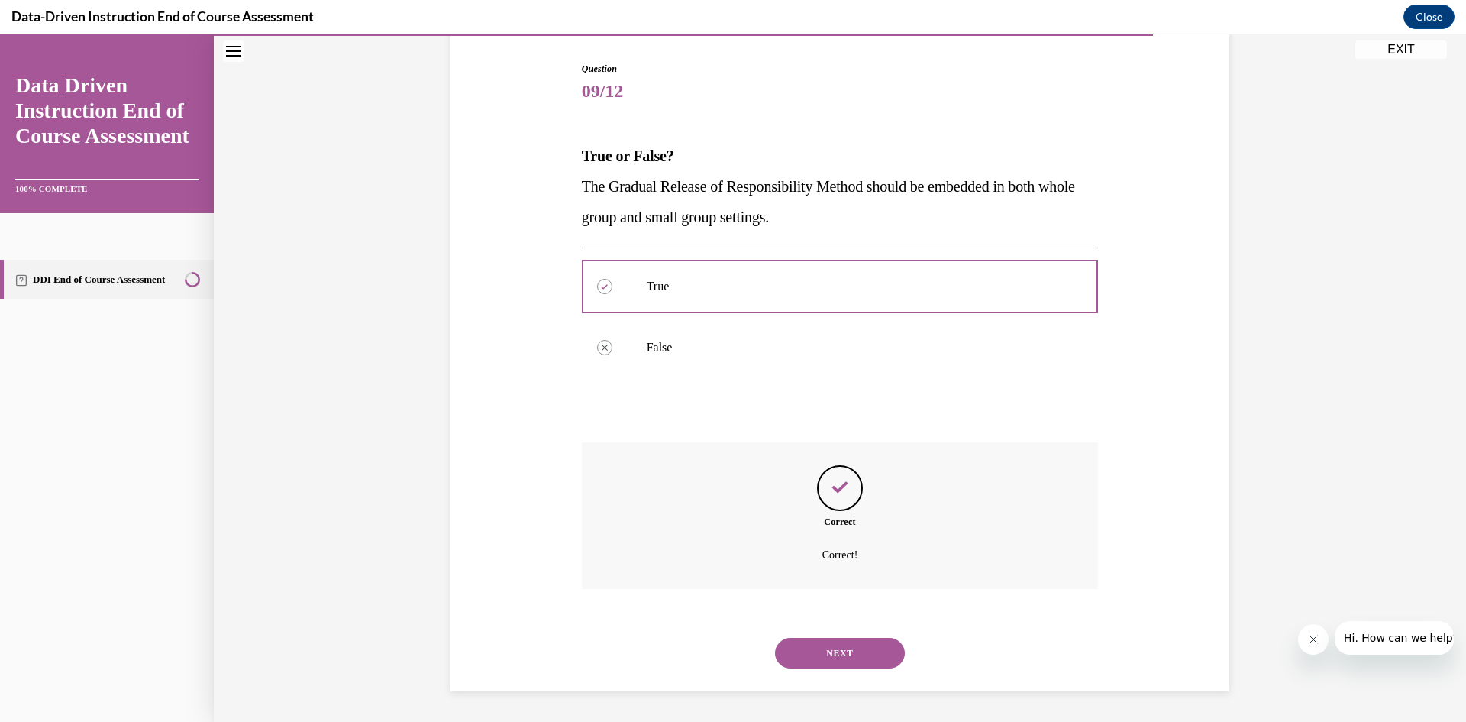
click at [845, 638] on button "NEXT" at bounding box center [840, 653] width 130 height 31
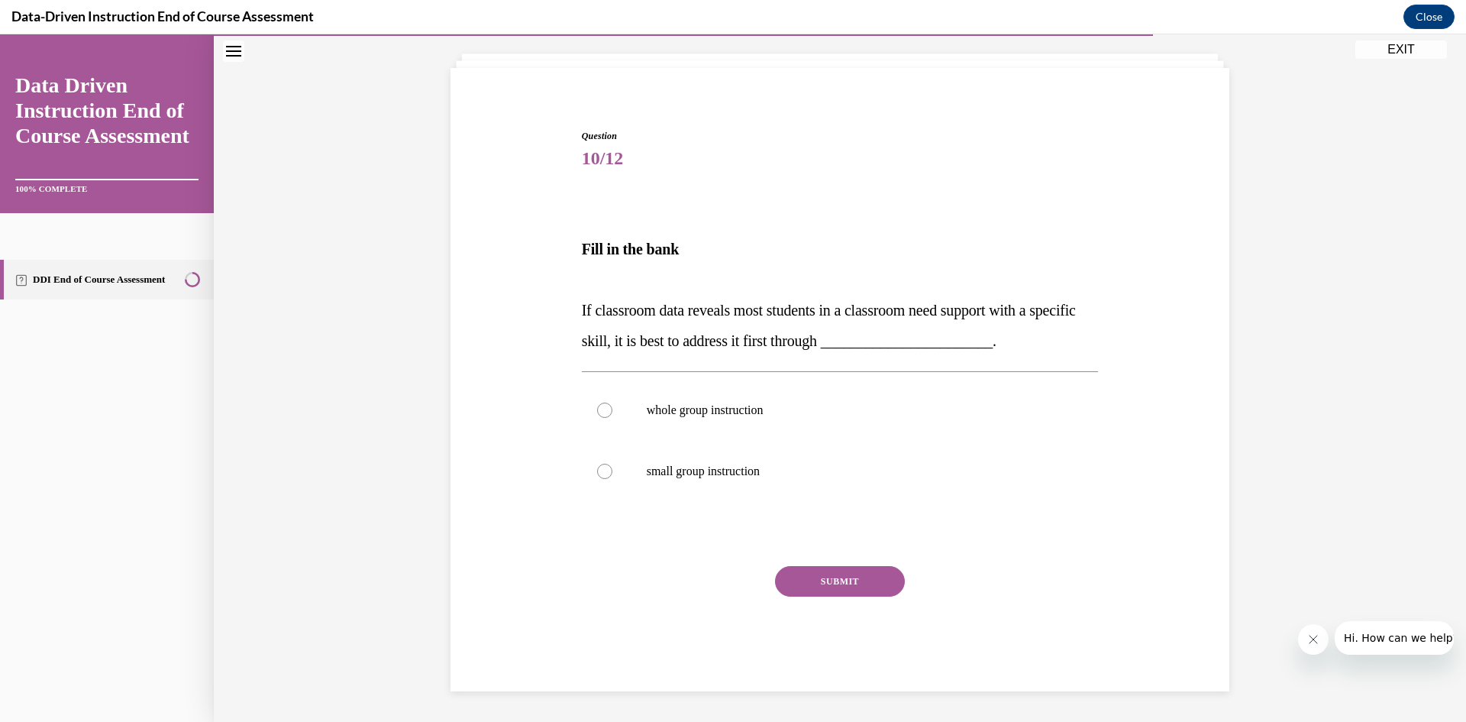
scroll to position [83, 0]
click at [677, 399] on label "whole group instruction" at bounding box center [840, 410] width 517 height 61
click at [612, 402] on input "whole group instruction" at bounding box center [604, 409] width 15 height 15
radio input "true"
click at [834, 570] on button "SUBMIT" at bounding box center [840, 581] width 130 height 31
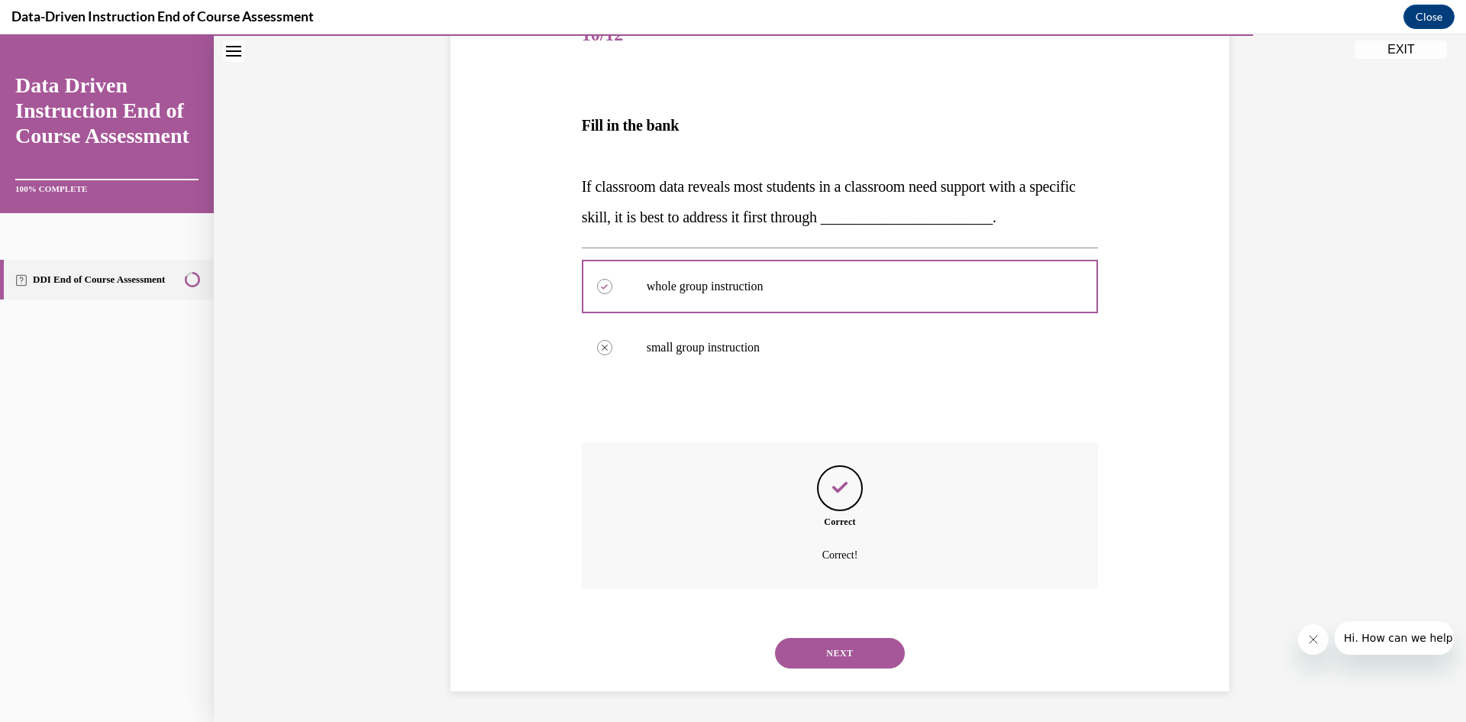
click at [860, 661] on button "NEXT" at bounding box center [840, 653] width 130 height 31
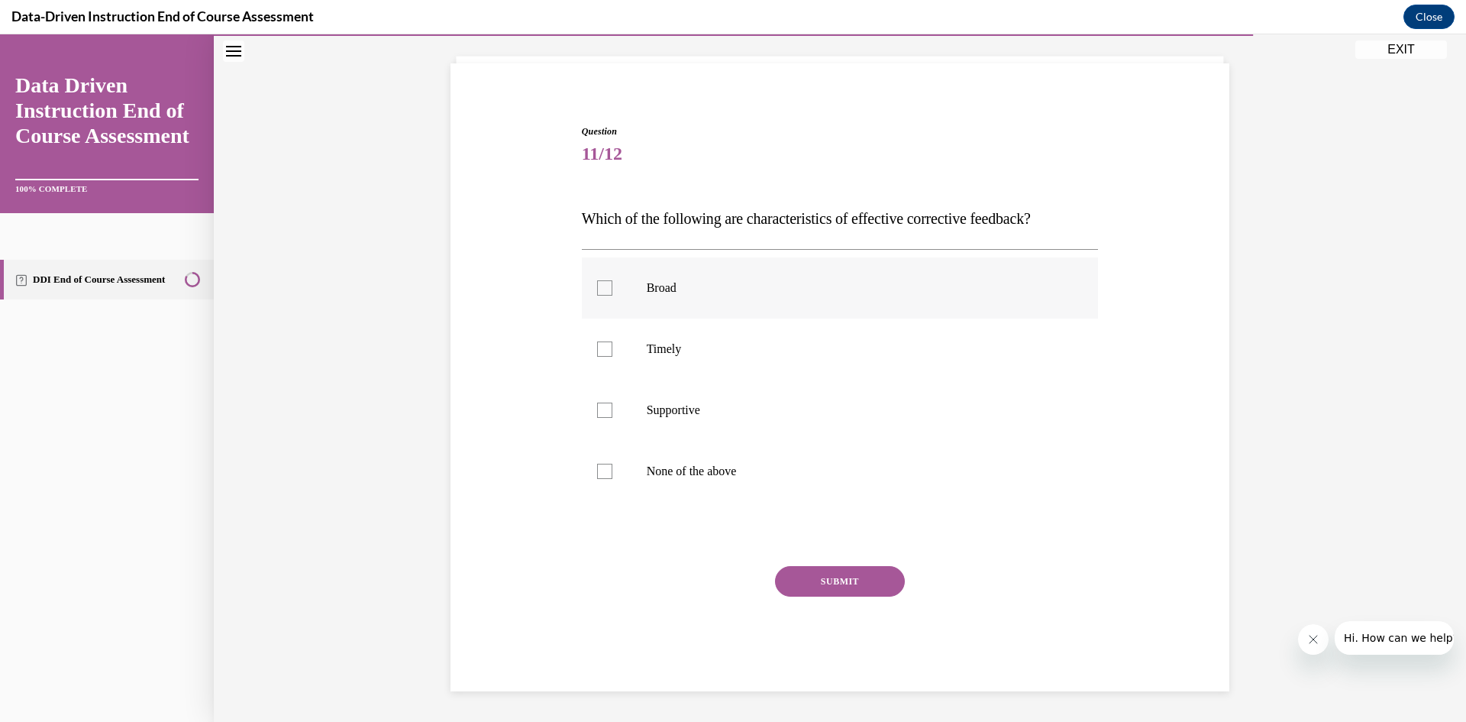
click at [612, 280] on label "Broad" at bounding box center [840, 287] width 517 height 61
click at [612, 280] on input "Broad" at bounding box center [604, 287] width 15 height 15
checkbox input "true"
click at [650, 475] on p "None of the above" at bounding box center [854, 471] width 414 height 15
click at [612, 475] on input "None of the above" at bounding box center [604, 471] width 15 height 15
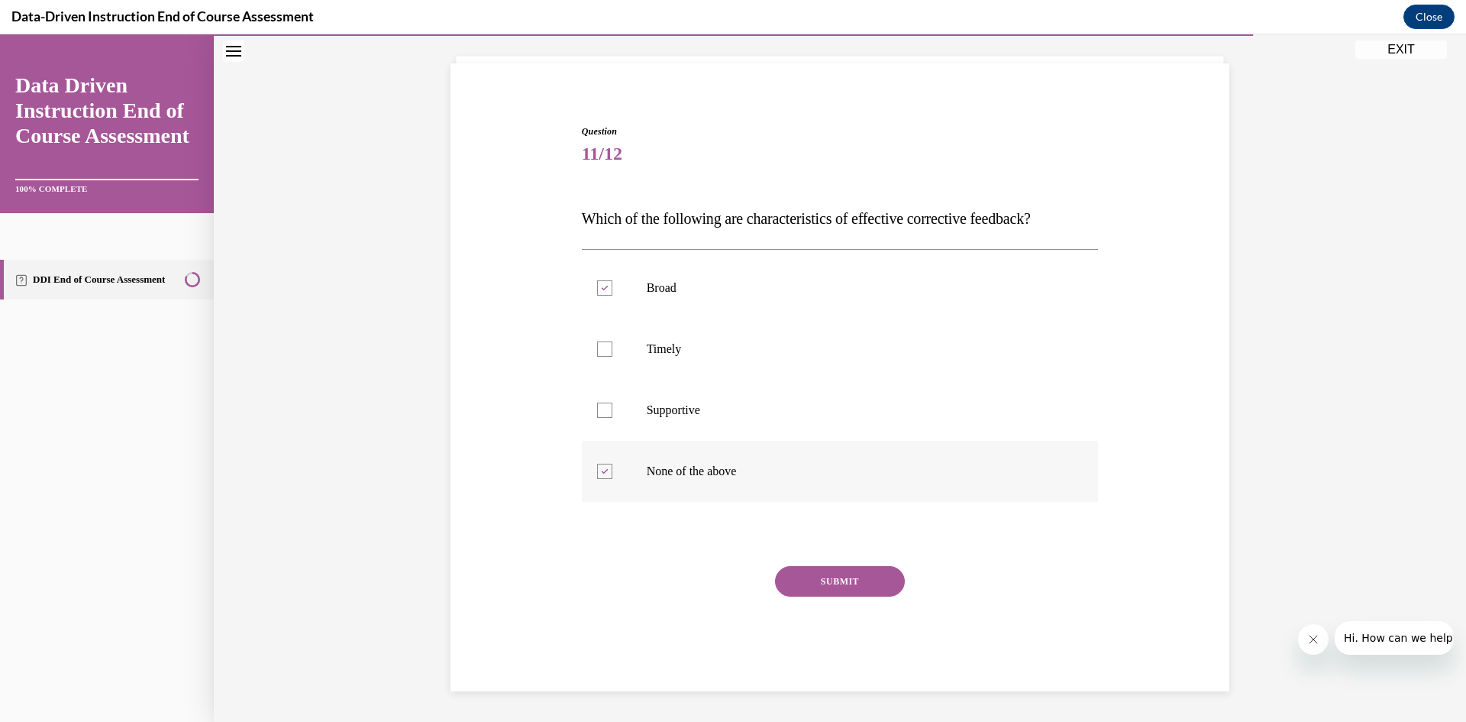
click at [647, 467] on p "None of the above" at bounding box center [854, 471] width 414 height 15
click at [612, 467] on input "None of the above" at bounding box center [604, 471] width 15 height 15
checkbox input "false"
click at [650, 351] on p "Timely" at bounding box center [854, 348] width 414 height 15
click at [619, 285] on label "Broad" at bounding box center [840, 287] width 517 height 61
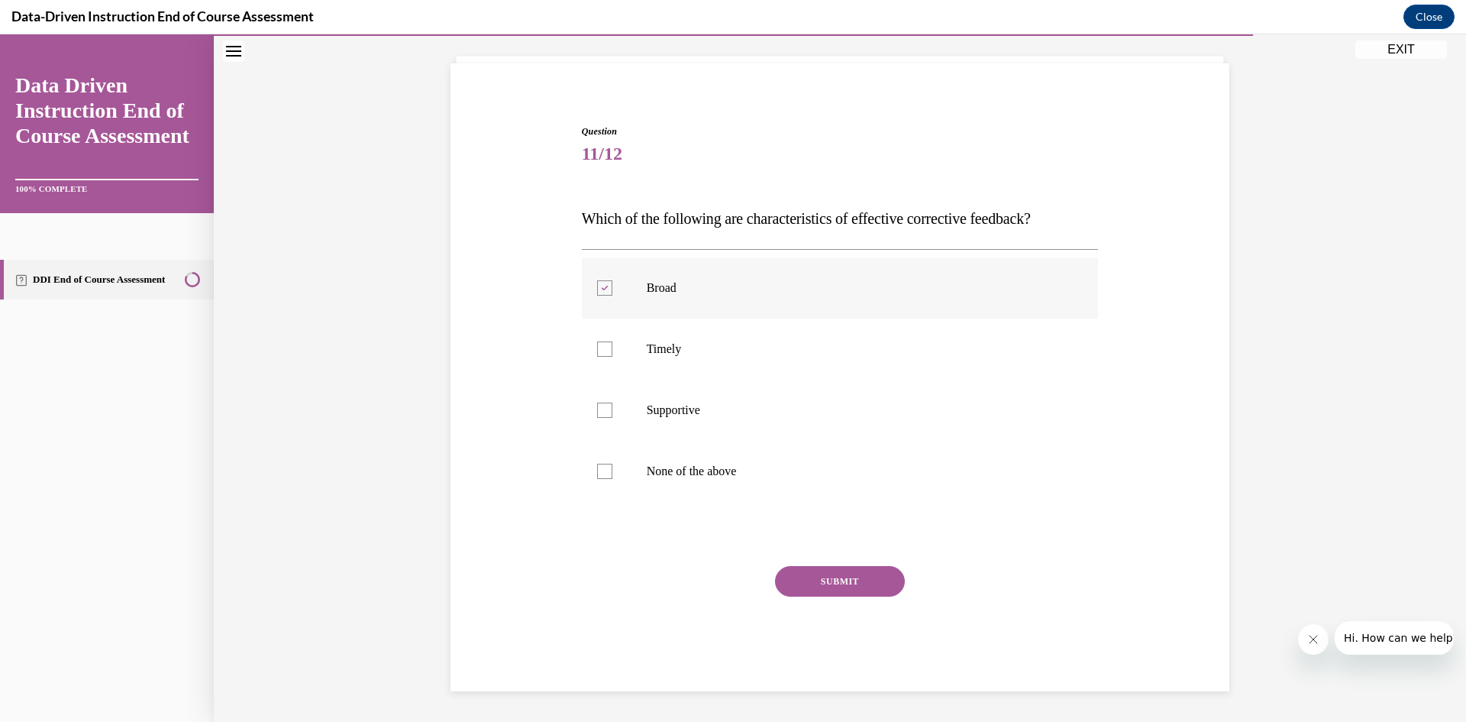
click at [612, 285] on input "Broad" at bounding box center [604, 287] width 15 height 15
checkbox input "false"
click at [598, 356] on div at bounding box center [604, 348] width 15 height 15
click at [598, 356] on input "Timely" at bounding box center [604, 348] width 15 height 15
checkbox input "true"
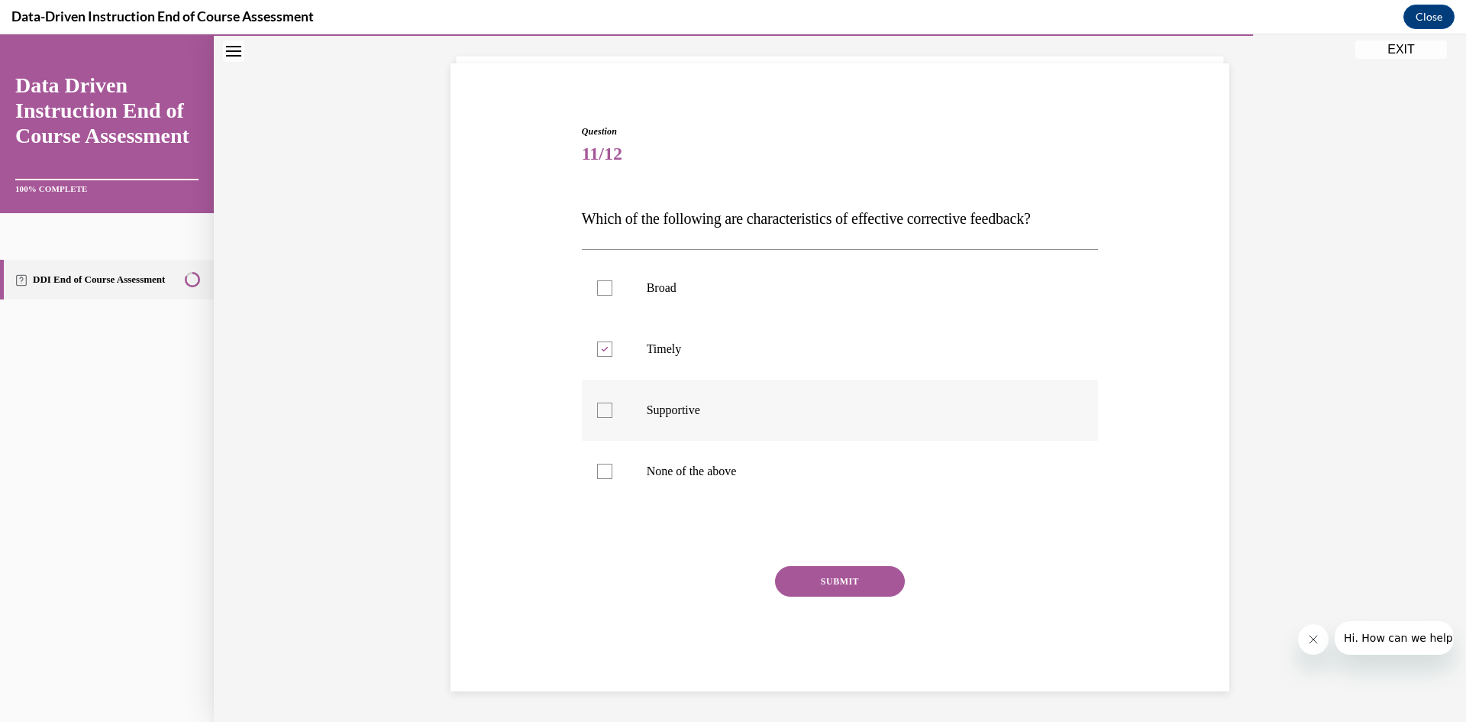
click at [596, 400] on label "Supportive" at bounding box center [840, 410] width 517 height 61
click at [597, 402] on input "Supportive" at bounding box center [604, 409] width 15 height 15
checkbox input "true"
click at [839, 577] on button "SUBMIT" at bounding box center [840, 581] width 130 height 31
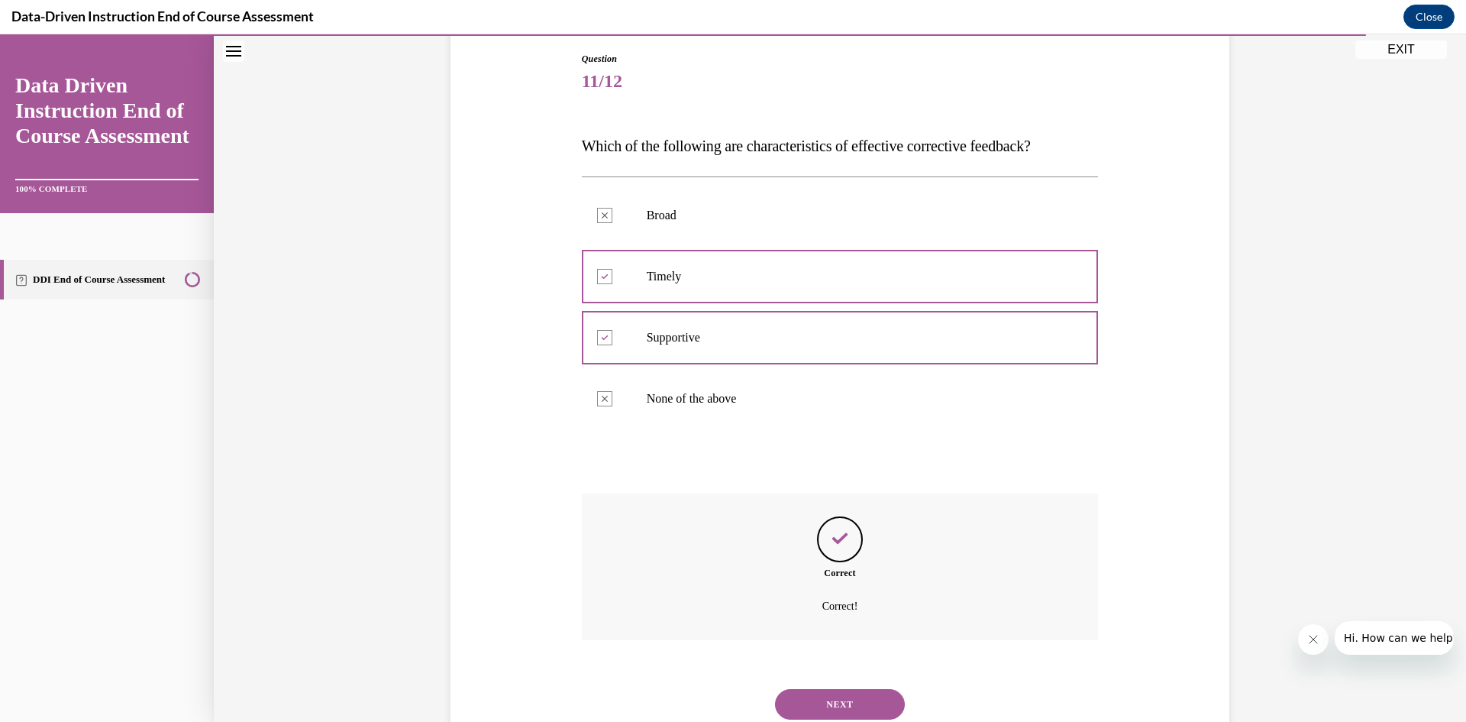
scroll to position [212, 0]
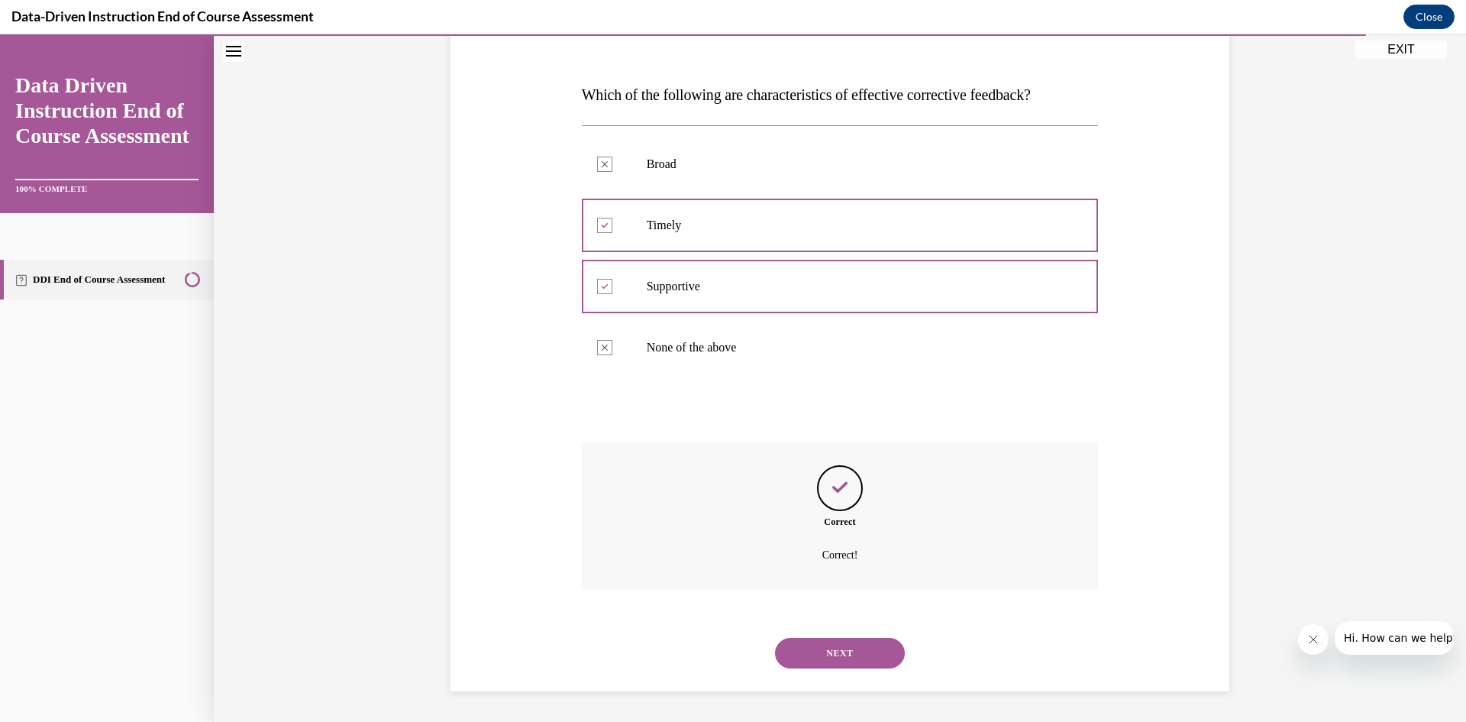
click at [806, 648] on button "NEXT" at bounding box center [840, 653] width 130 height 31
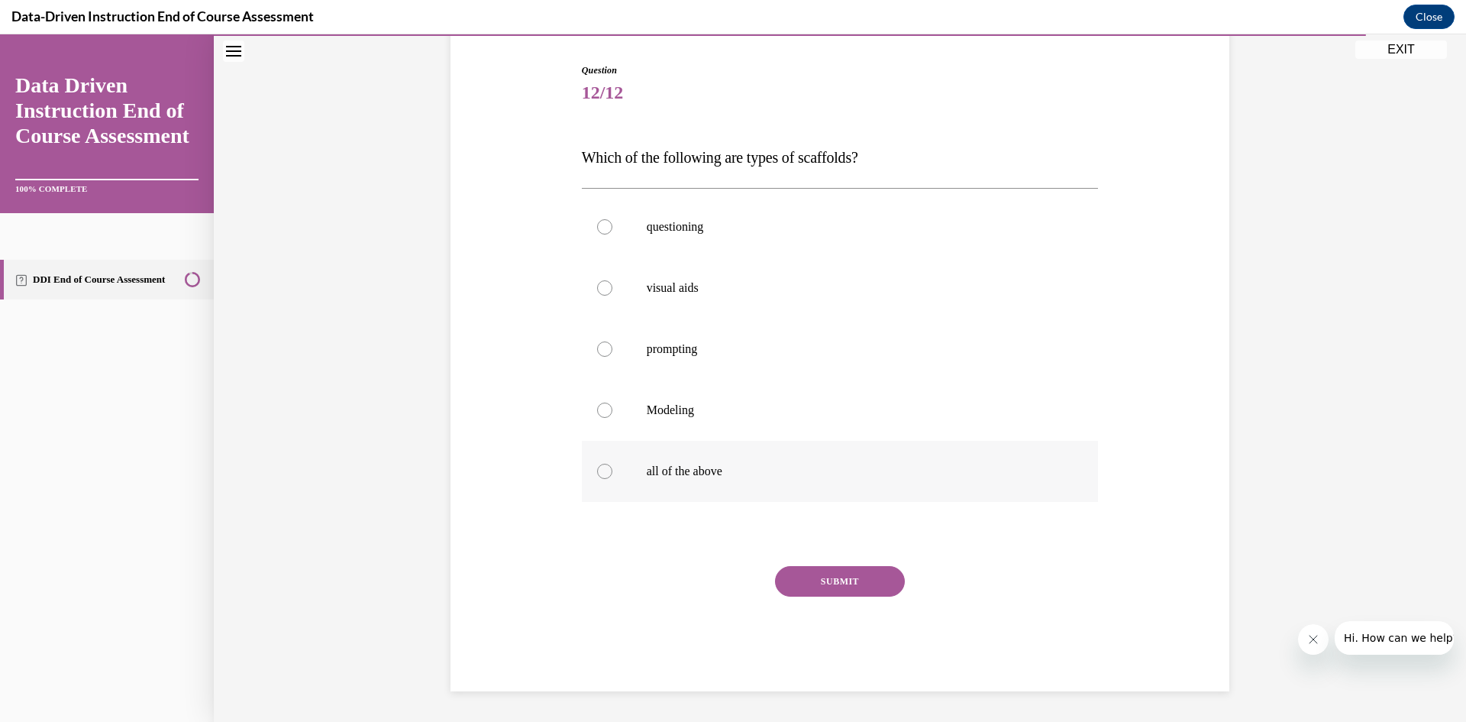
click at [661, 463] on label "all of the above" at bounding box center [840, 471] width 517 height 61
click at [612, 464] on input "all of the above" at bounding box center [604, 471] width 15 height 15
radio input "true"
click at [816, 574] on button "SUBMIT" at bounding box center [840, 581] width 130 height 31
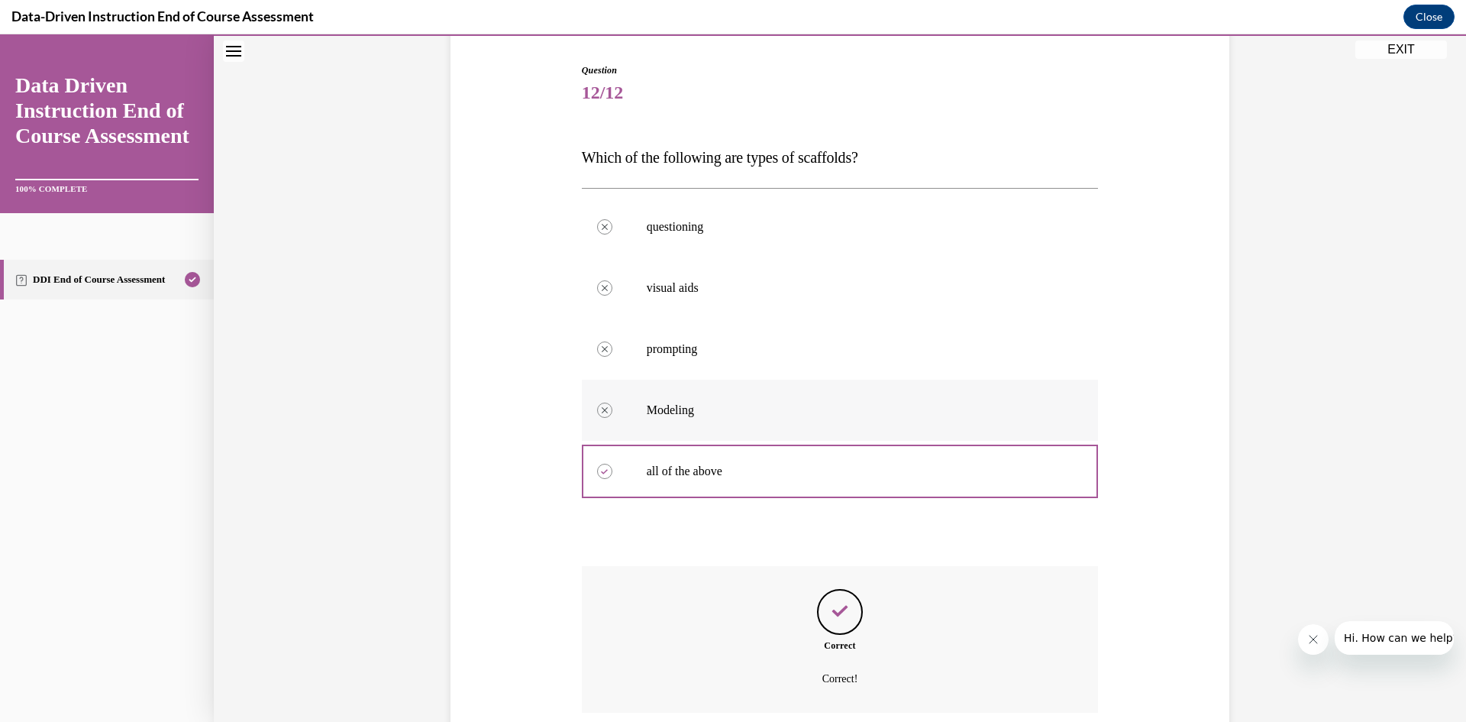
scroll to position [273, 0]
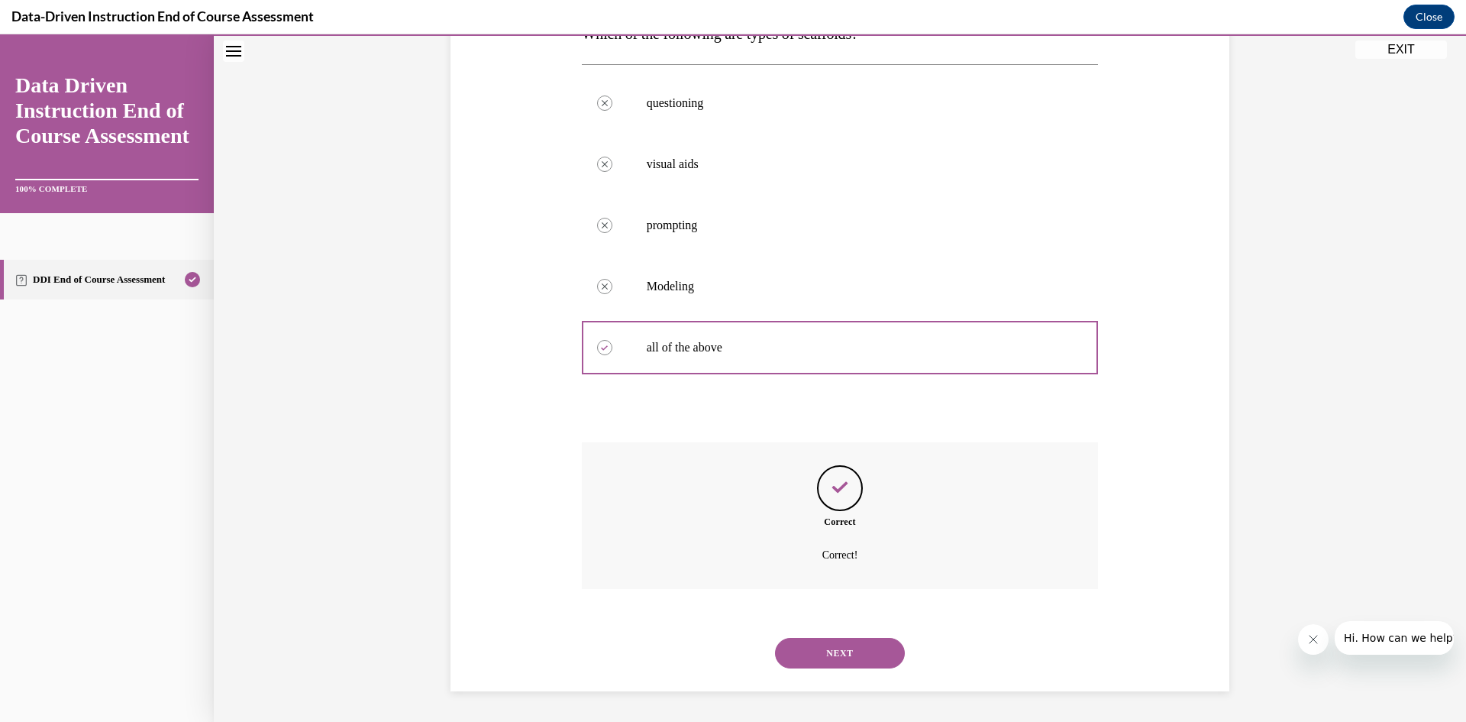
click at [860, 648] on button "NEXT" at bounding box center [840, 653] width 130 height 31
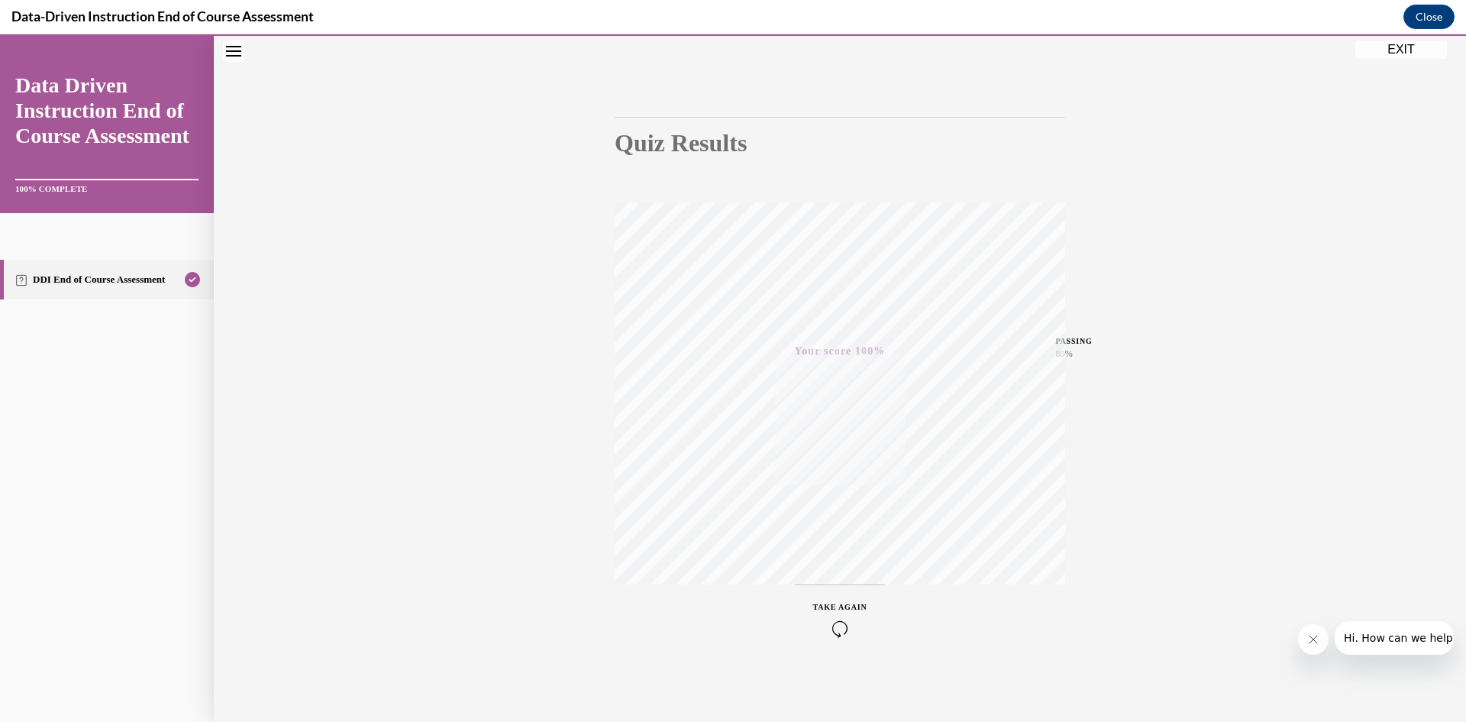
drag, startPoint x: 1404, startPoint y: 48, endPoint x: 1391, endPoint y: 35, distance: 18.4
click at [1395, 39] on div "EXIT Data Driven Instruction End of Course Assessment 100% COMPLETE DDI End of …" at bounding box center [733, 377] width 1466 height 687
click at [1400, 50] on button "EXIT" at bounding box center [1402, 49] width 92 height 18
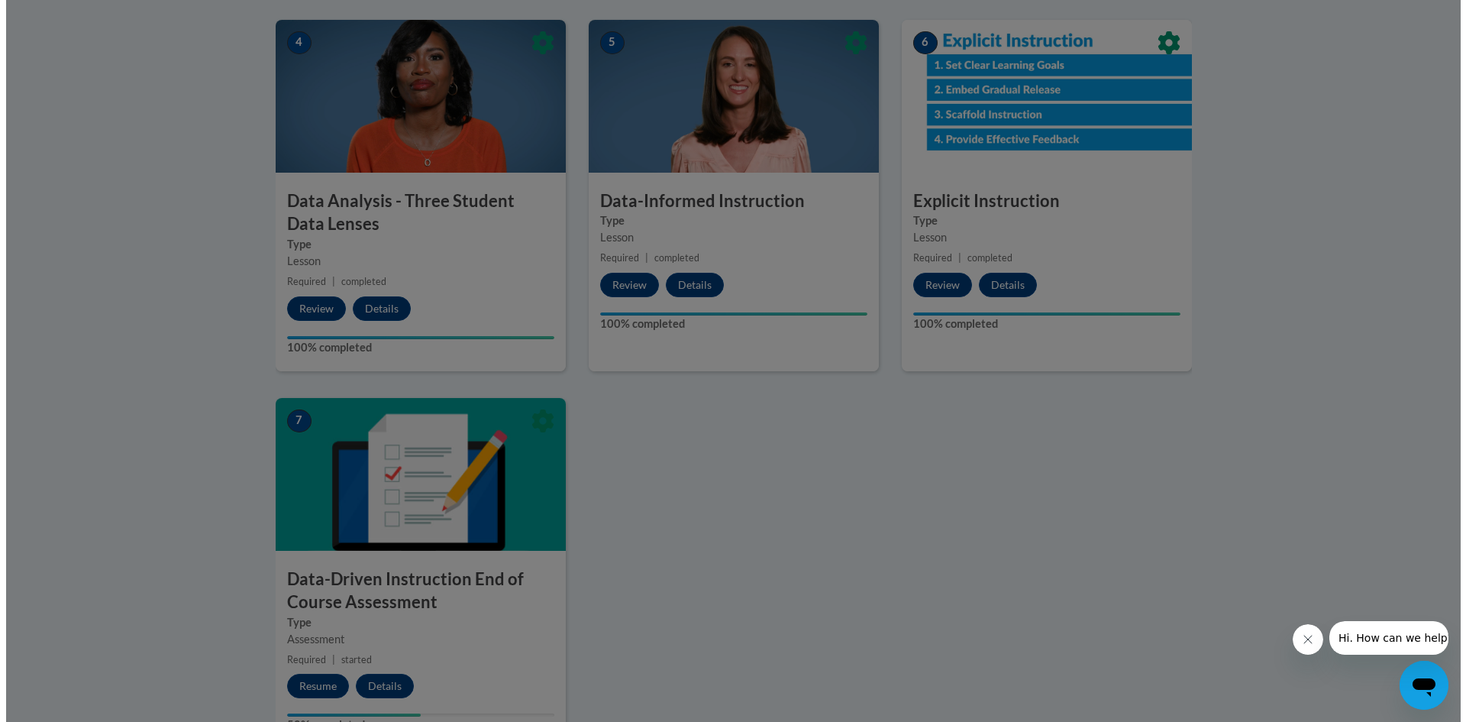
scroll to position [678, 0]
